Goal: Communication & Community: Answer question/provide support

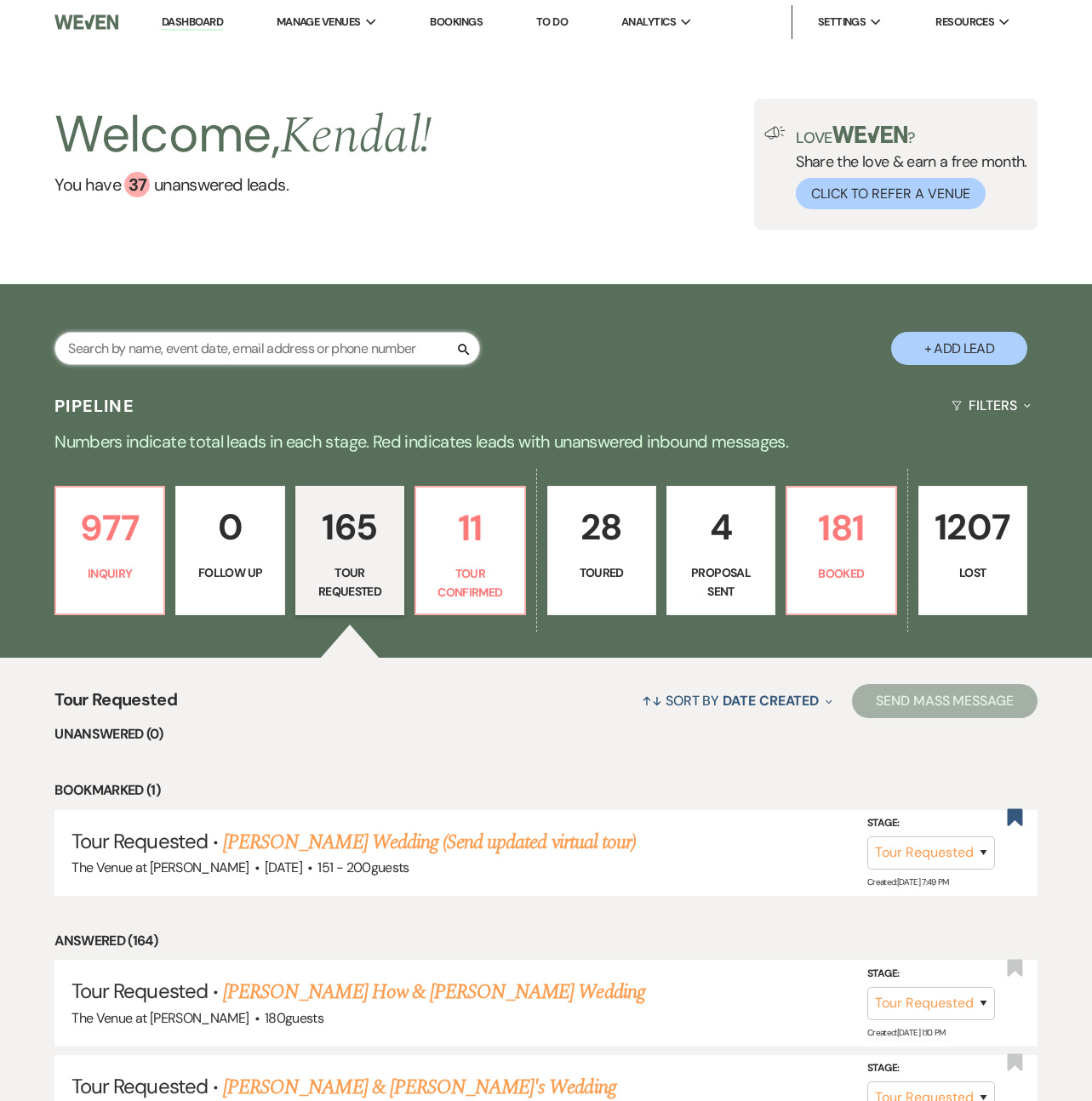
click at [202, 347] on input "text" at bounding box center [267, 348] width 425 height 33
type input "mina"
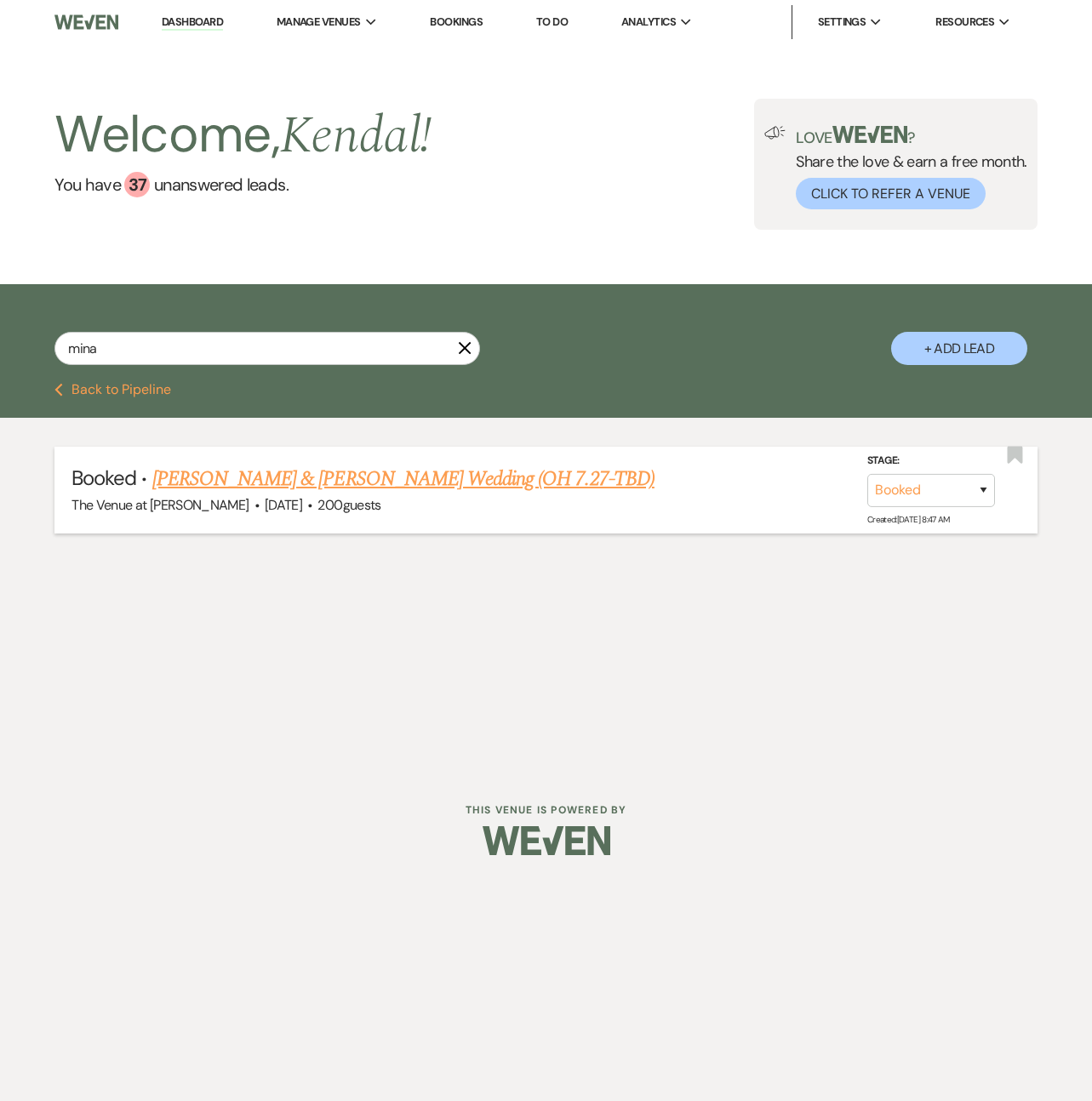
click at [319, 485] on link "[PERSON_NAME] & [PERSON_NAME] Wedding (OH 7.27-TBD)" at bounding box center [403, 479] width 502 height 31
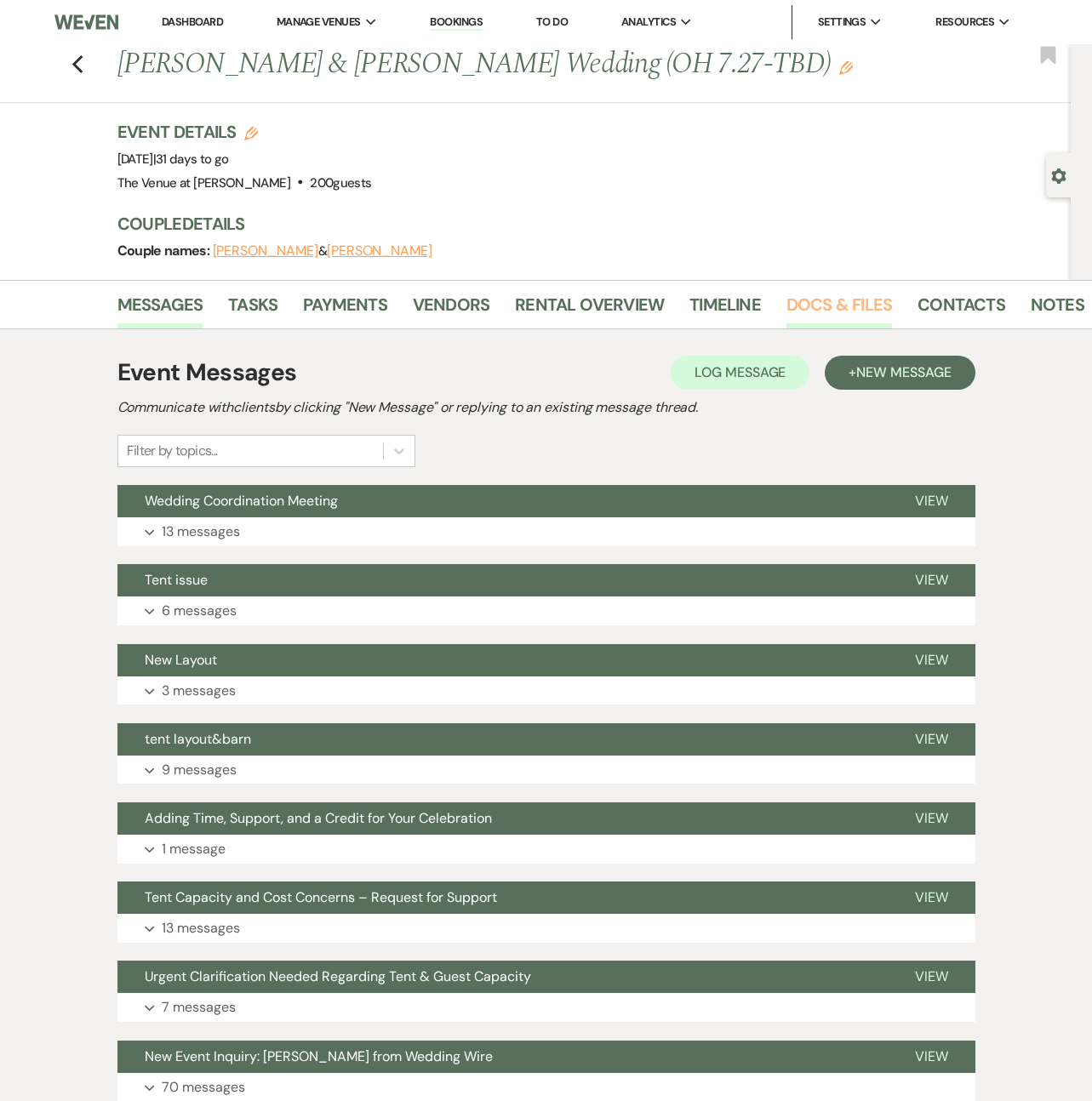
click at [813, 317] on link "Docs & Files" at bounding box center [838, 310] width 105 height 38
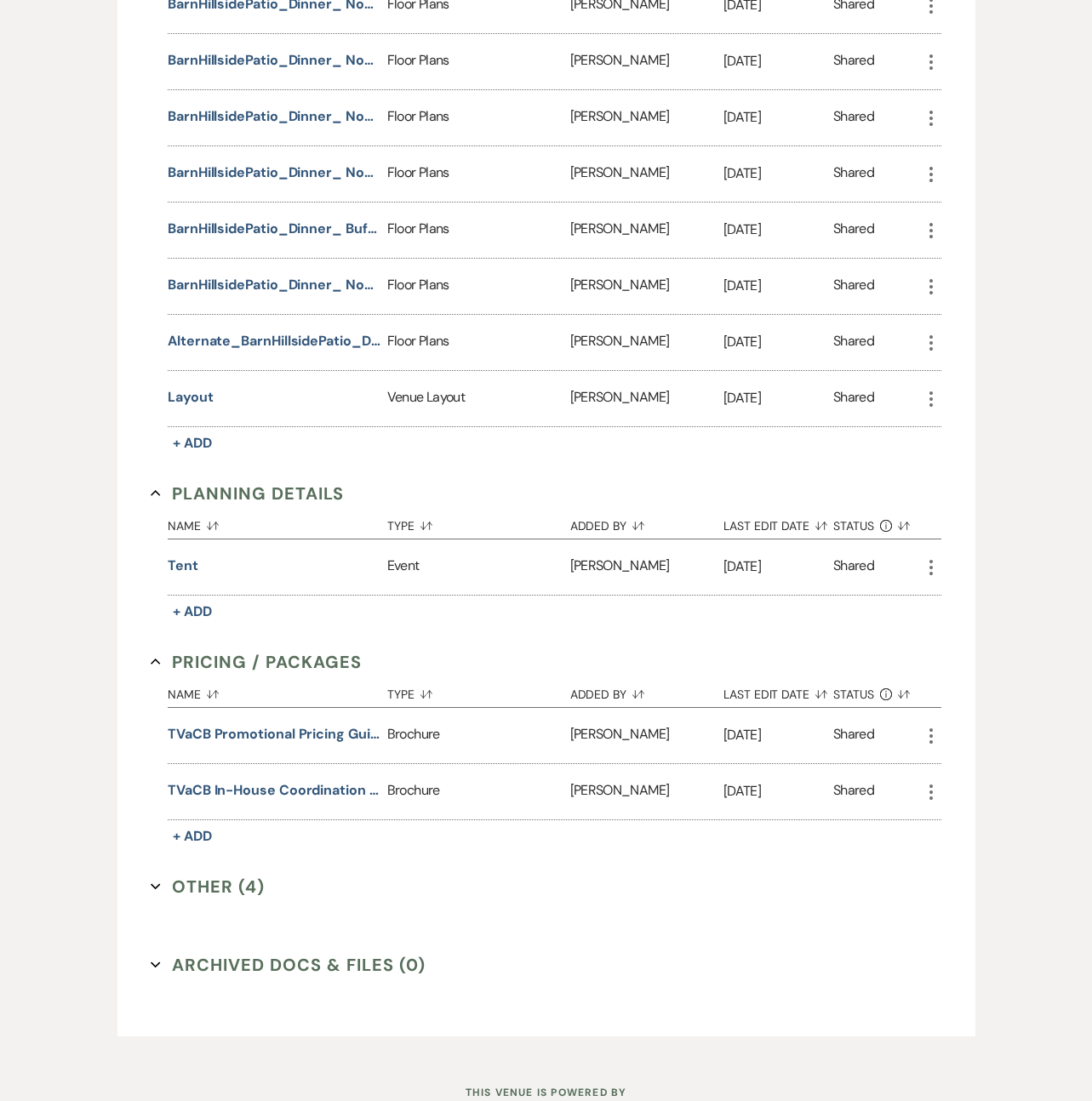
scroll to position [2018, 0]
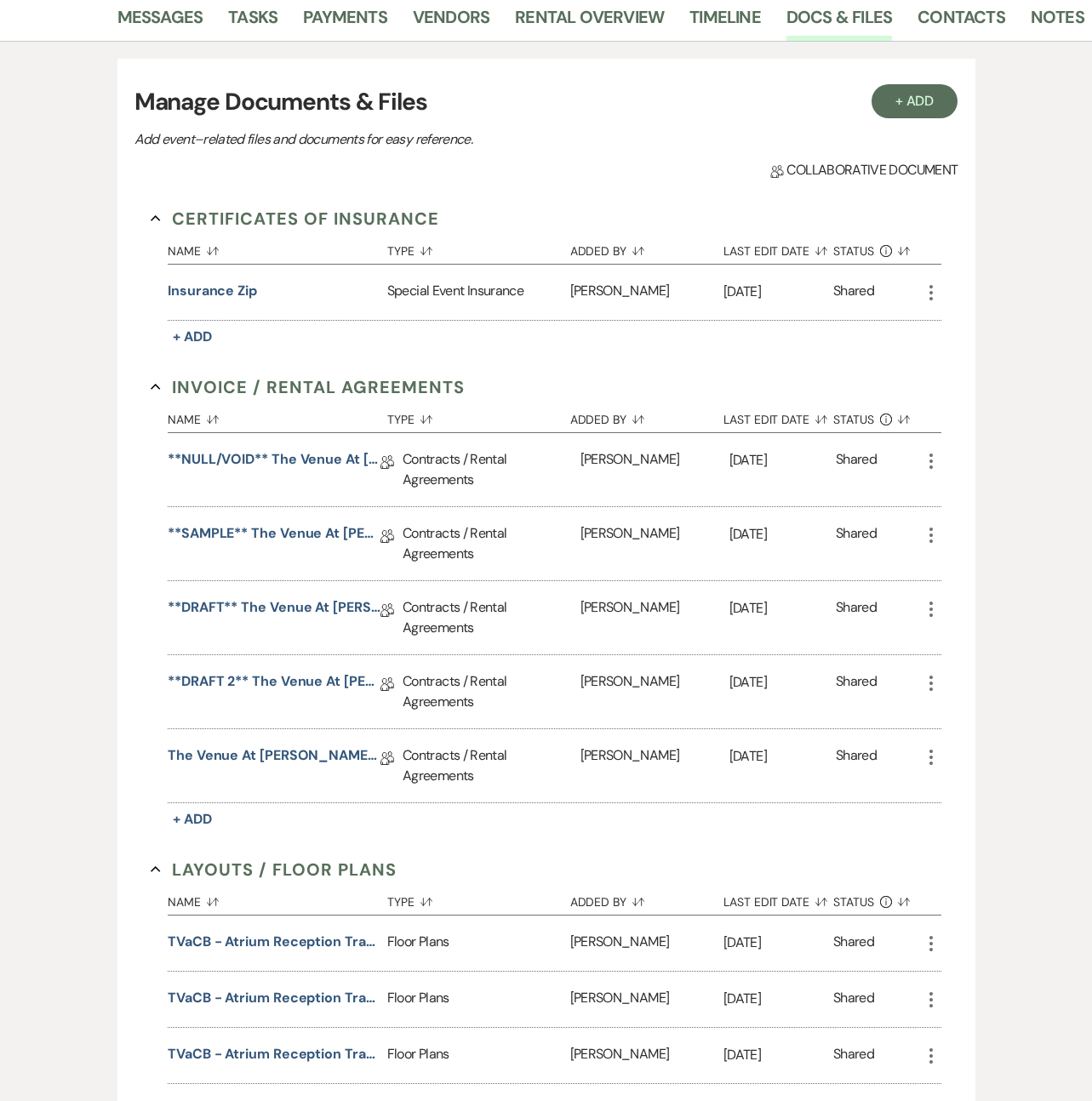
scroll to position [214, 0]
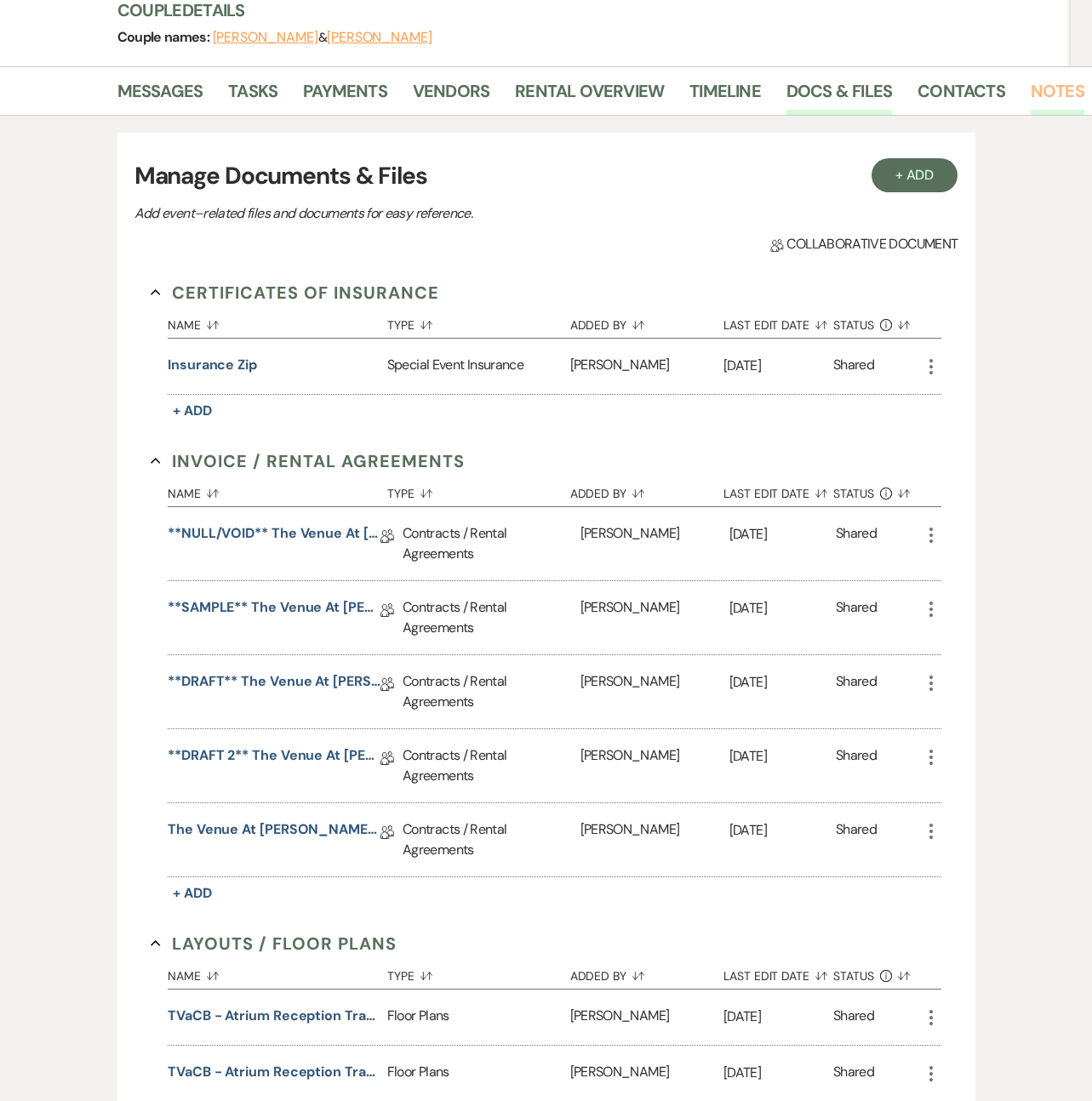
click at [1034, 99] on link "Notes" at bounding box center [1057, 96] width 54 height 38
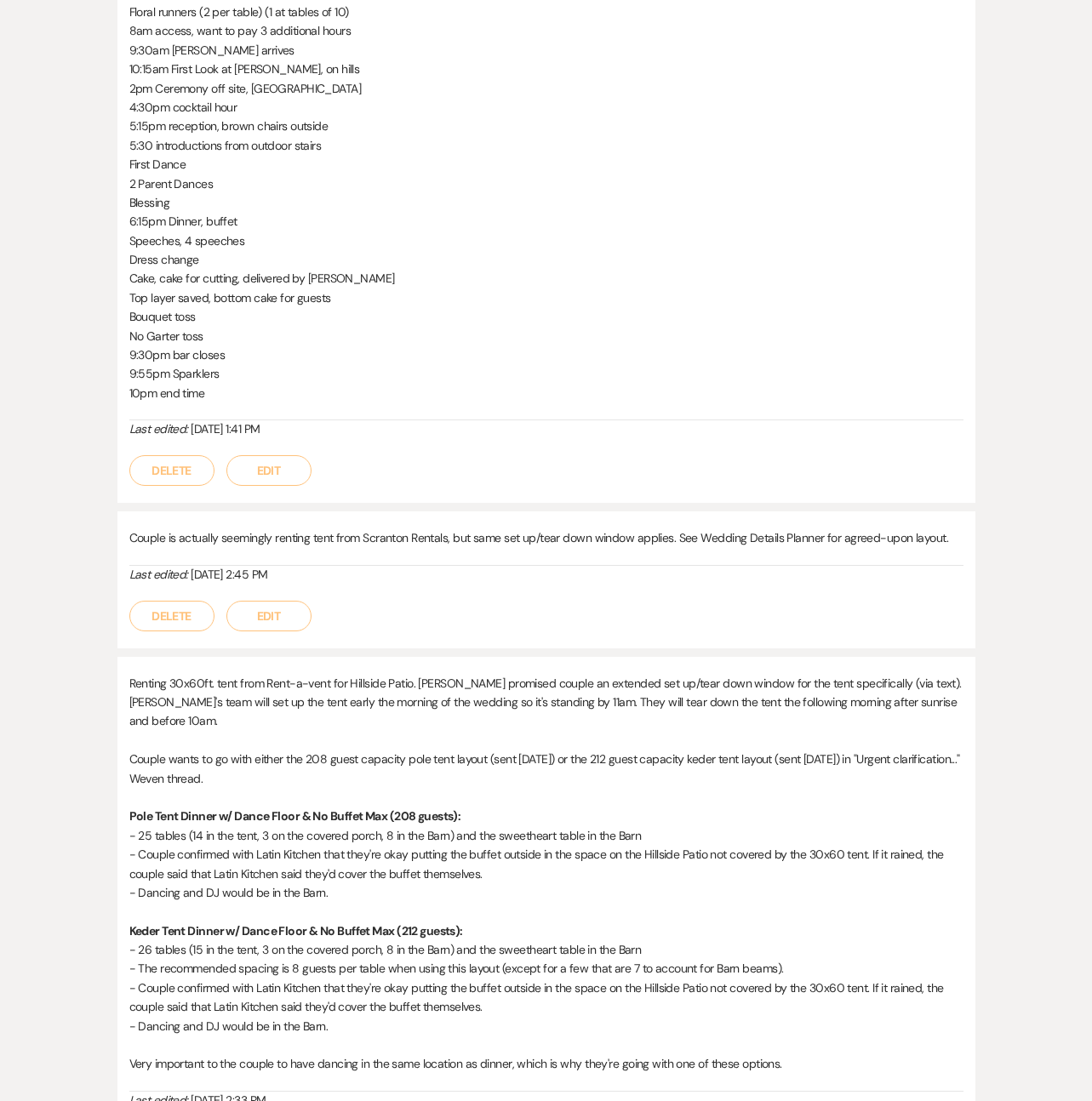
scroll to position [1235, 0]
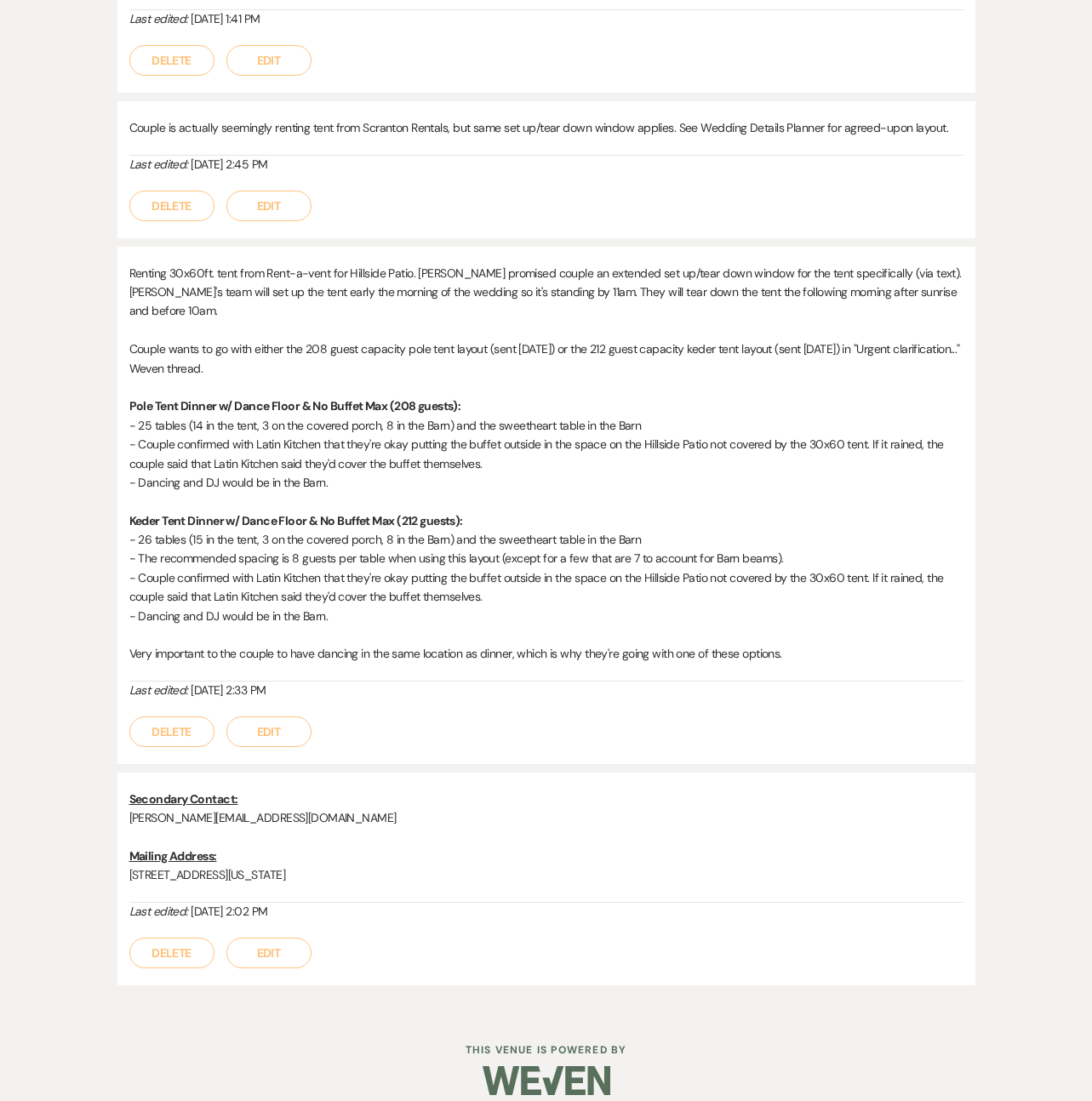
click at [84, 493] on div "Printer Print + Add Note Notes All notes are private to your venue. Wedding Coo…" at bounding box center [546, 53] width 970 height 1917
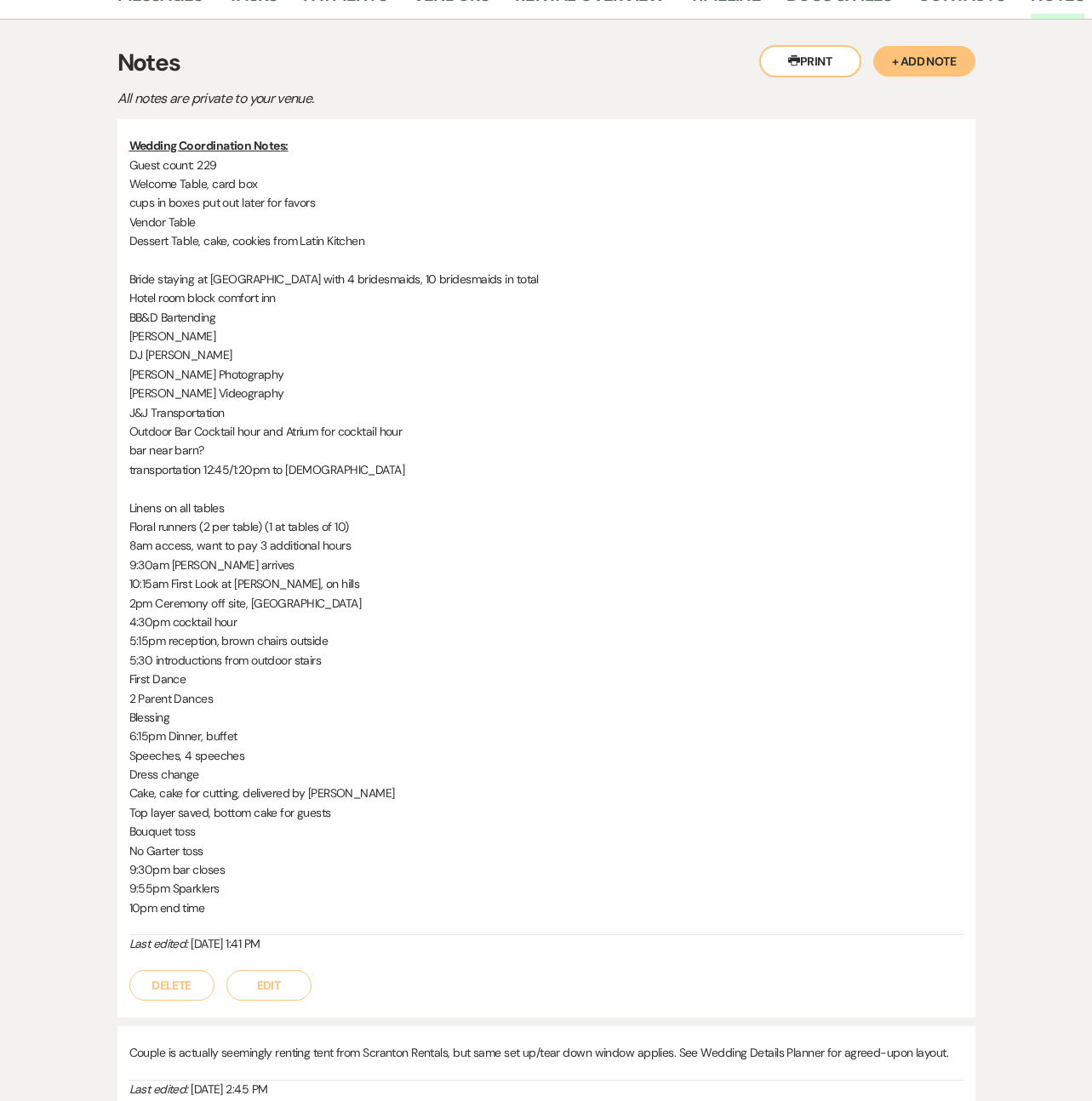
scroll to position [0, 0]
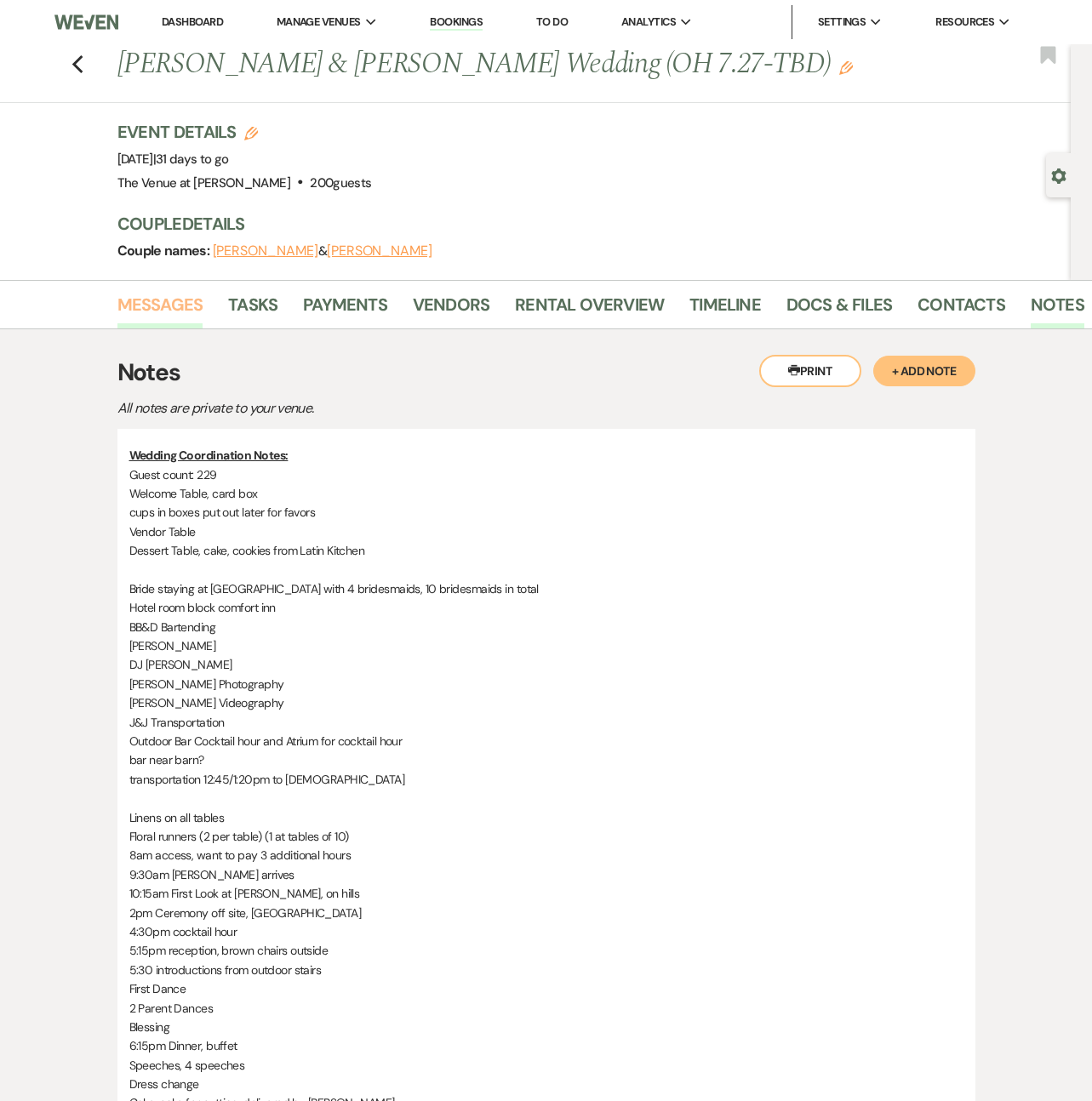
click at [145, 292] on link "Messages" at bounding box center [161, 310] width 86 height 38
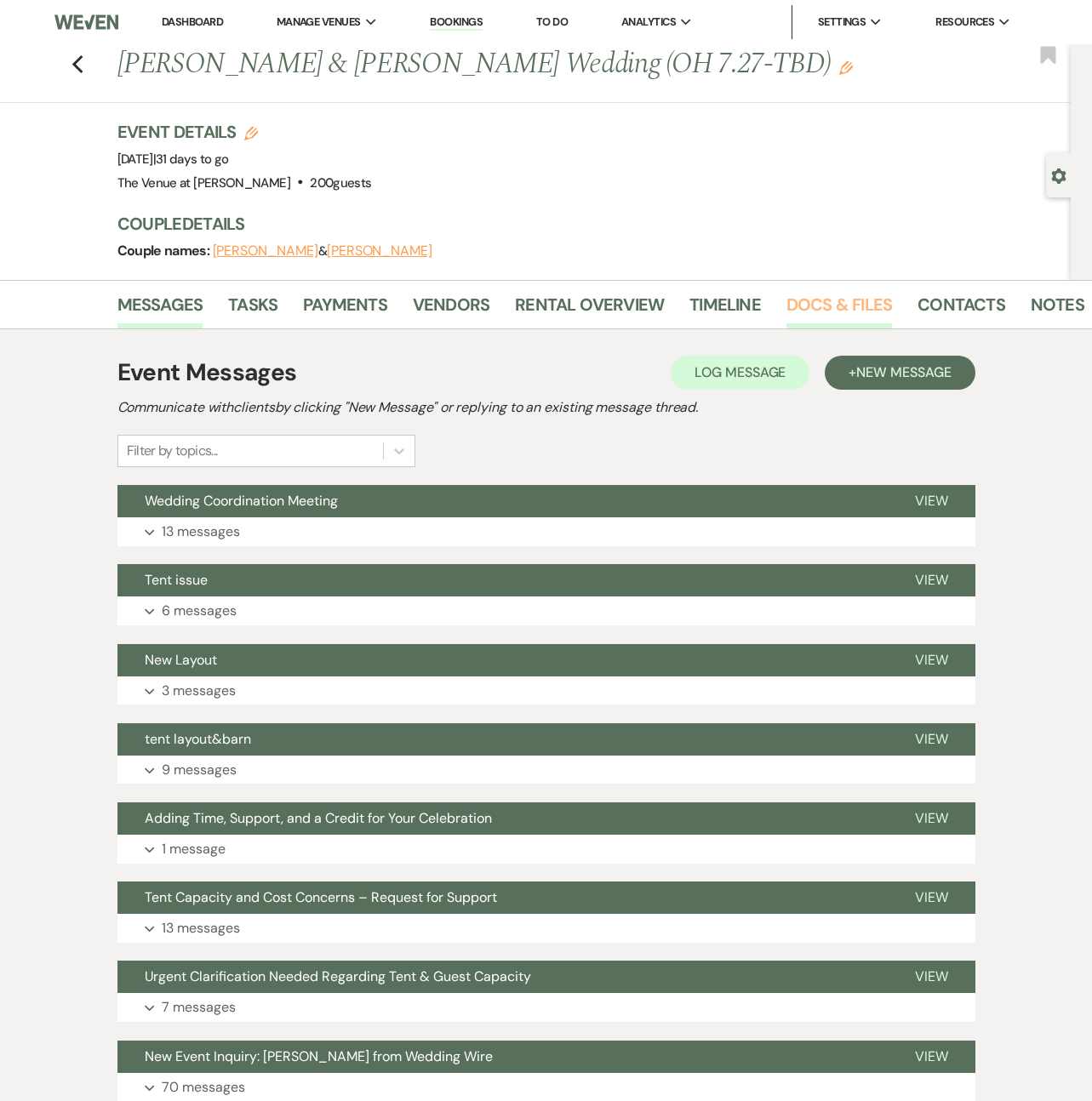
click at [799, 311] on link "Docs & Files" at bounding box center [838, 310] width 105 height 38
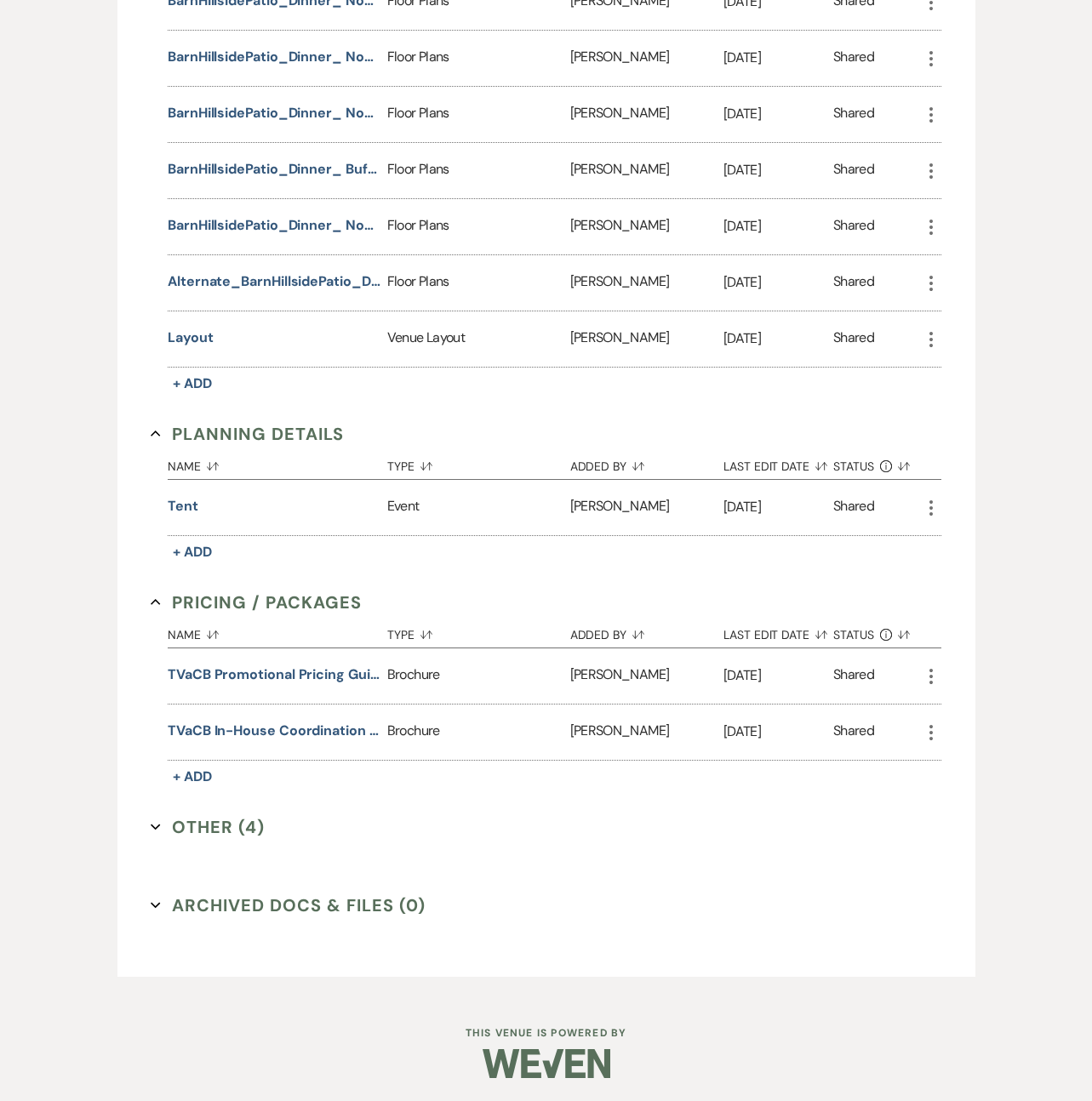
scroll to position [2018, 0]
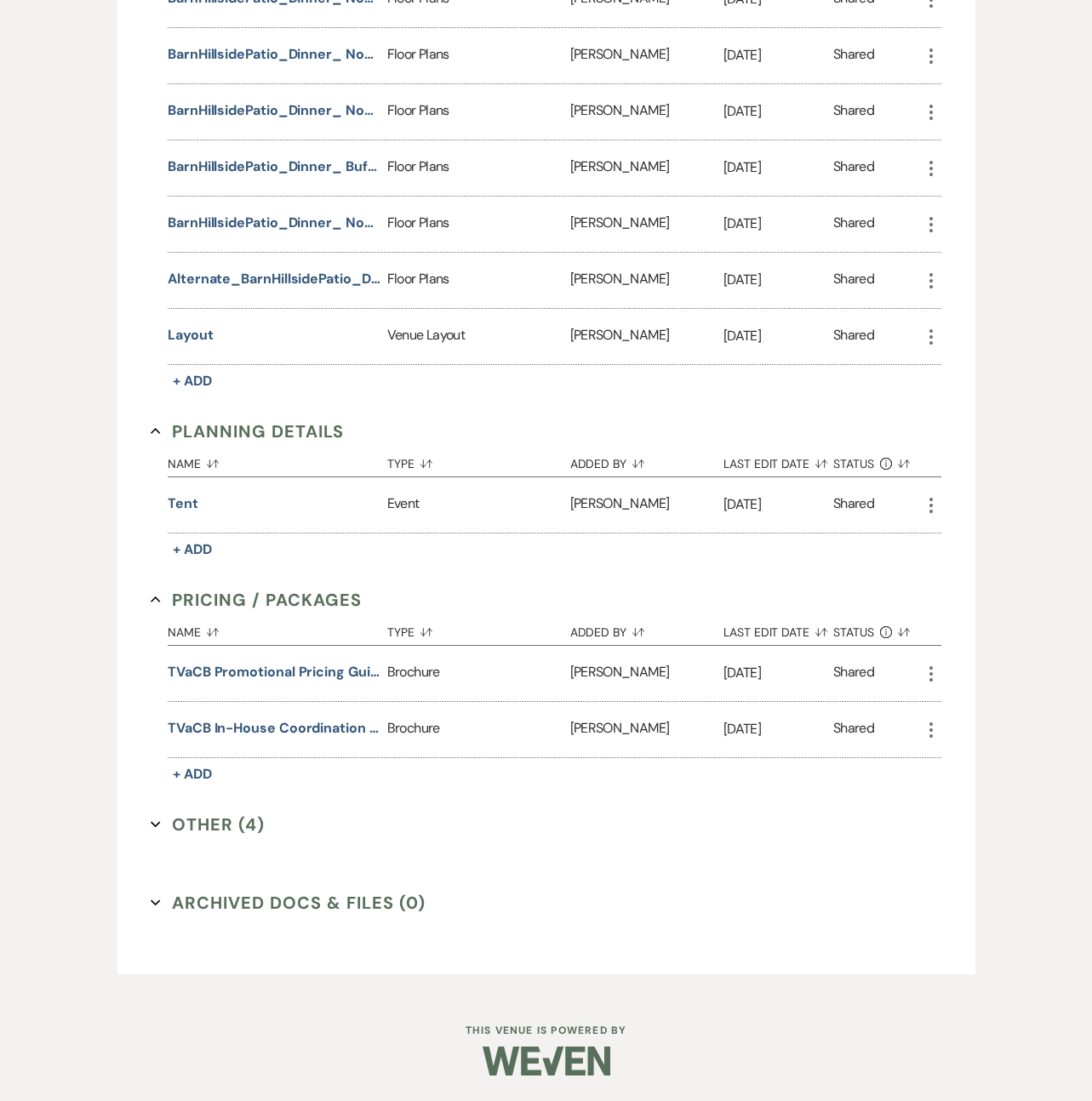
click at [217, 829] on button "Other (4) Expand" at bounding box center [207, 825] width 114 height 26
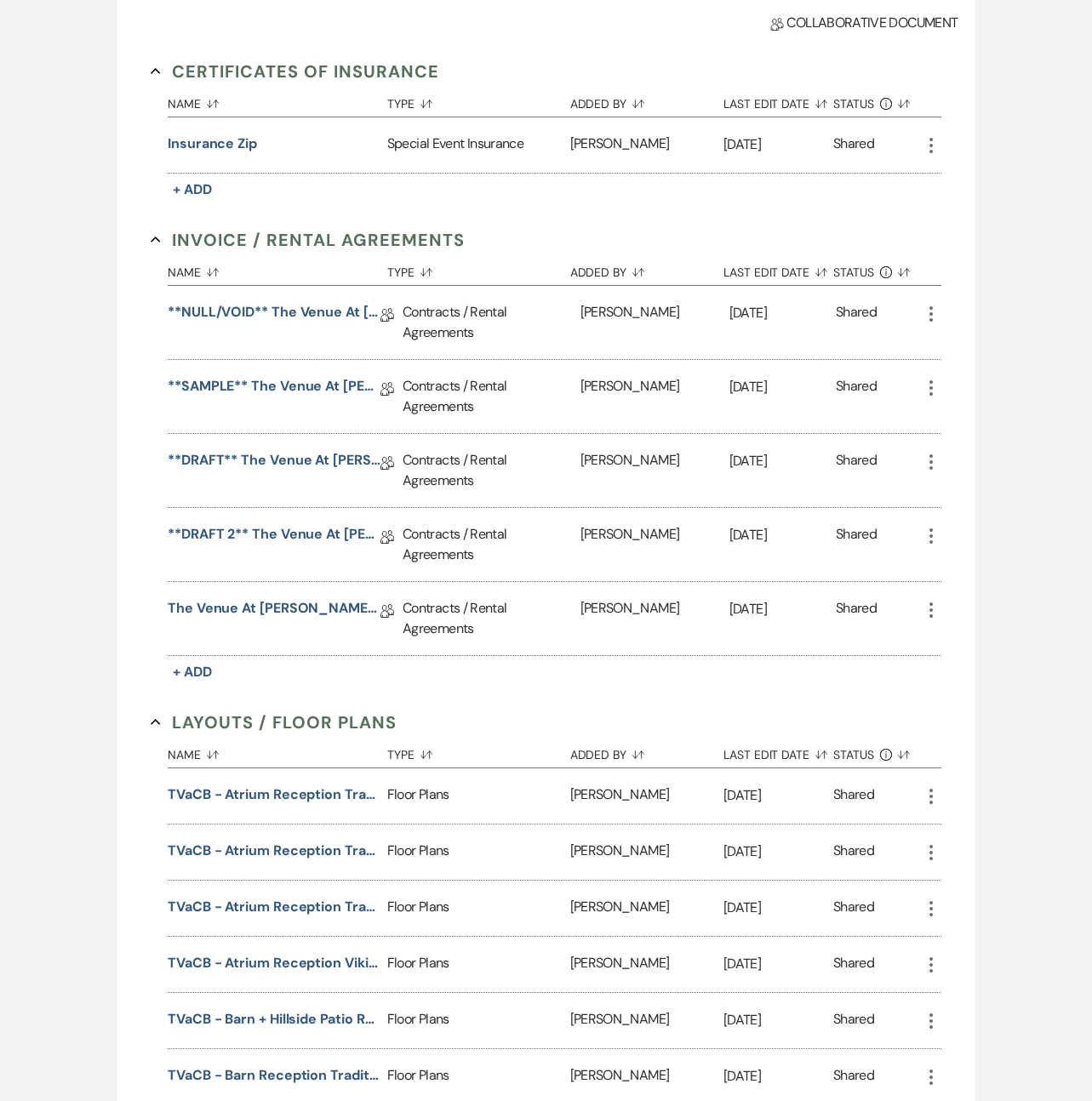
scroll to position [415, 0]
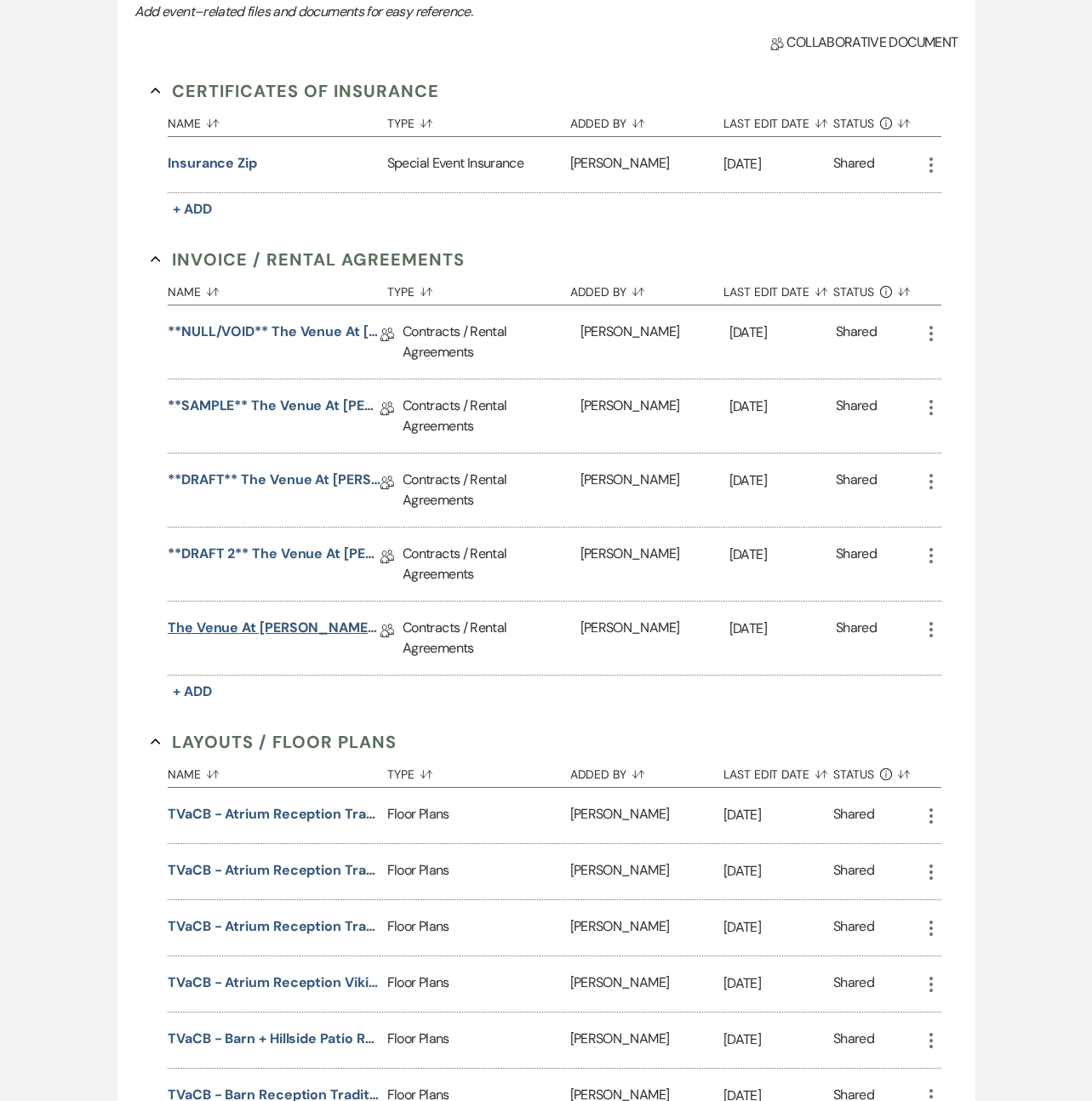
click at [223, 634] on link "The Venue at [PERSON_NAME] Wedding Contract-([DATE] [PERSON_NAME])" at bounding box center [273, 630] width 213 height 27
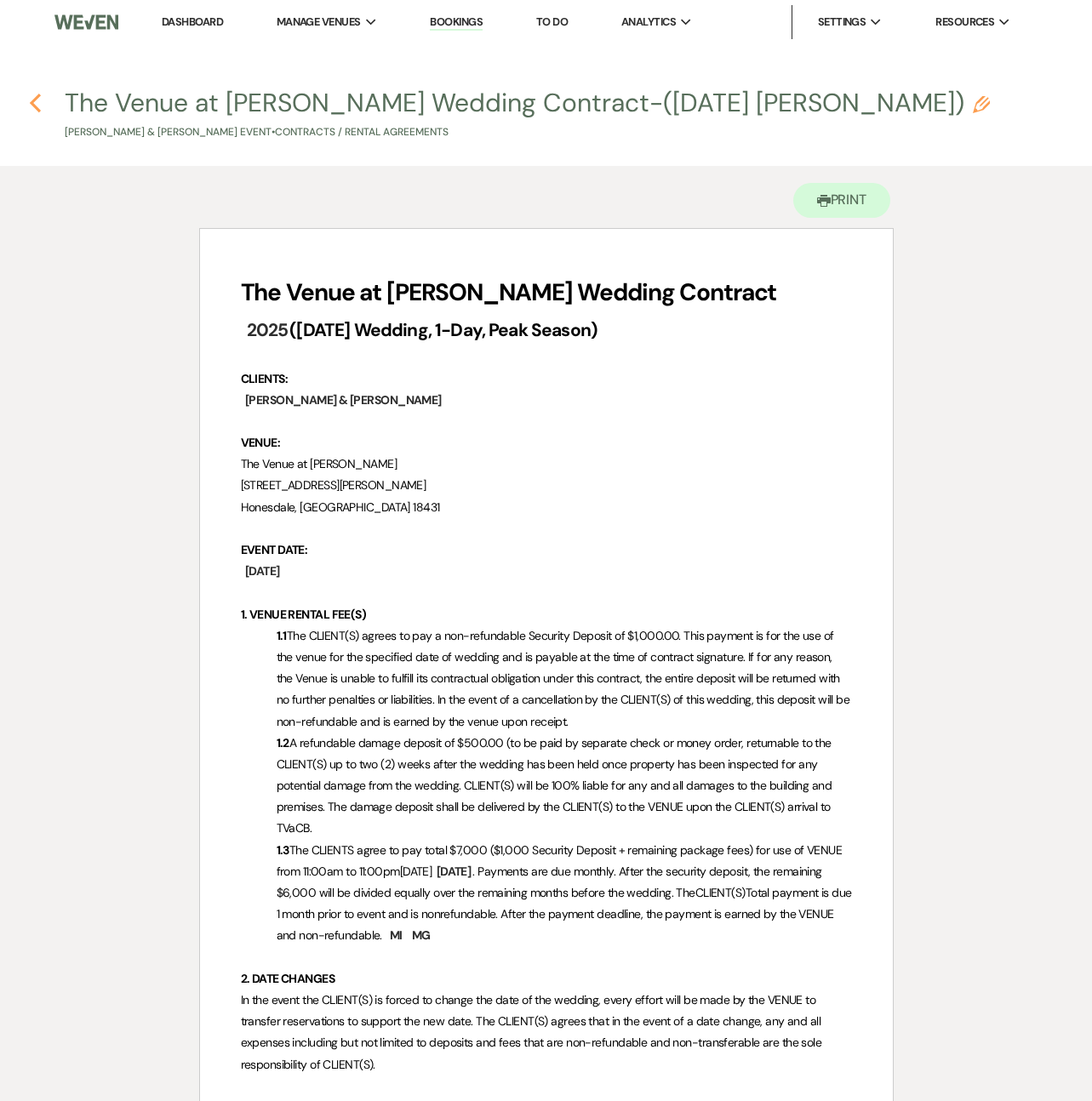
click at [36, 99] on use "button" at bounding box center [35, 102] width 11 height 19
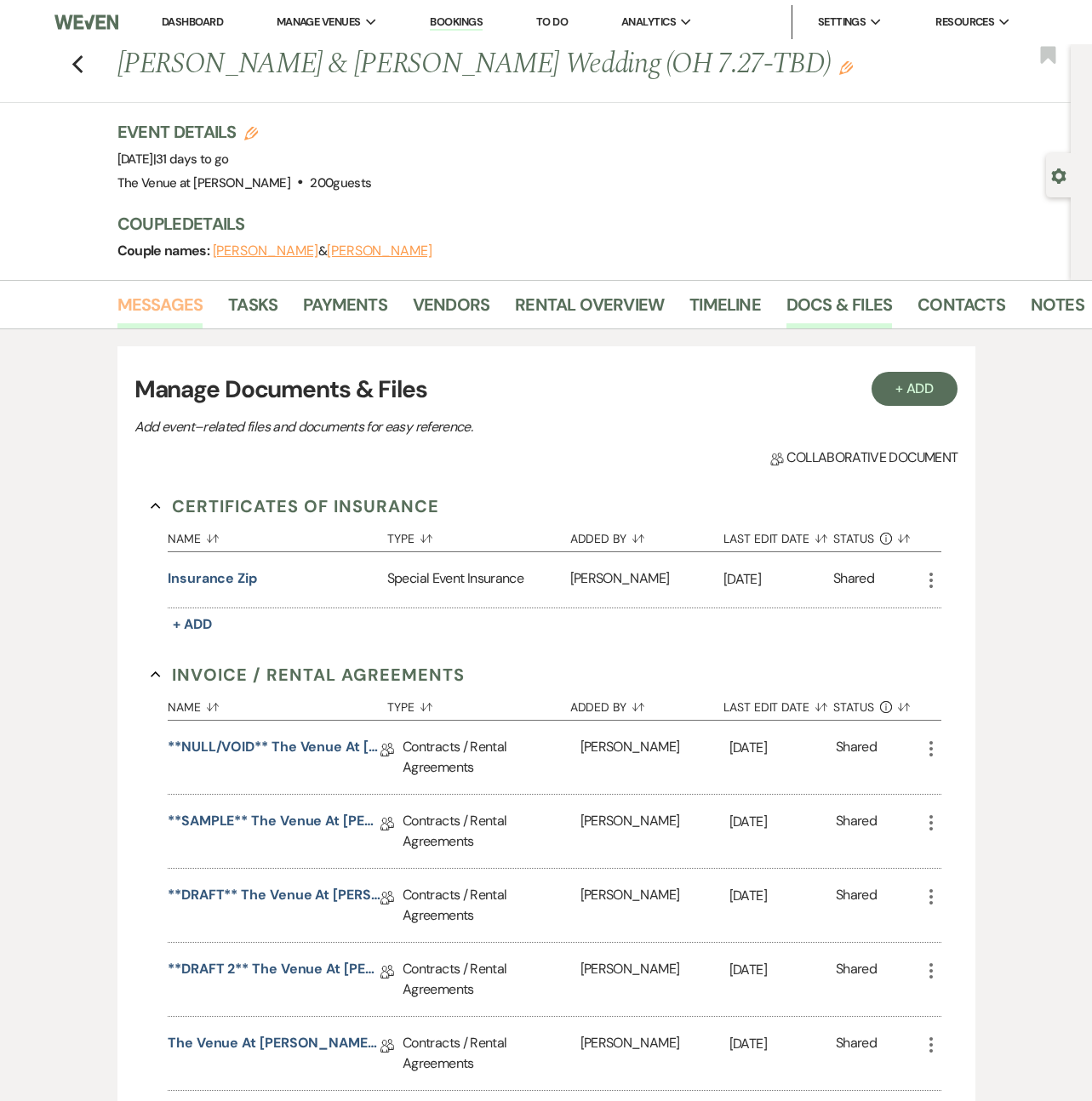
click at [175, 302] on link "Messages" at bounding box center [161, 310] width 86 height 38
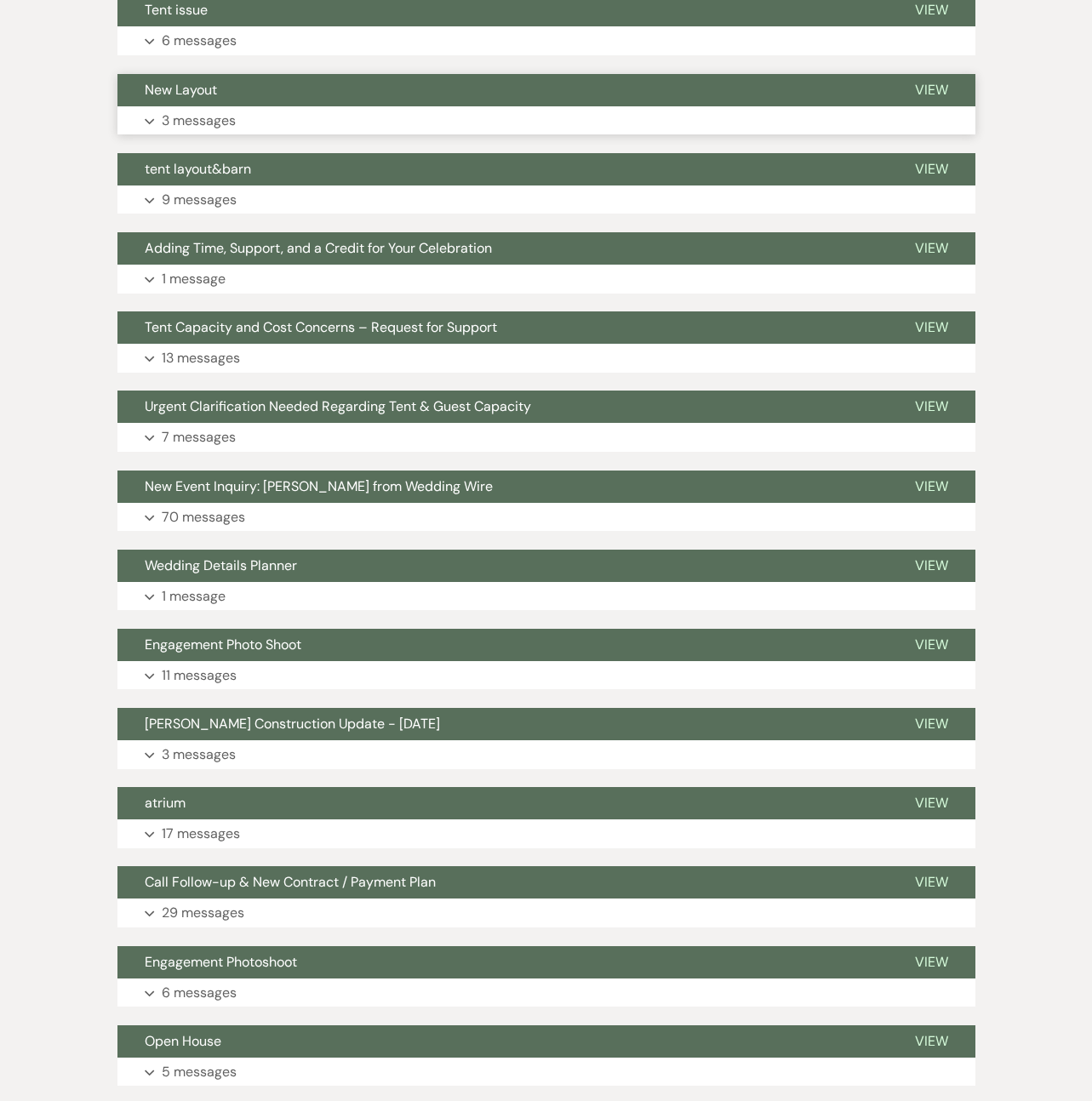
scroll to position [1008, 0]
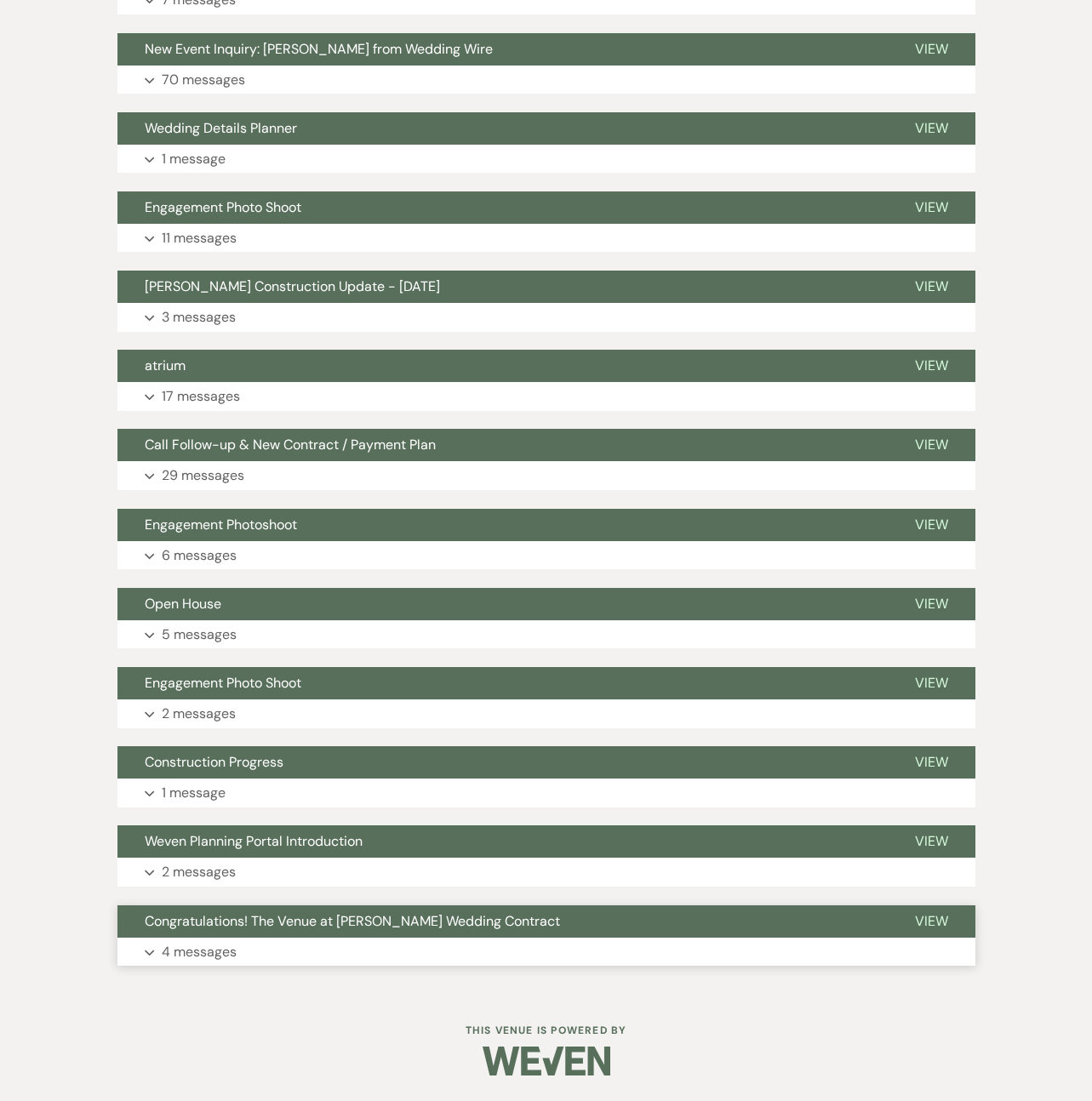
click at [197, 951] on p "4 messages" at bounding box center [199, 952] width 75 height 22
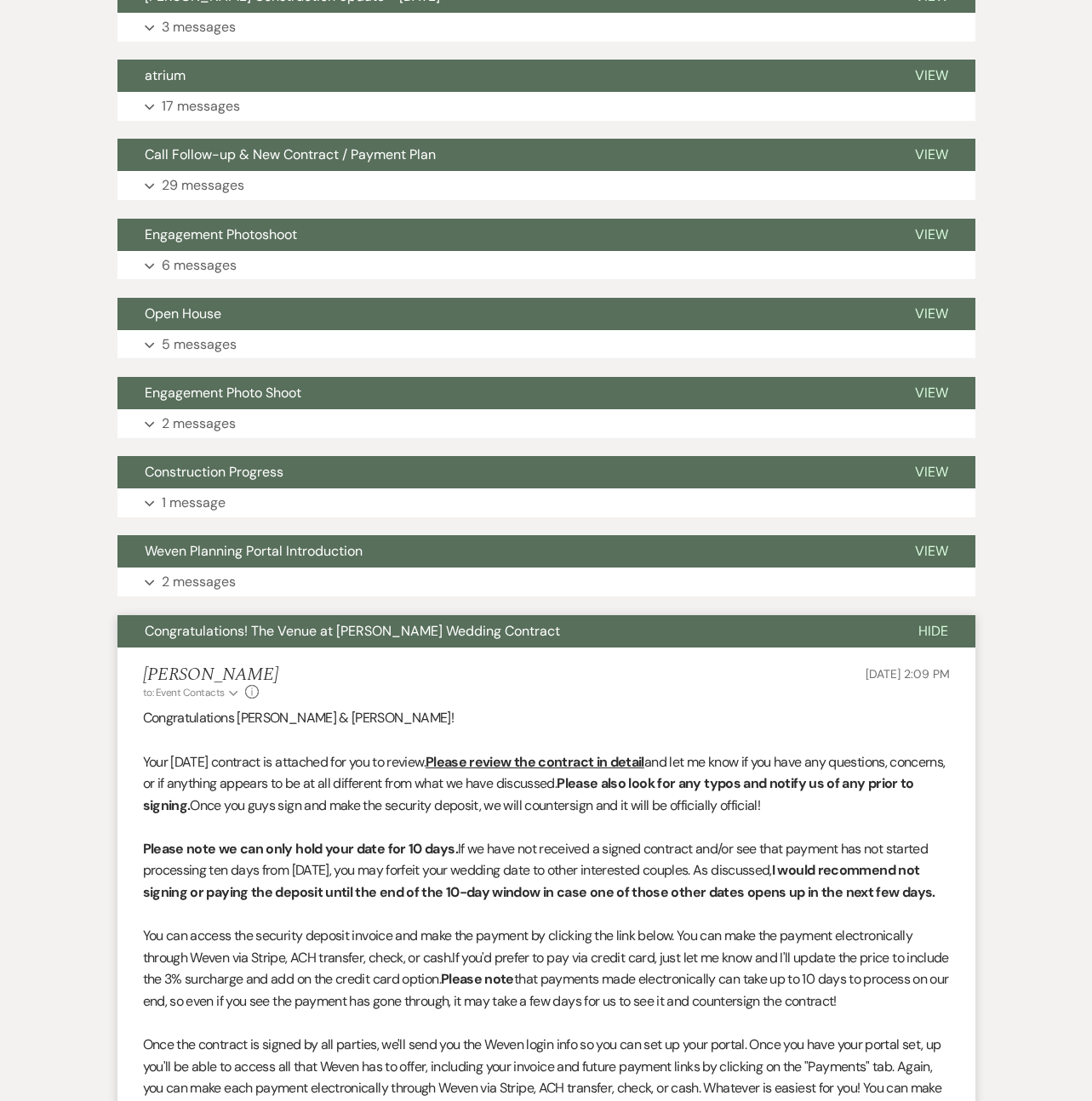
scroll to position [1136, 0]
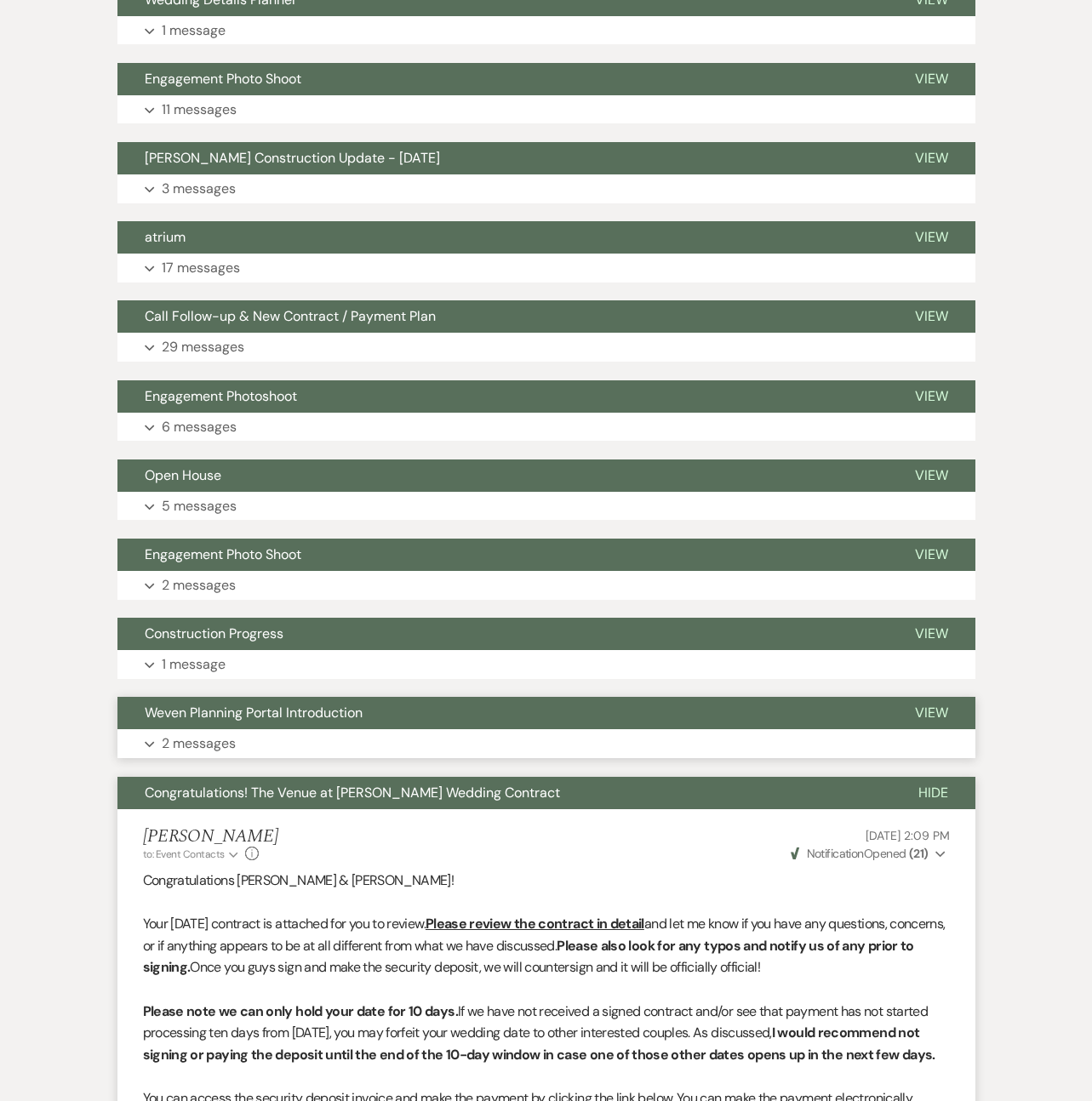
click at [179, 736] on p "2 messages" at bounding box center [198, 743] width 74 height 22
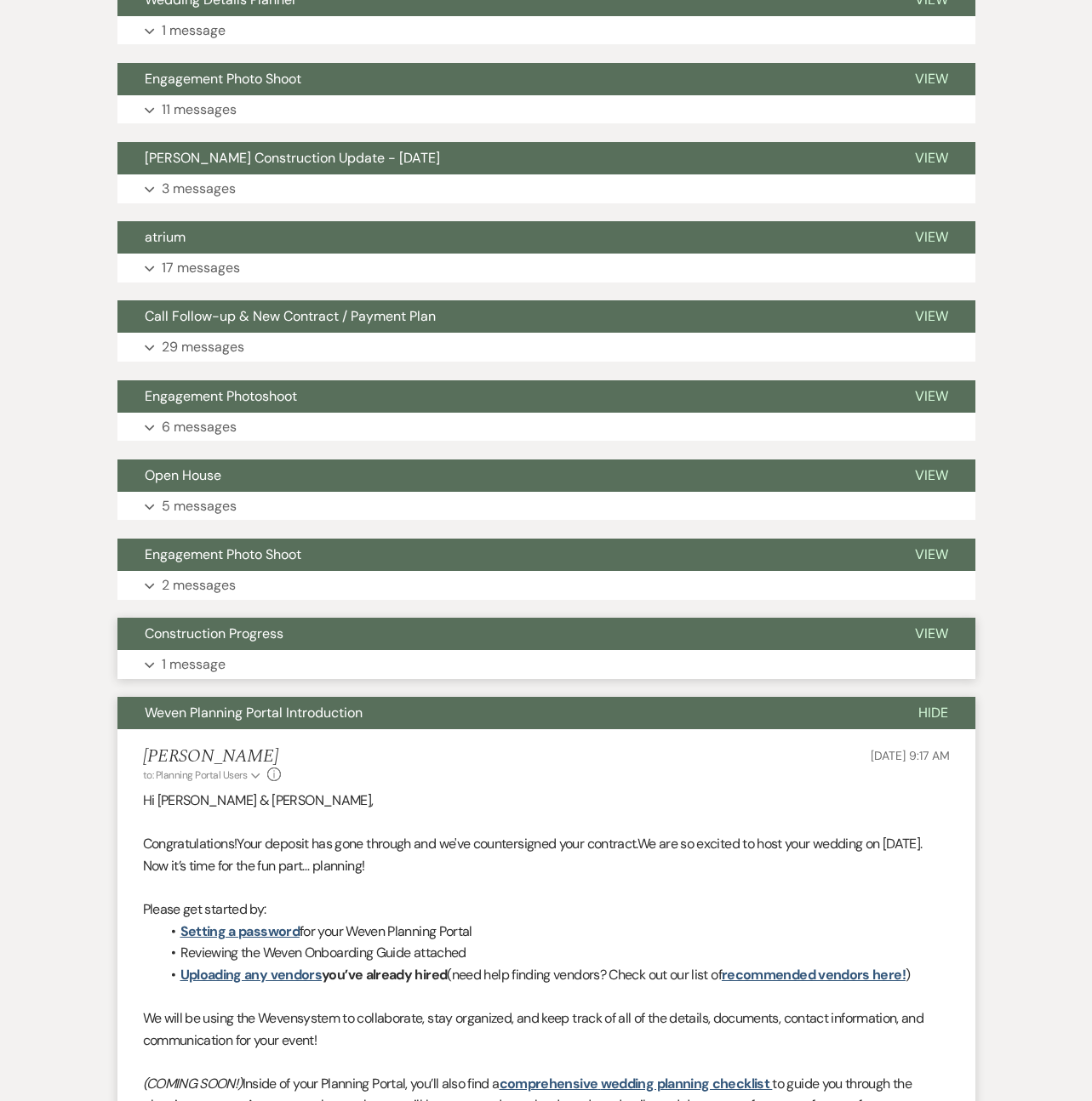
click at [185, 664] on p "1 message" at bounding box center [193, 665] width 63 height 22
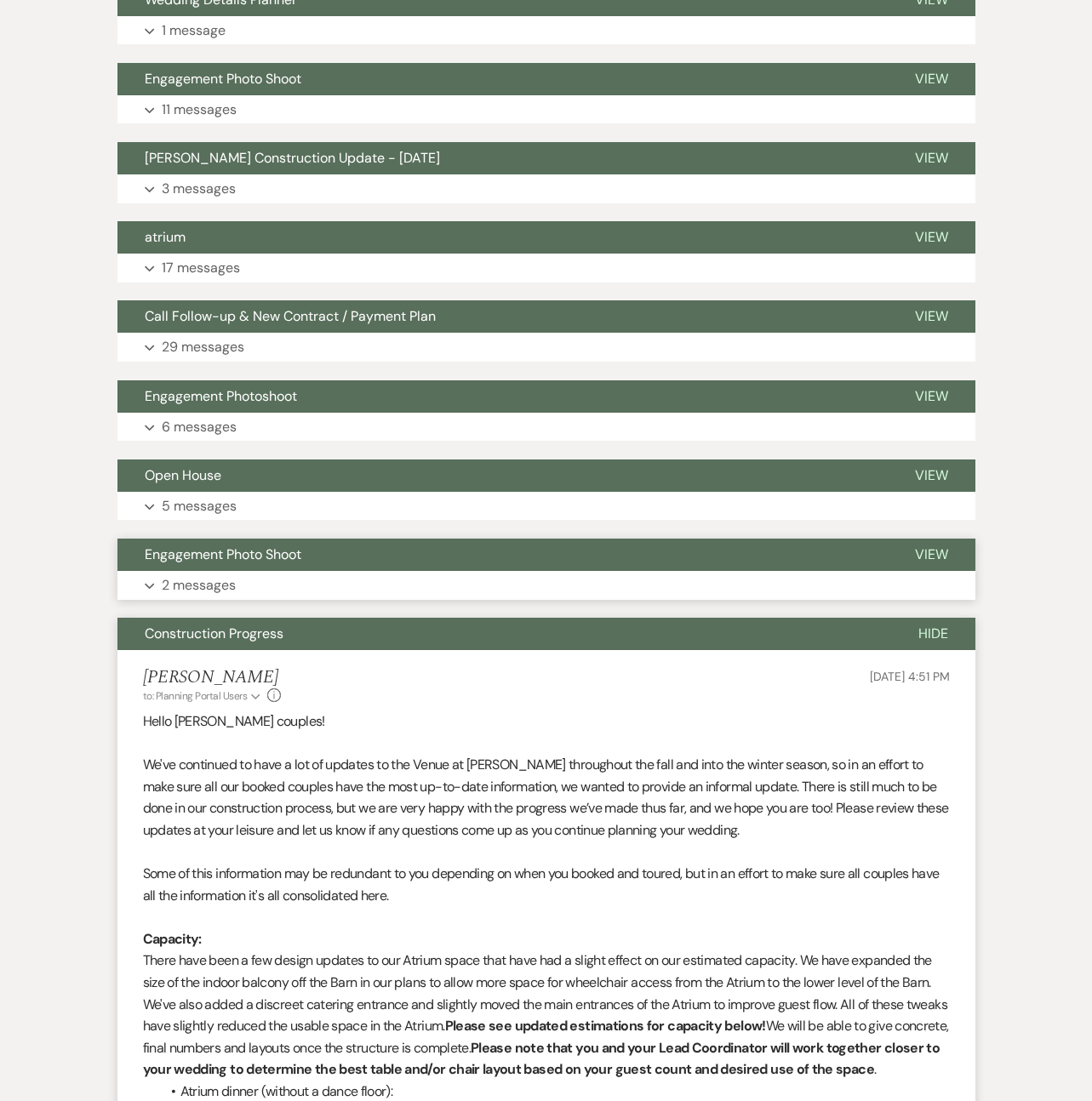
click at [187, 585] on p "2 messages" at bounding box center [198, 586] width 74 height 22
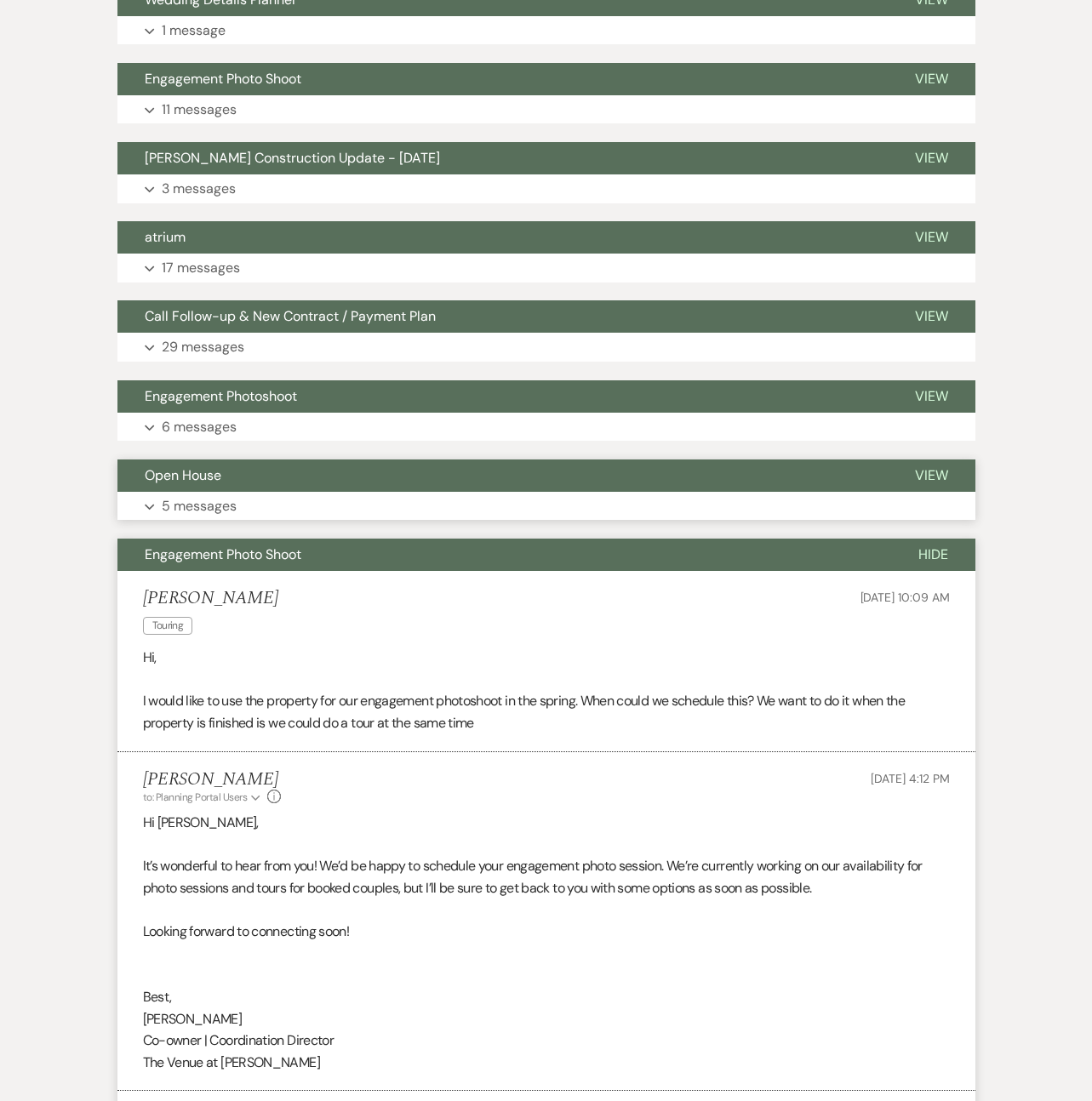
click at [189, 506] on p "5 messages" at bounding box center [199, 506] width 75 height 22
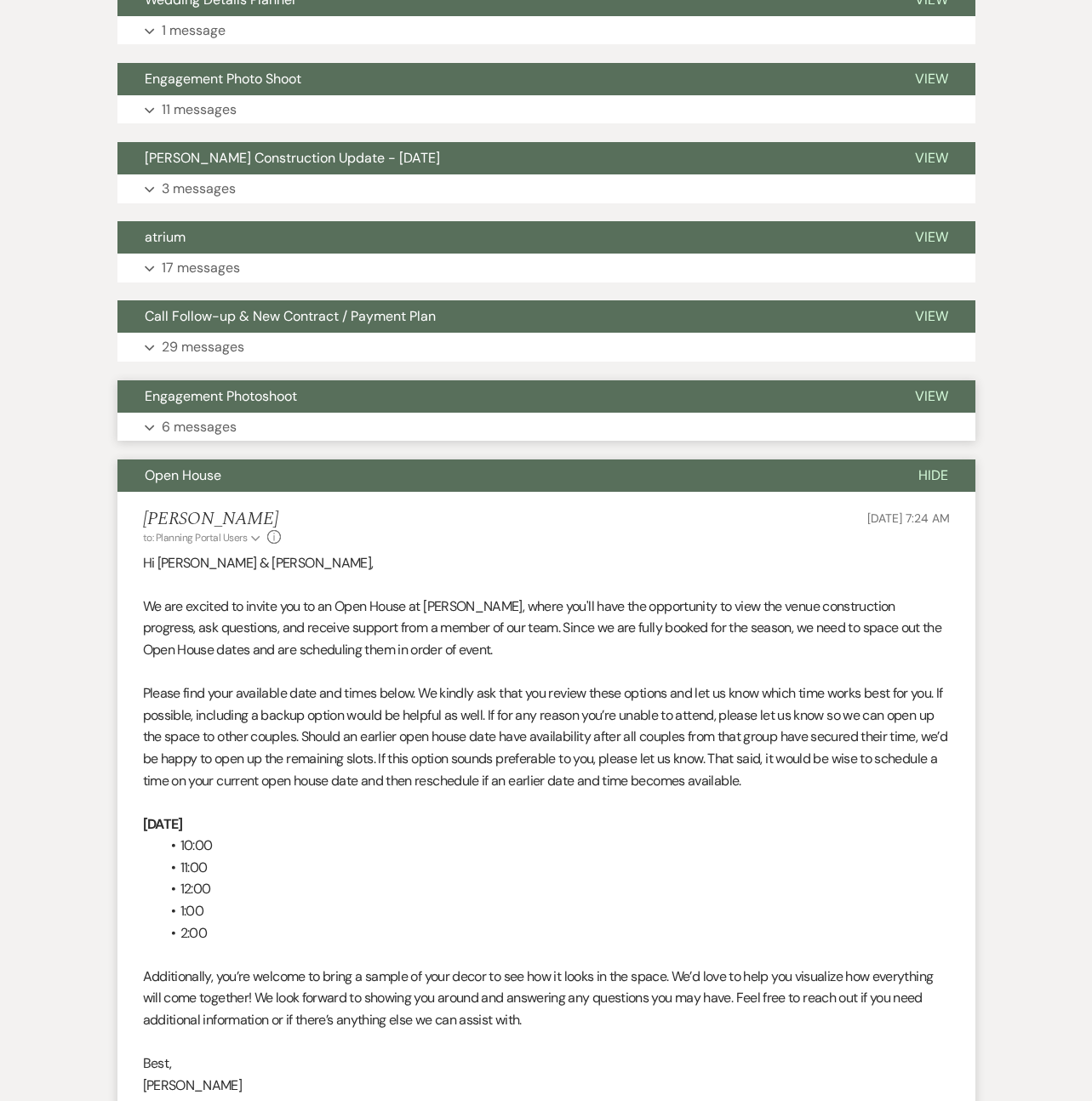
click at [184, 418] on p "6 messages" at bounding box center [199, 427] width 75 height 22
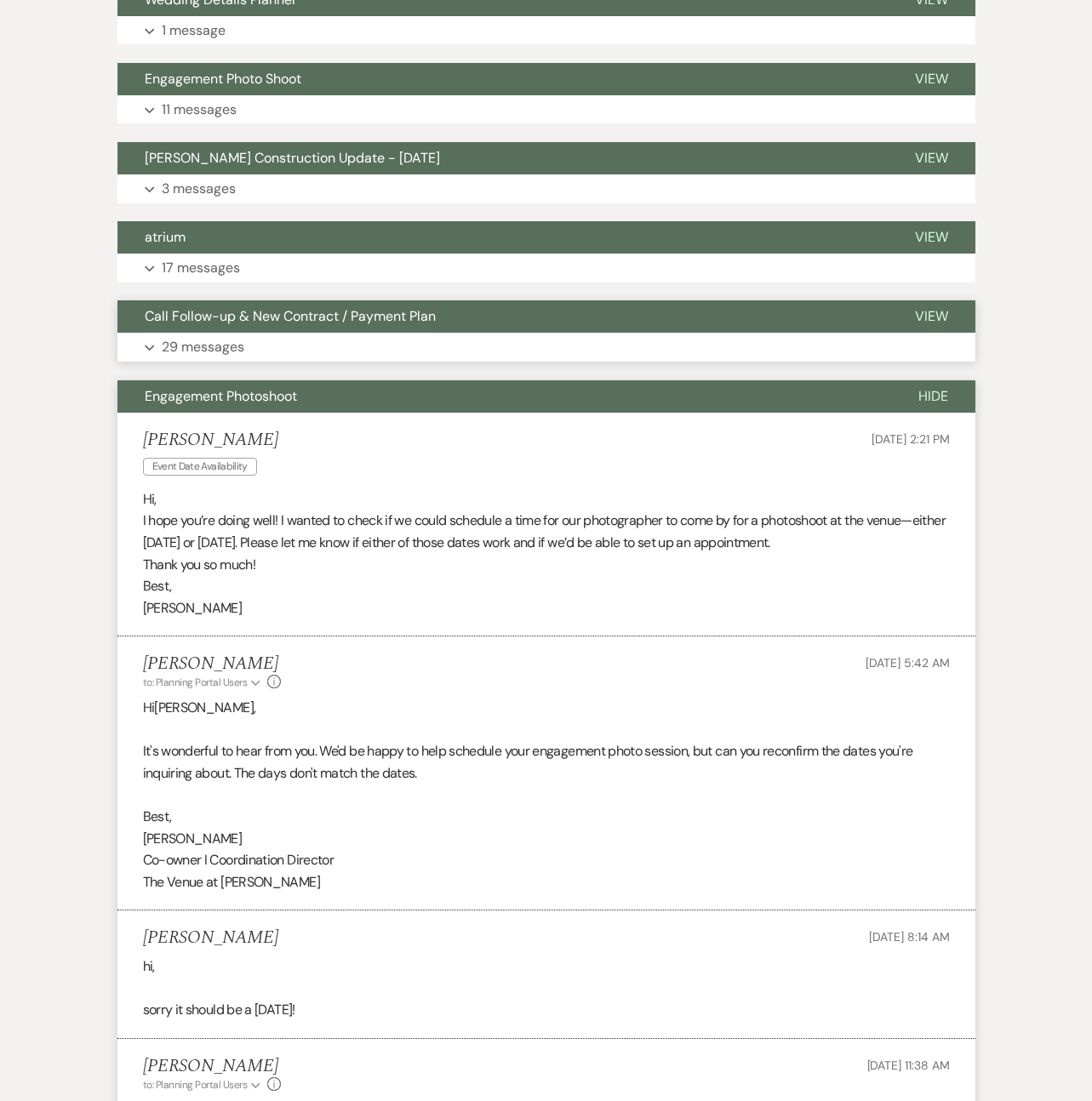
click at [176, 342] on p "29 messages" at bounding box center [202, 347] width 82 height 22
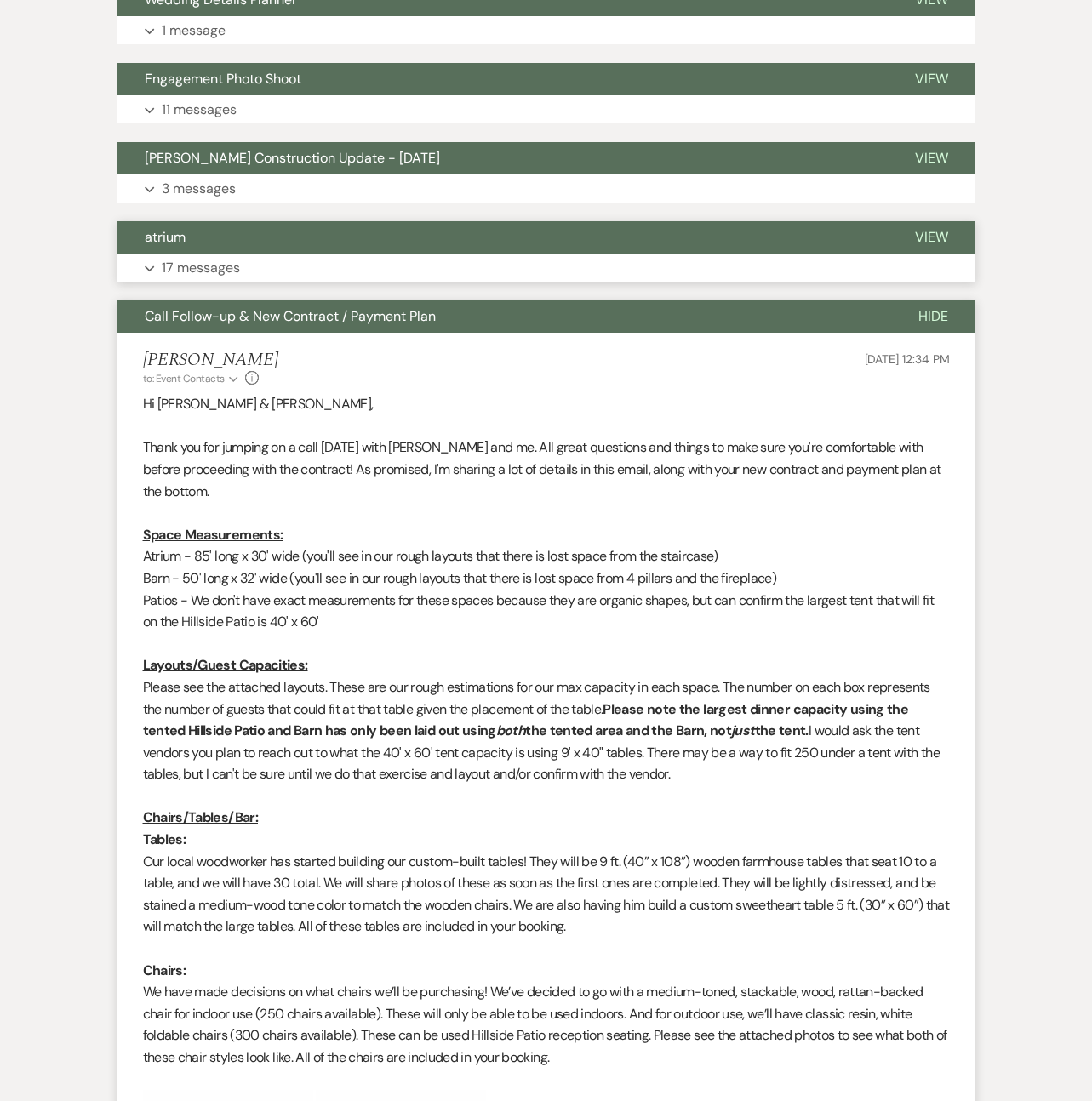
click at [182, 269] on p "17 messages" at bounding box center [200, 268] width 78 height 22
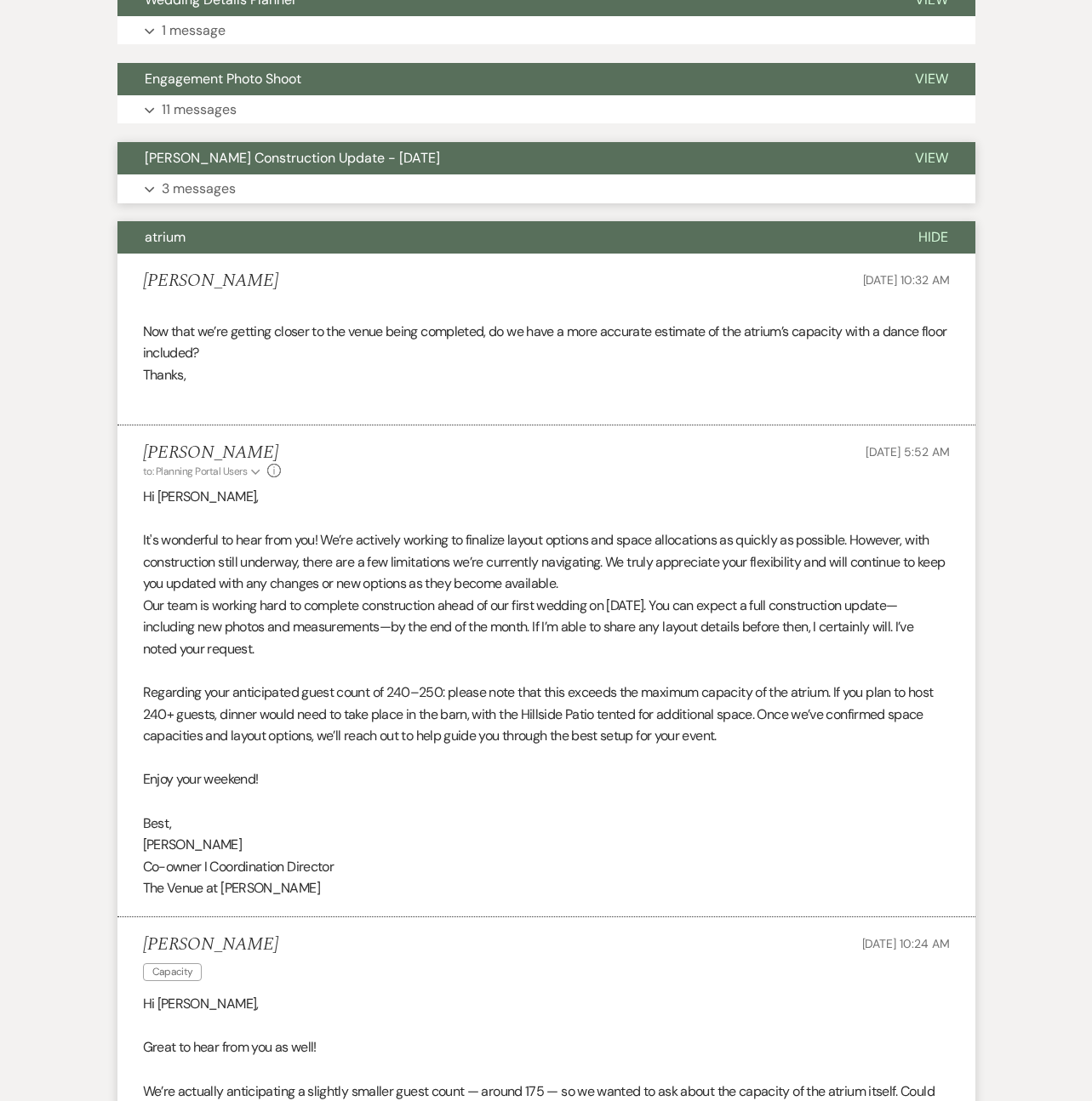
click at [186, 178] on p "3 messages" at bounding box center [198, 188] width 74 height 22
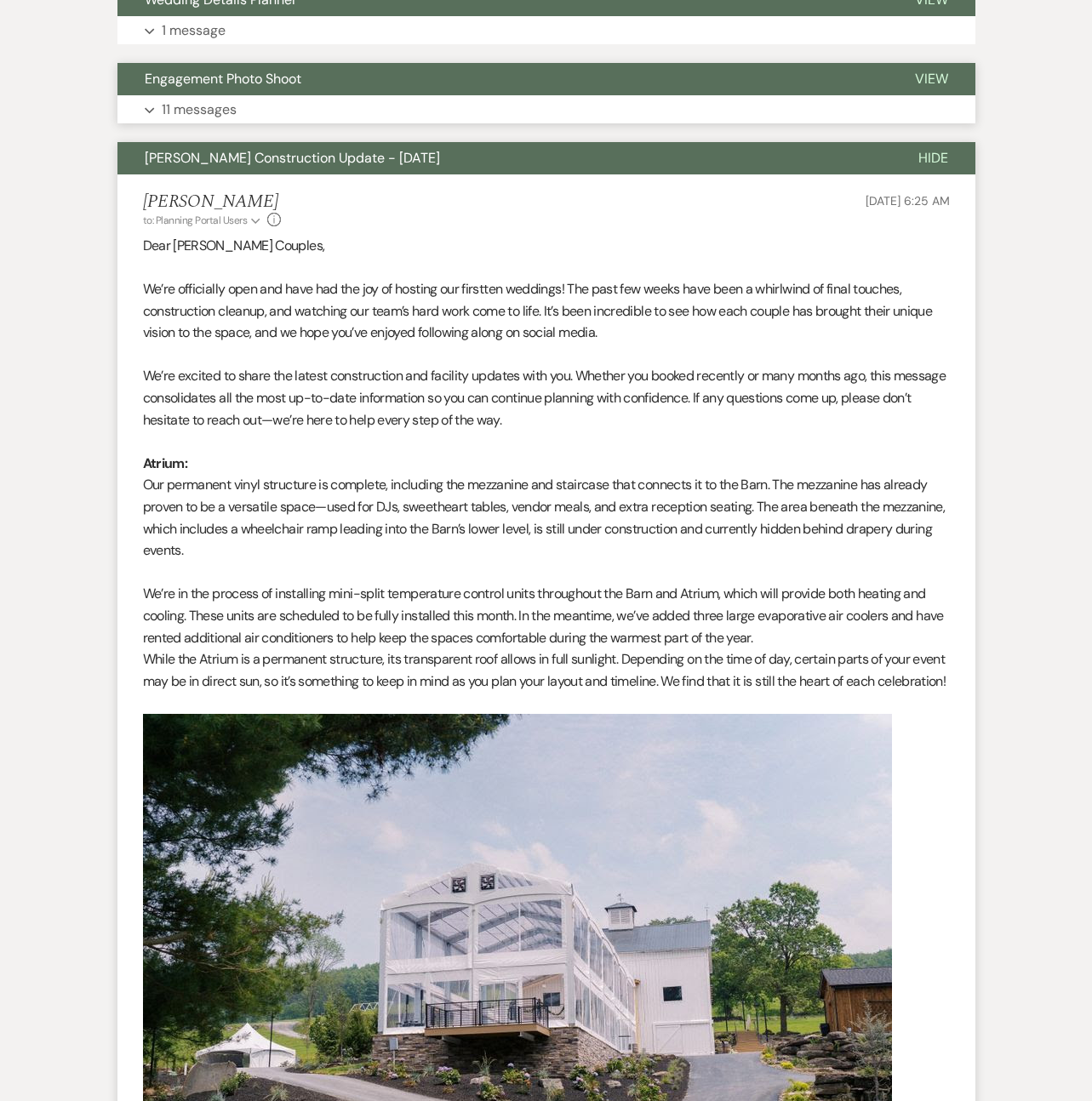
click at [188, 103] on p "11 messages" at bounding box center [199, 110] width 75 height 22
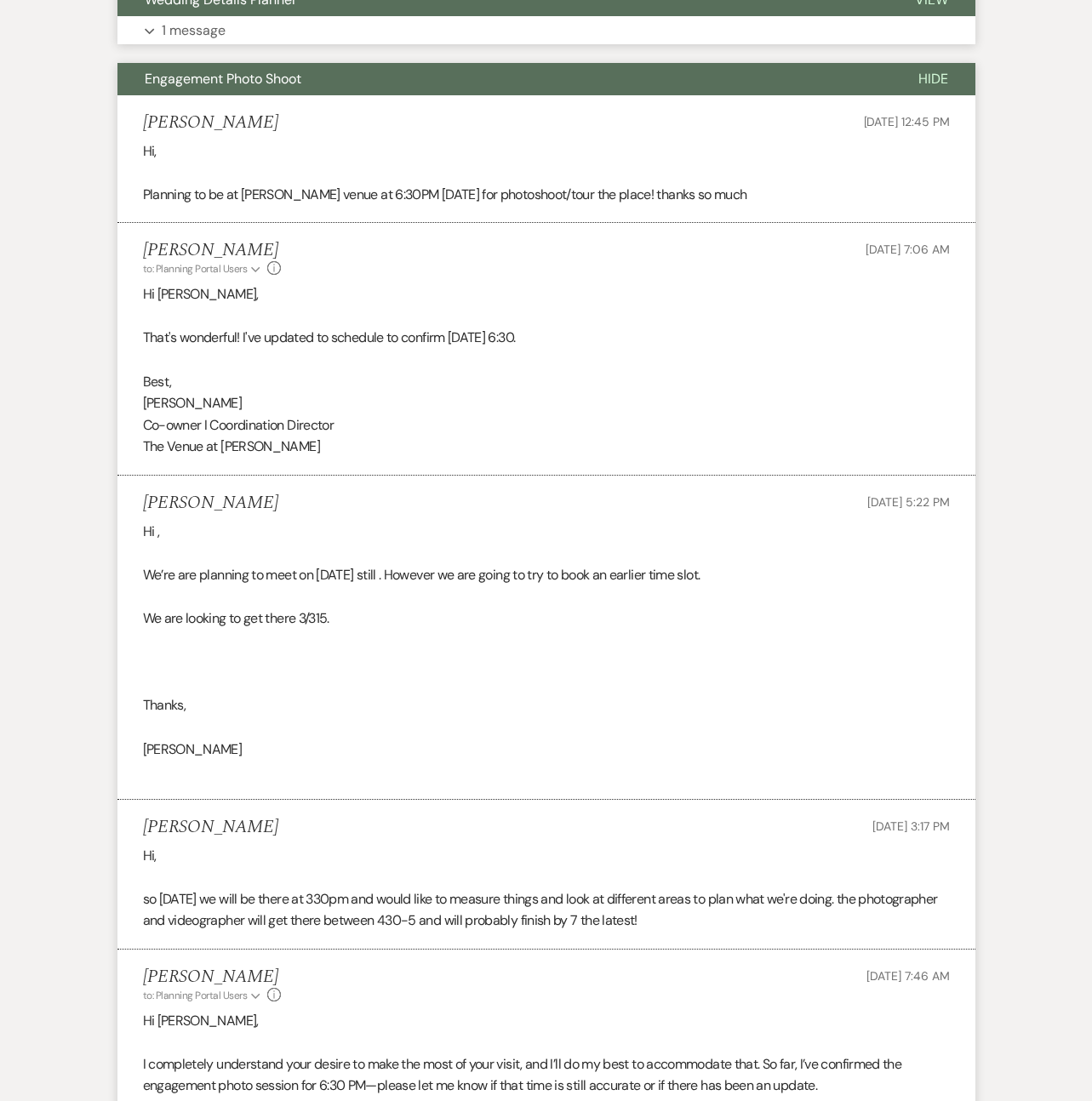
click at [190, 36] on p "1 message" at bounding box center [193, 31] width 63 height 22
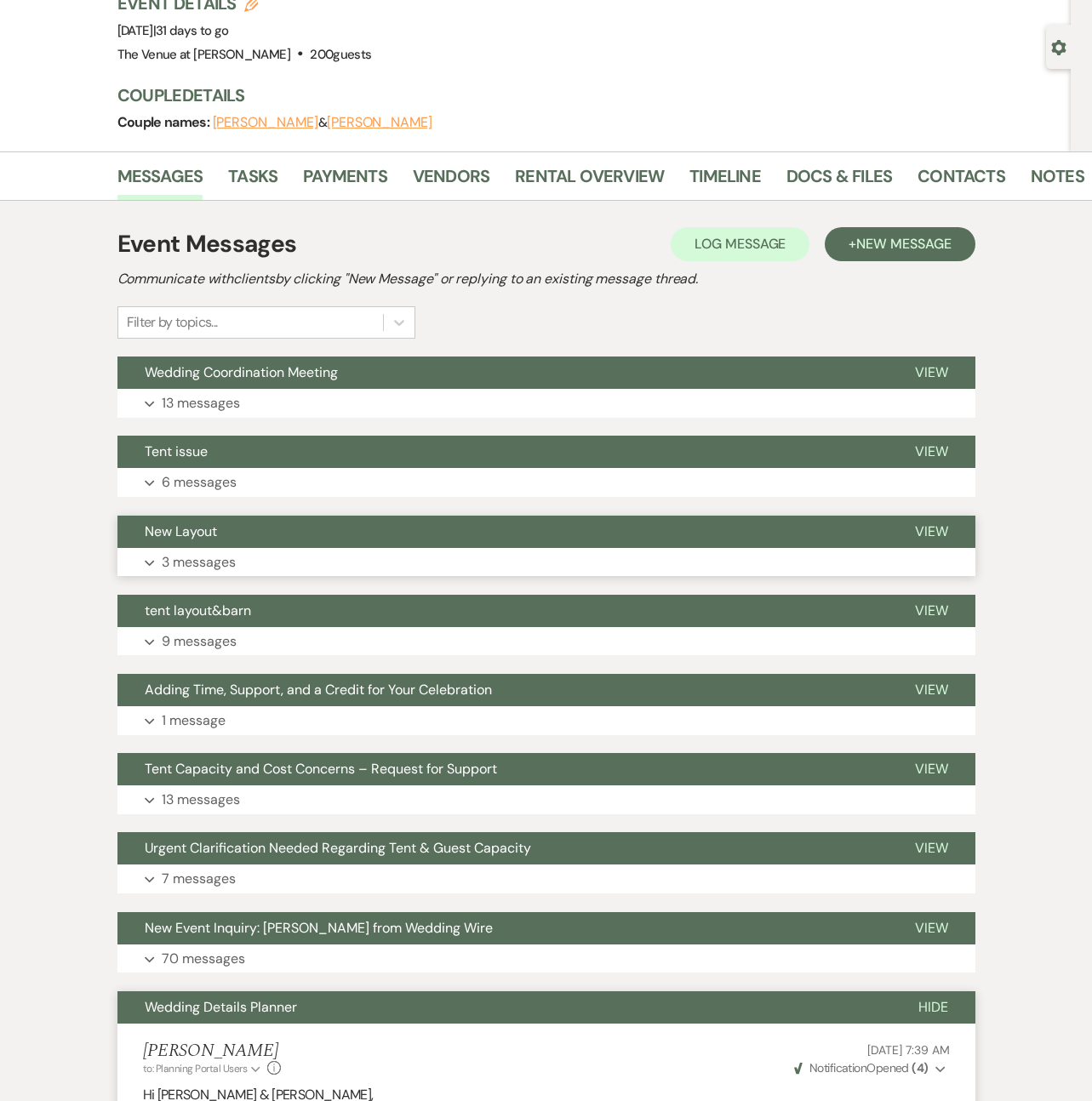
scroll to position [154, 0]
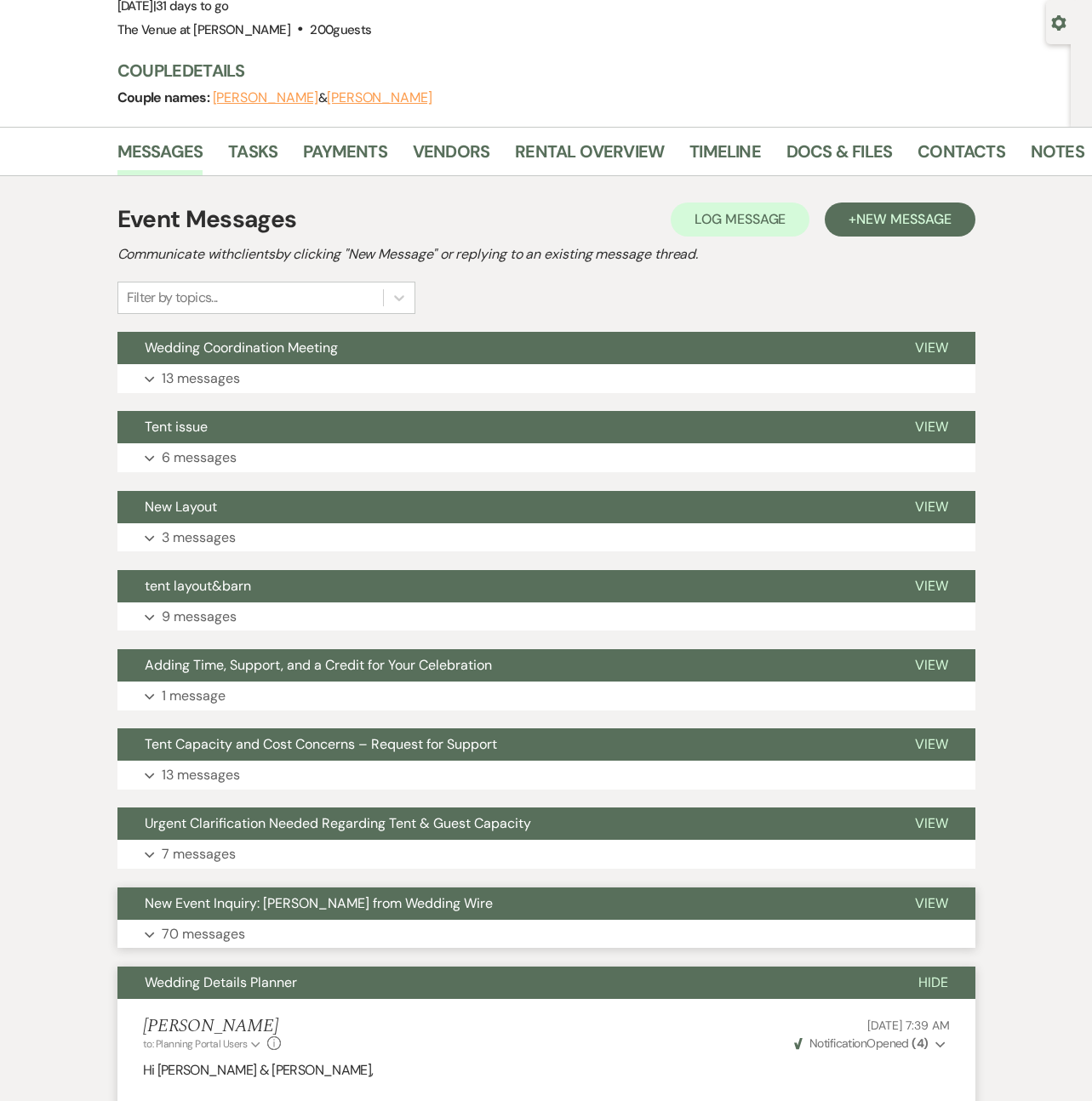
click at [190, 927] on p "70 messages" at bounding box center [203, 935] width 83 height 22
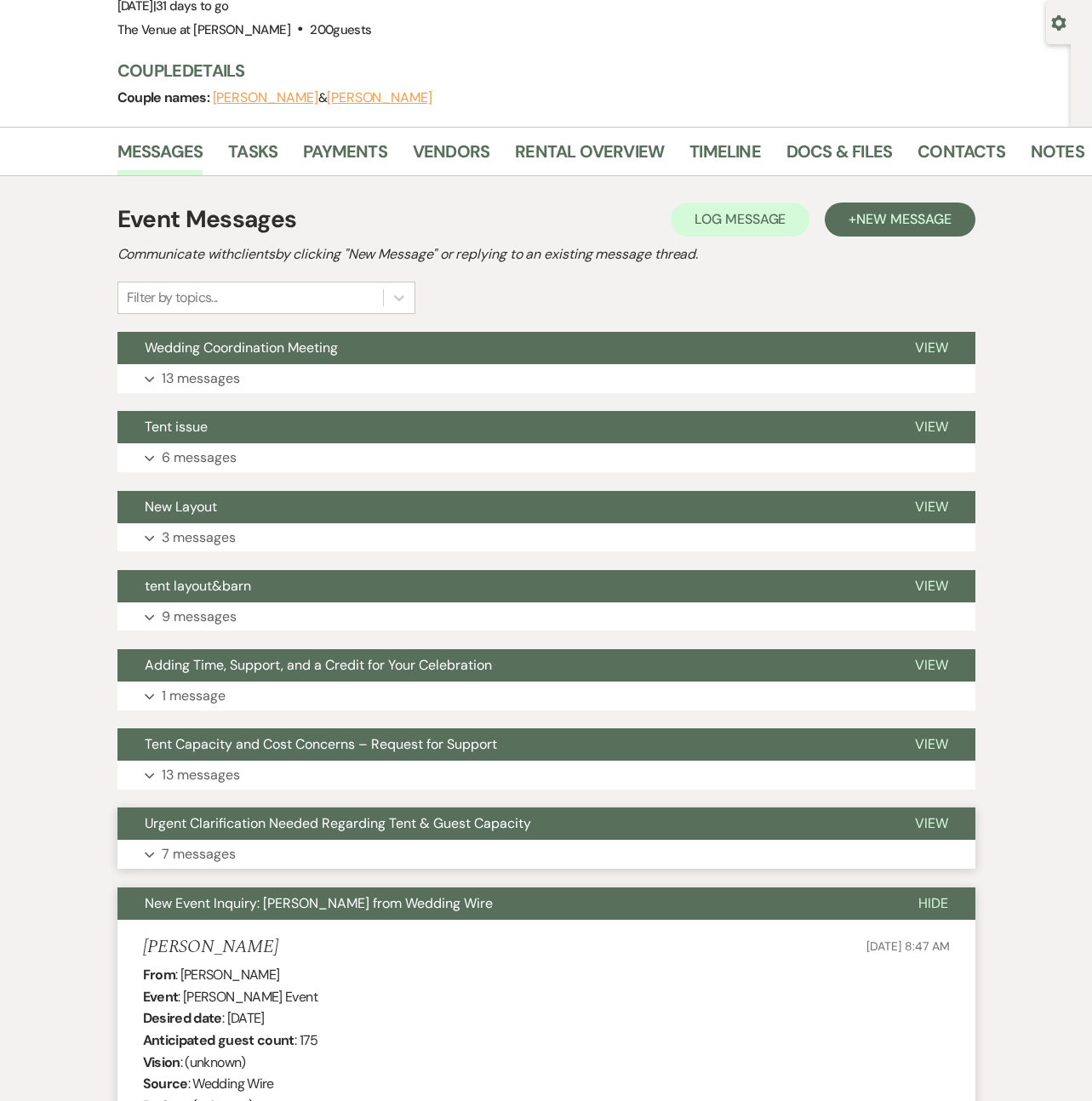
click at [180, 853] on p "7 messages" at bounding box center [198, 854] width 74 height 22
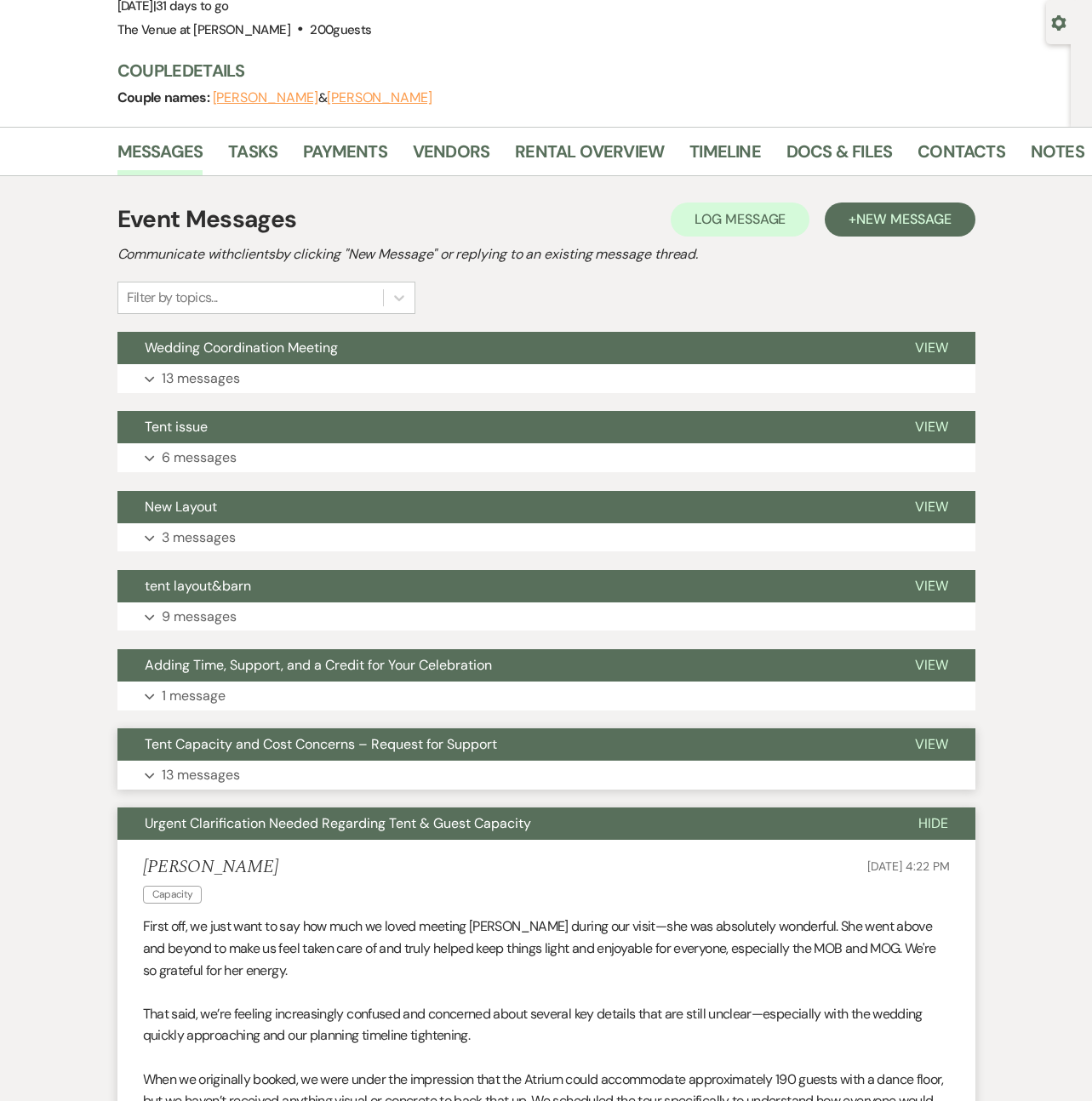
click at [174, 775] on p "13 messages" at bounding box center [200, 775] width 78 height 22
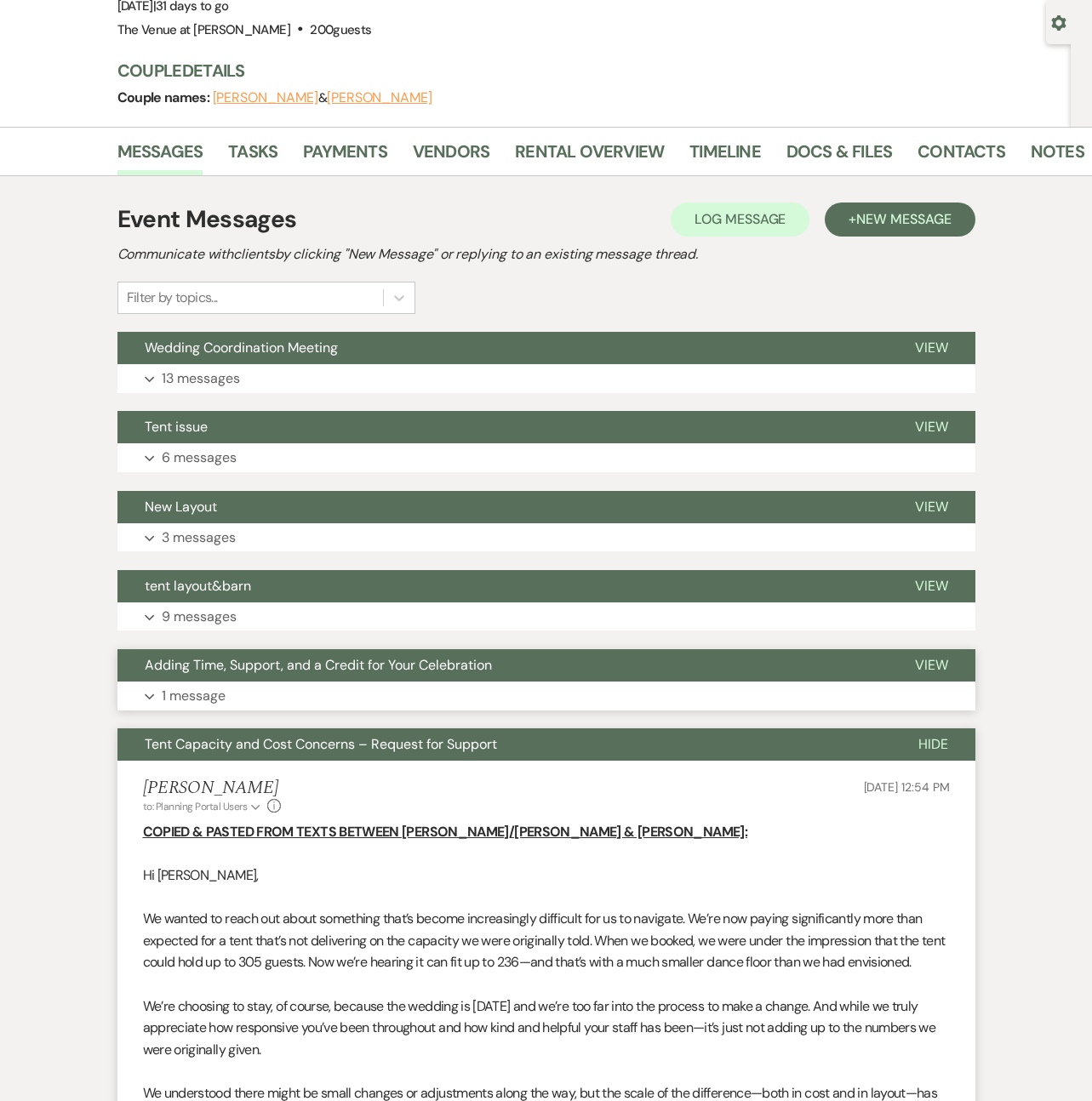
click at [173, 687] on p "1 message" at bounding box center [193, 696] width 63 height 22
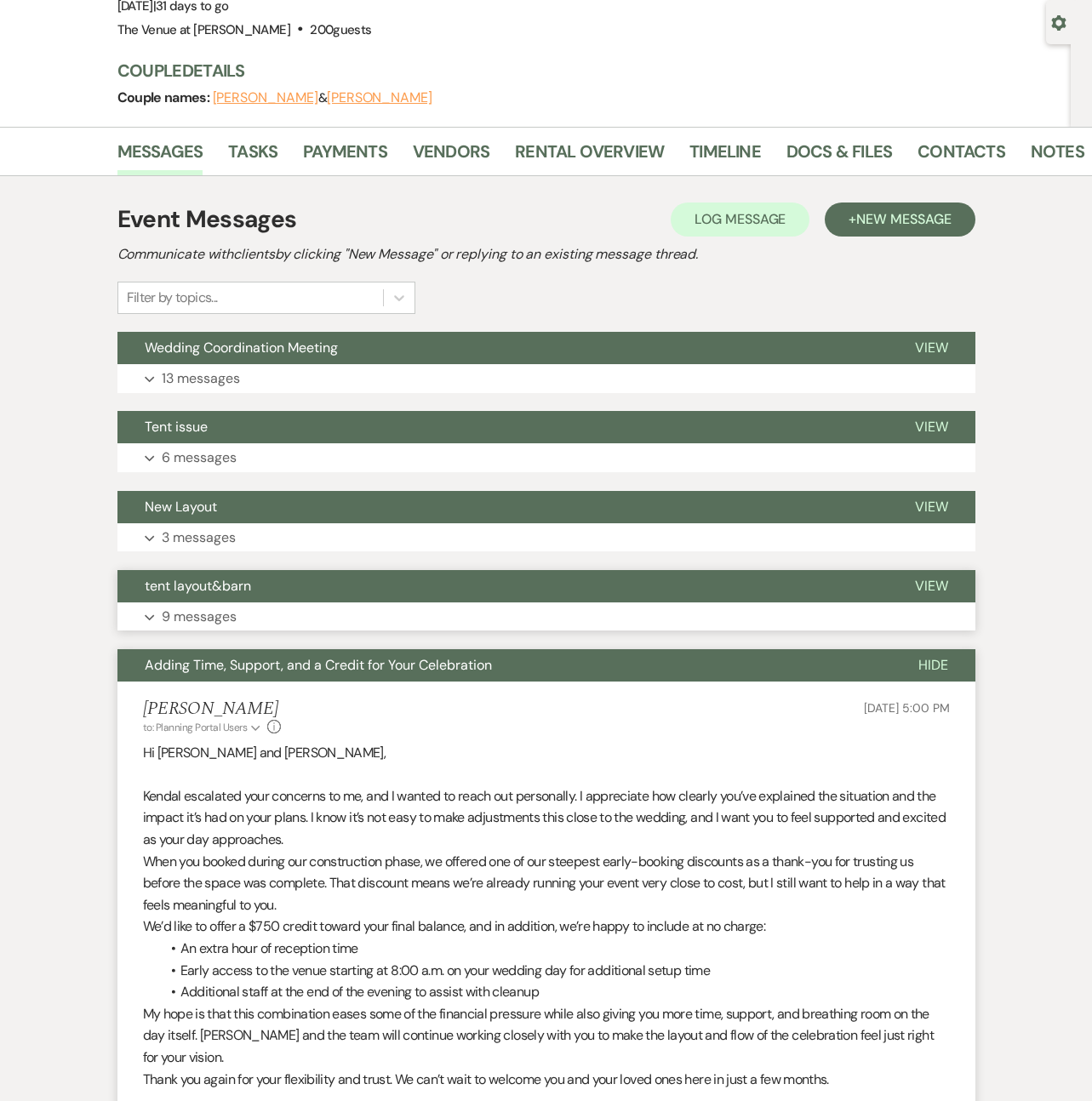
click at [177, 612] on p "9 messages" at bounding box center [199, 616] width 75 height 22
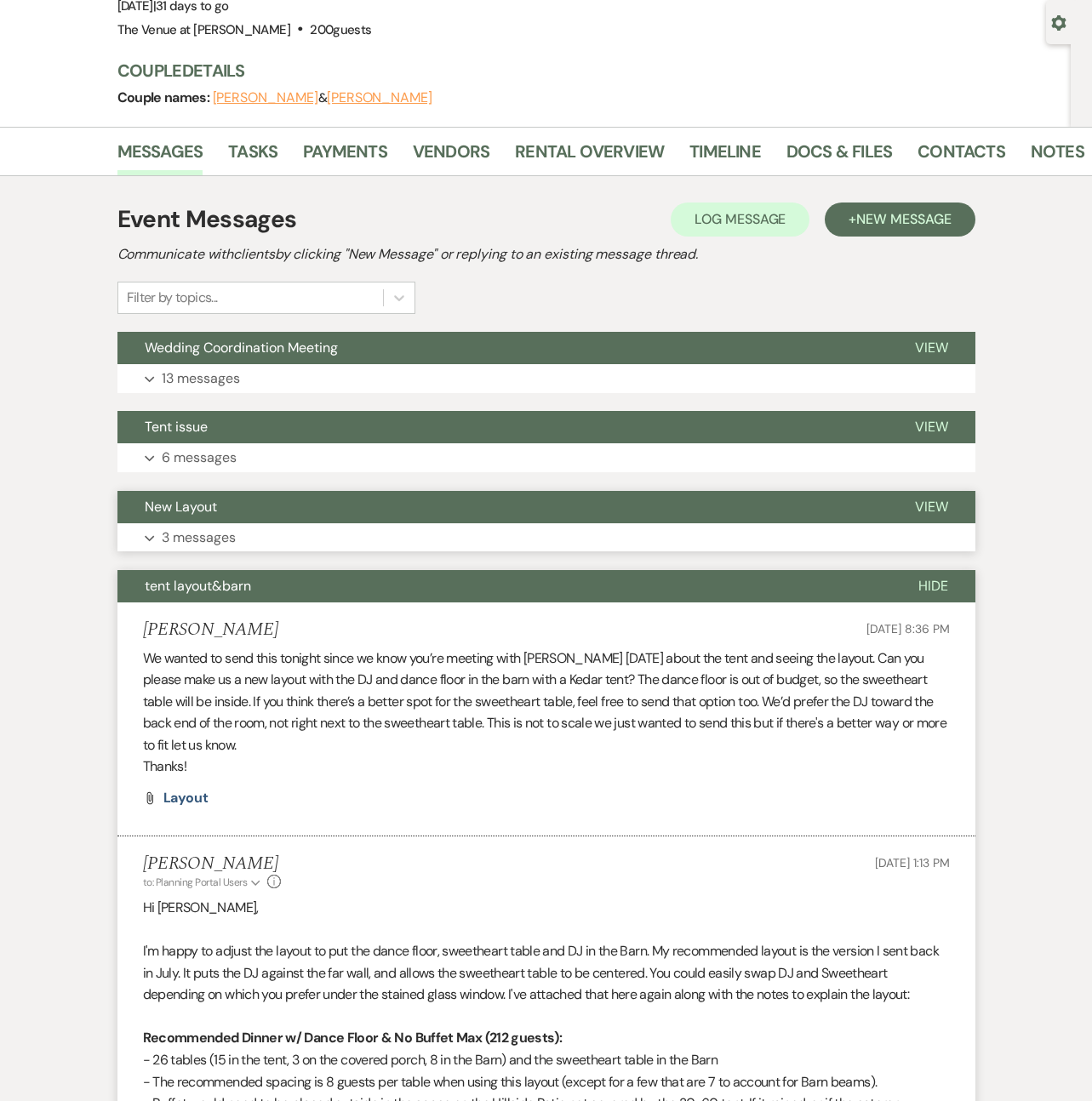
click at [181, 523] on button "Expand 3 messages" at bounding box center [547, 537] width 858 height 29
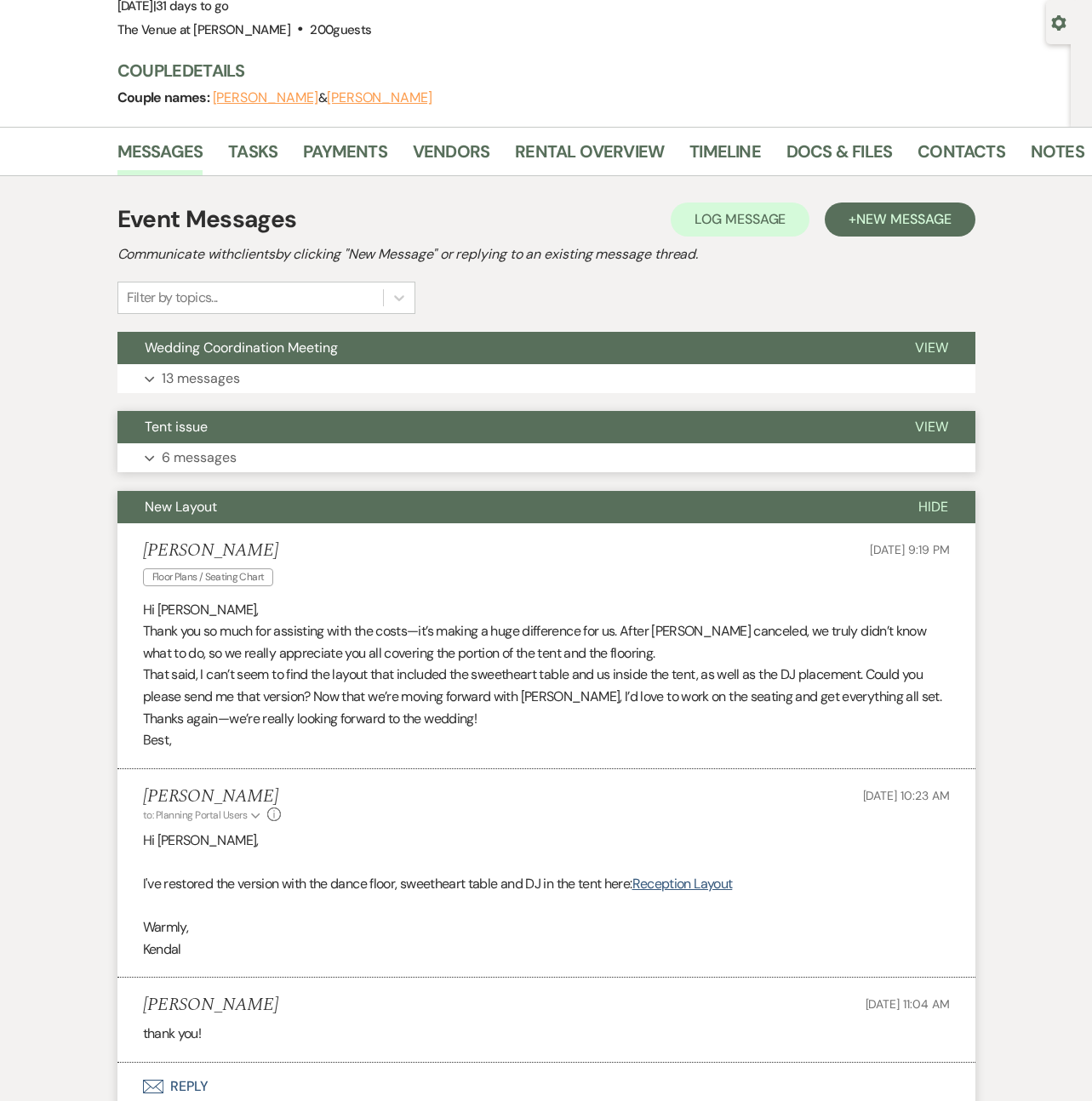
click at [180, 457] on p "6 messages" at bounding box center [199, 458] width 75 height 22
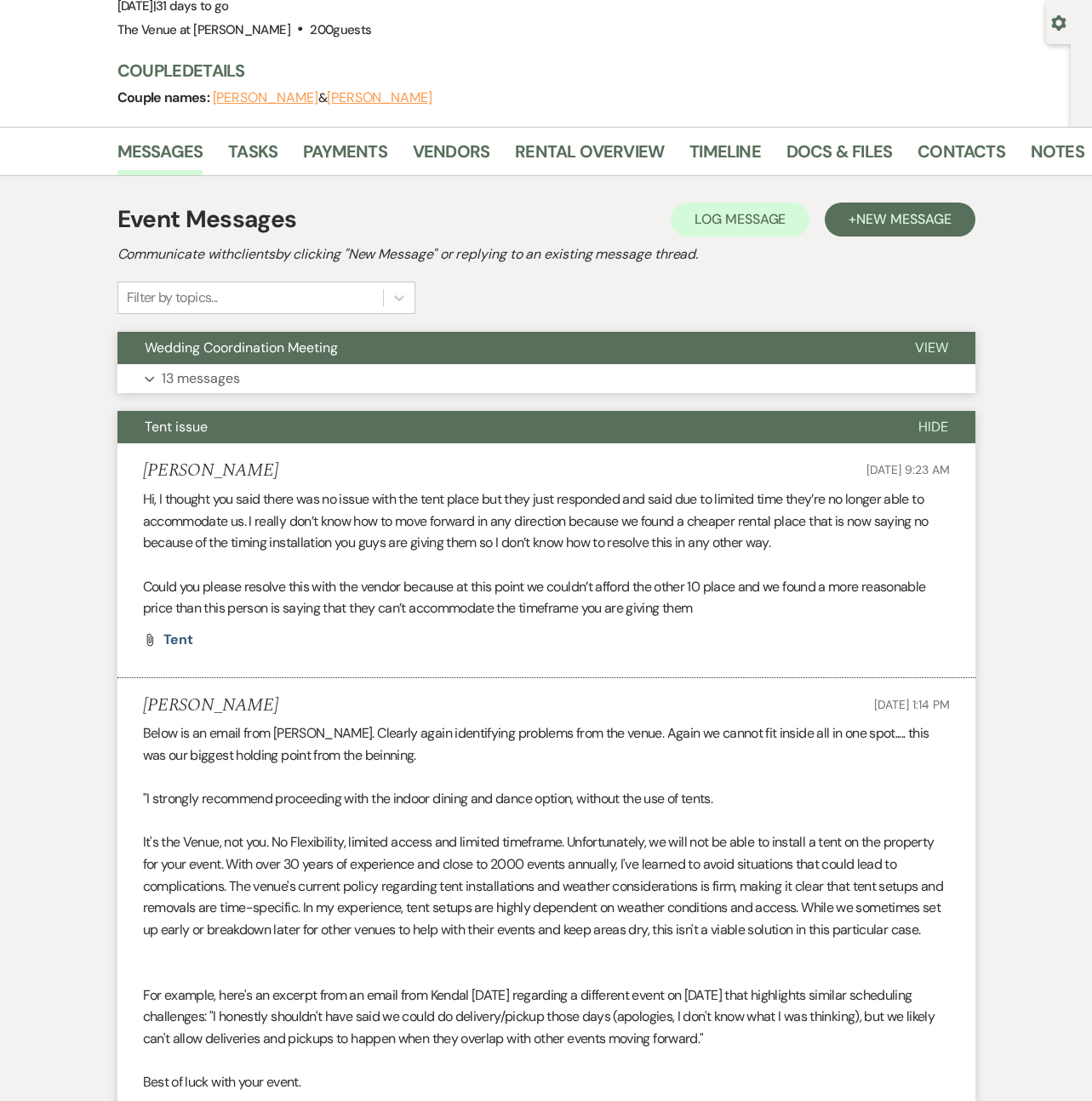
click at [182, 369] on p "13 messages" at bounding box center [200, 379] width 78 height 22
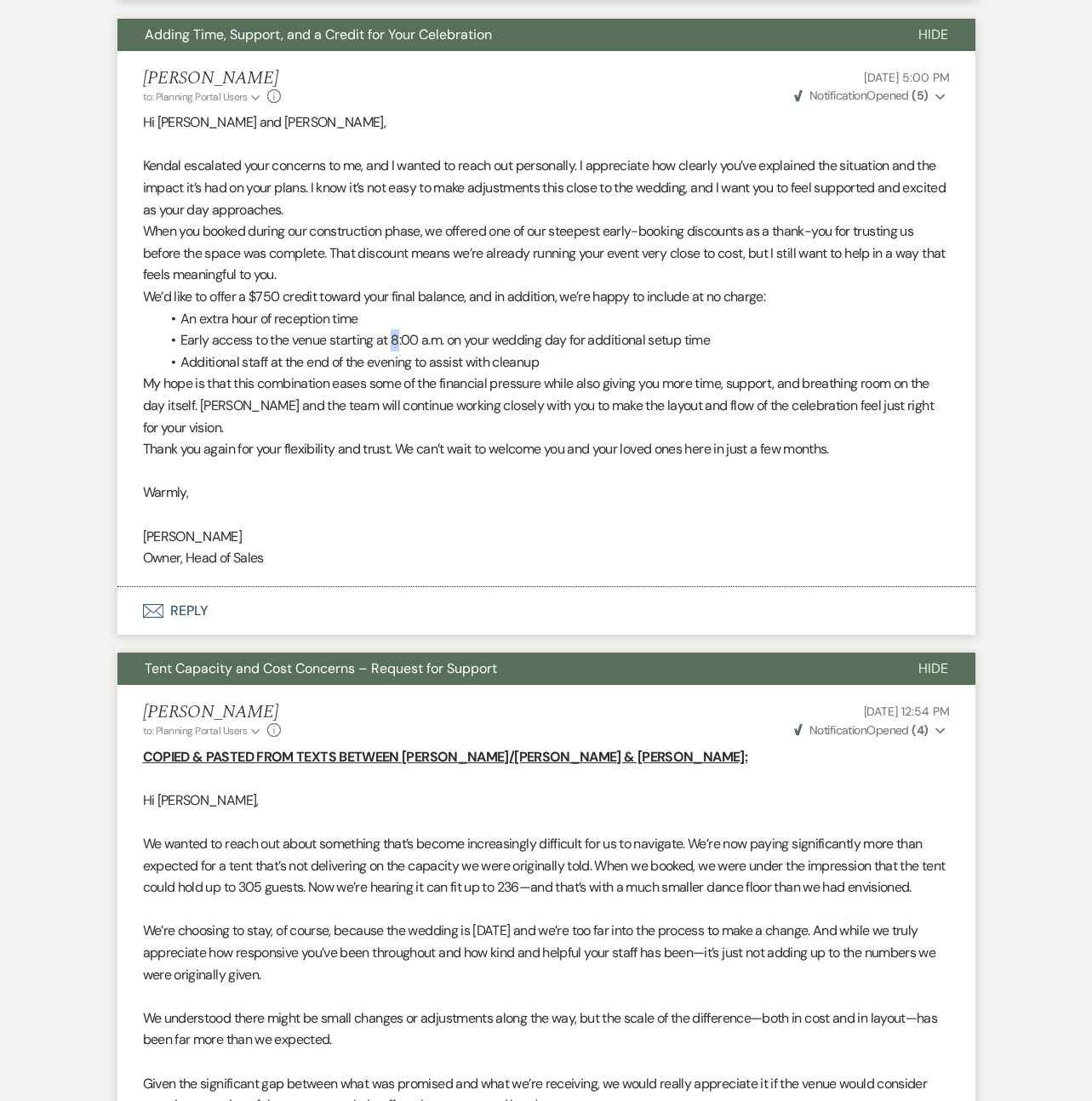
scroll to position [9287, 0]
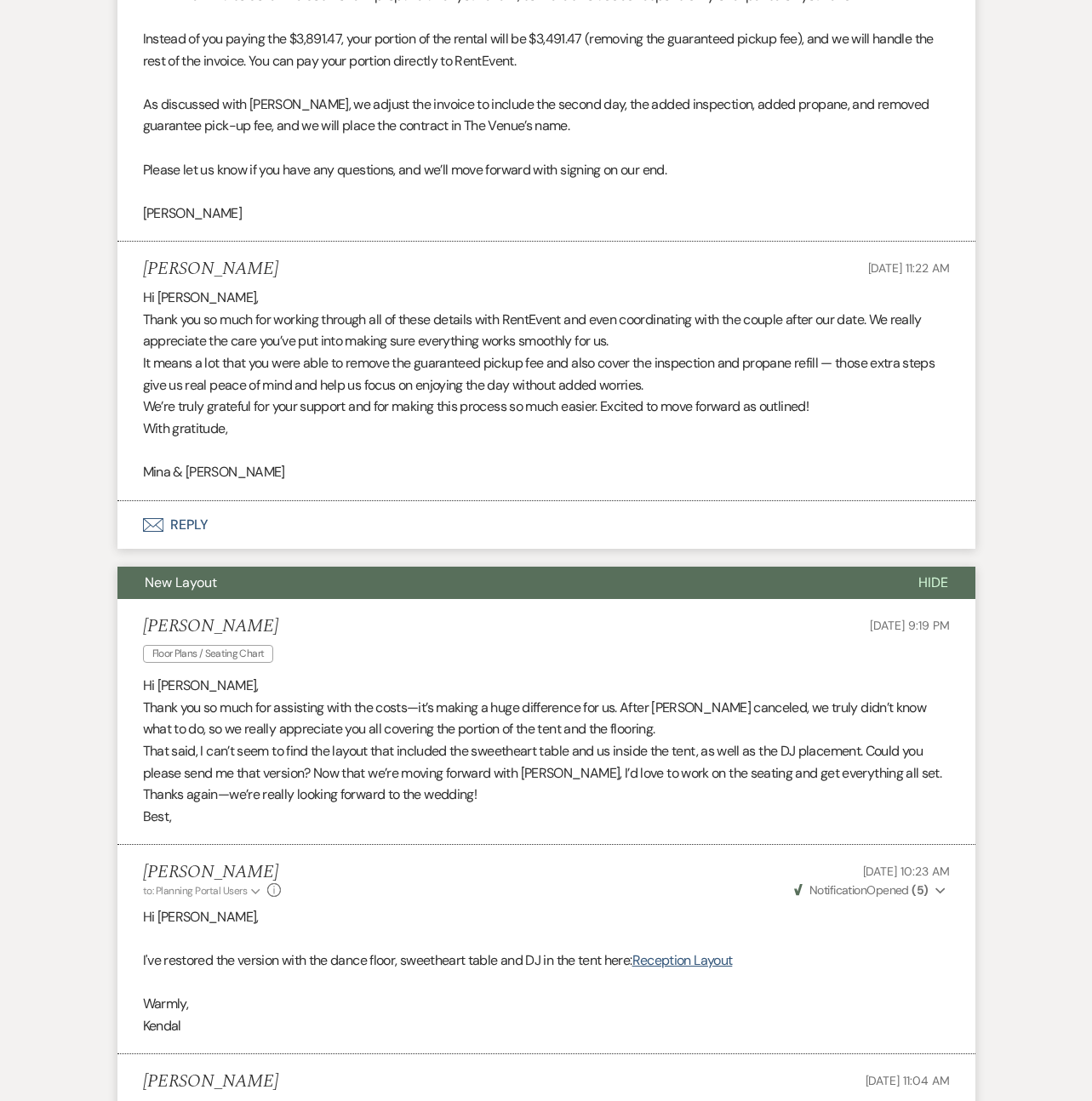
scroll to position [4759, 0]
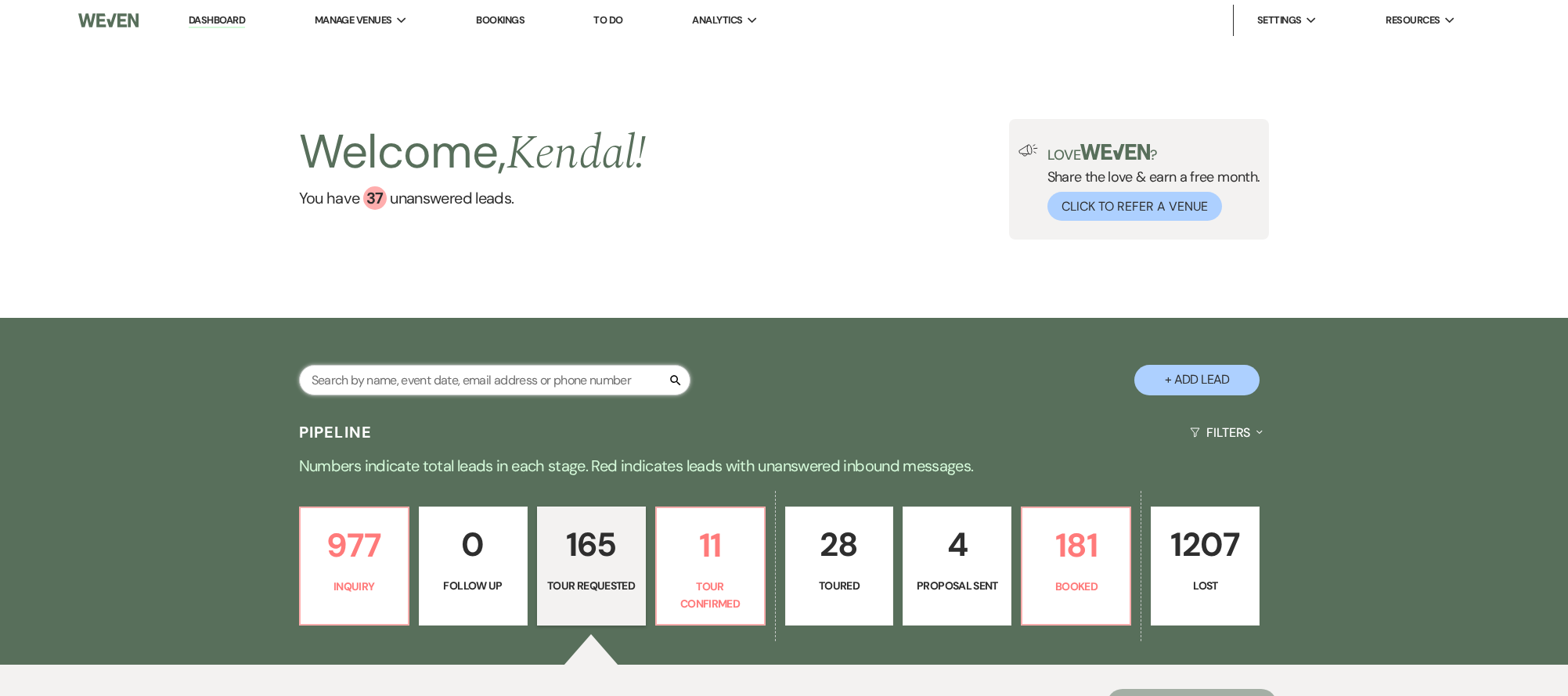
click at [392, 379] on input "text" at bounding box center [494, 379] width 391 height 30
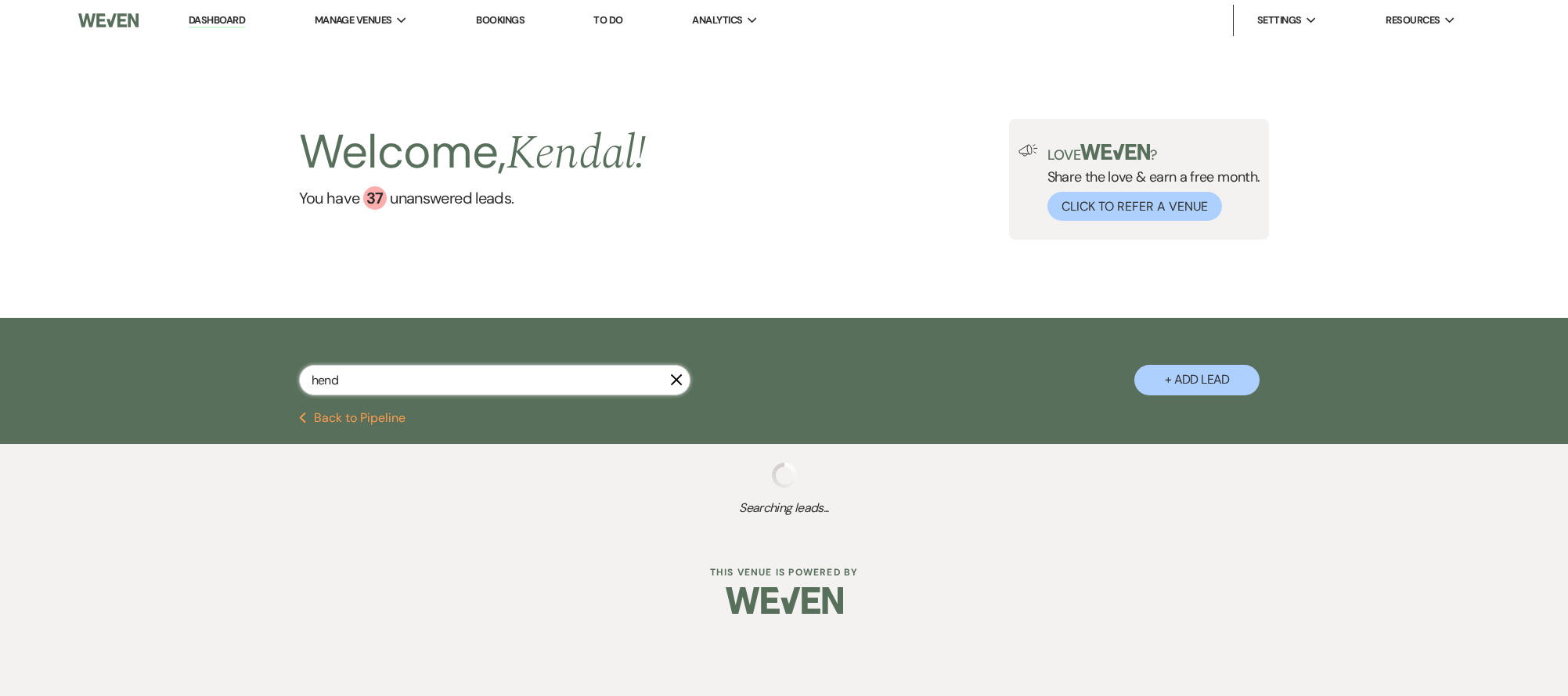
type input "hende"
select select "2"
select select "8"
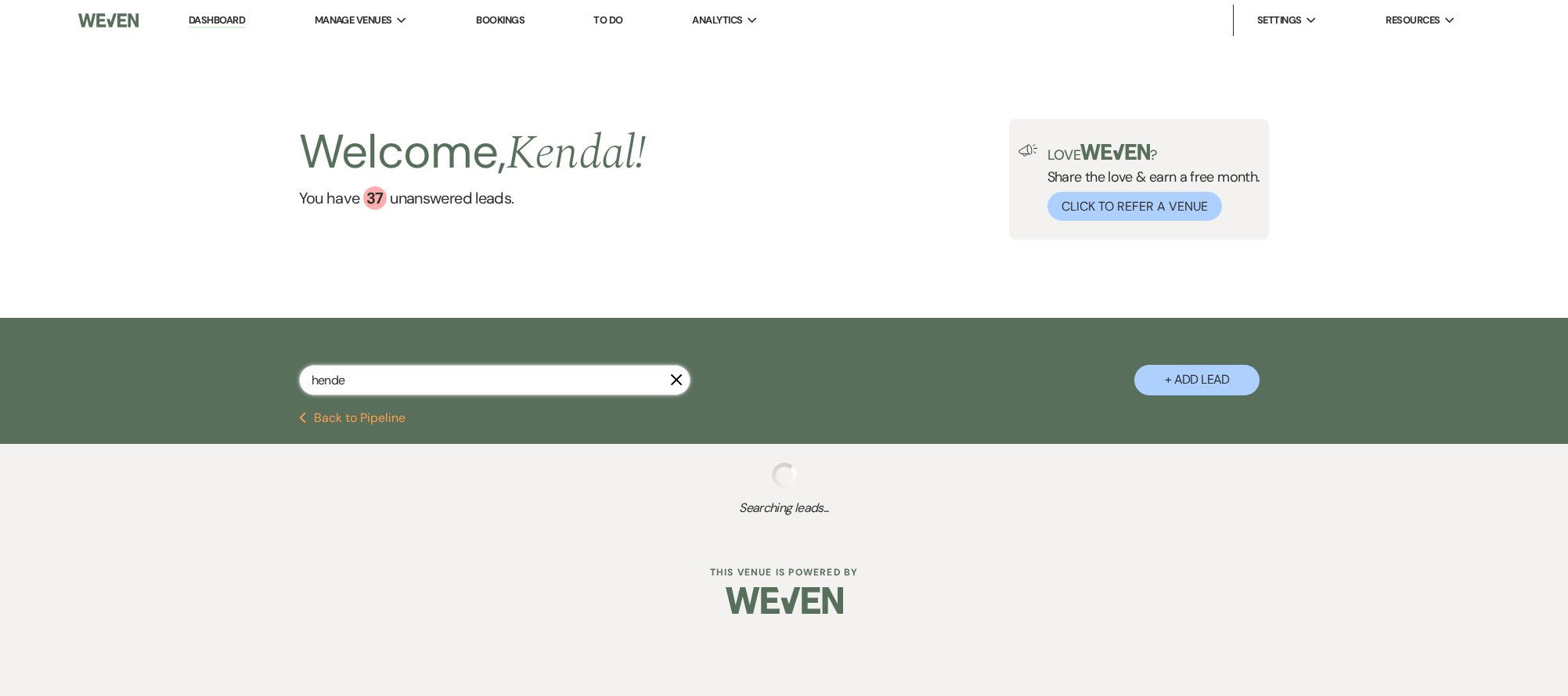
select select "6"
select select "2"
select select "5"
select select "8"
select select "2"
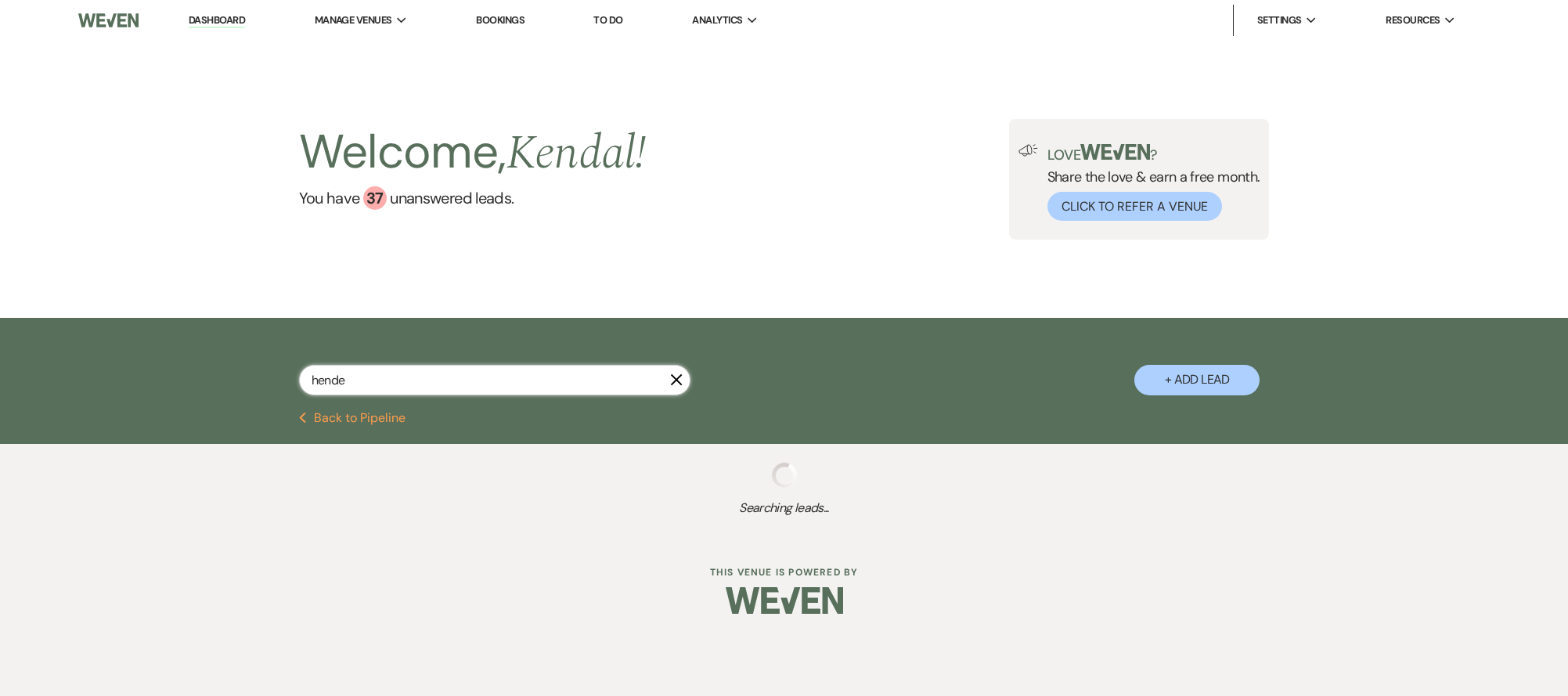
select select "8"
select select "5"
select select "8"
select select "5"
select select "8"
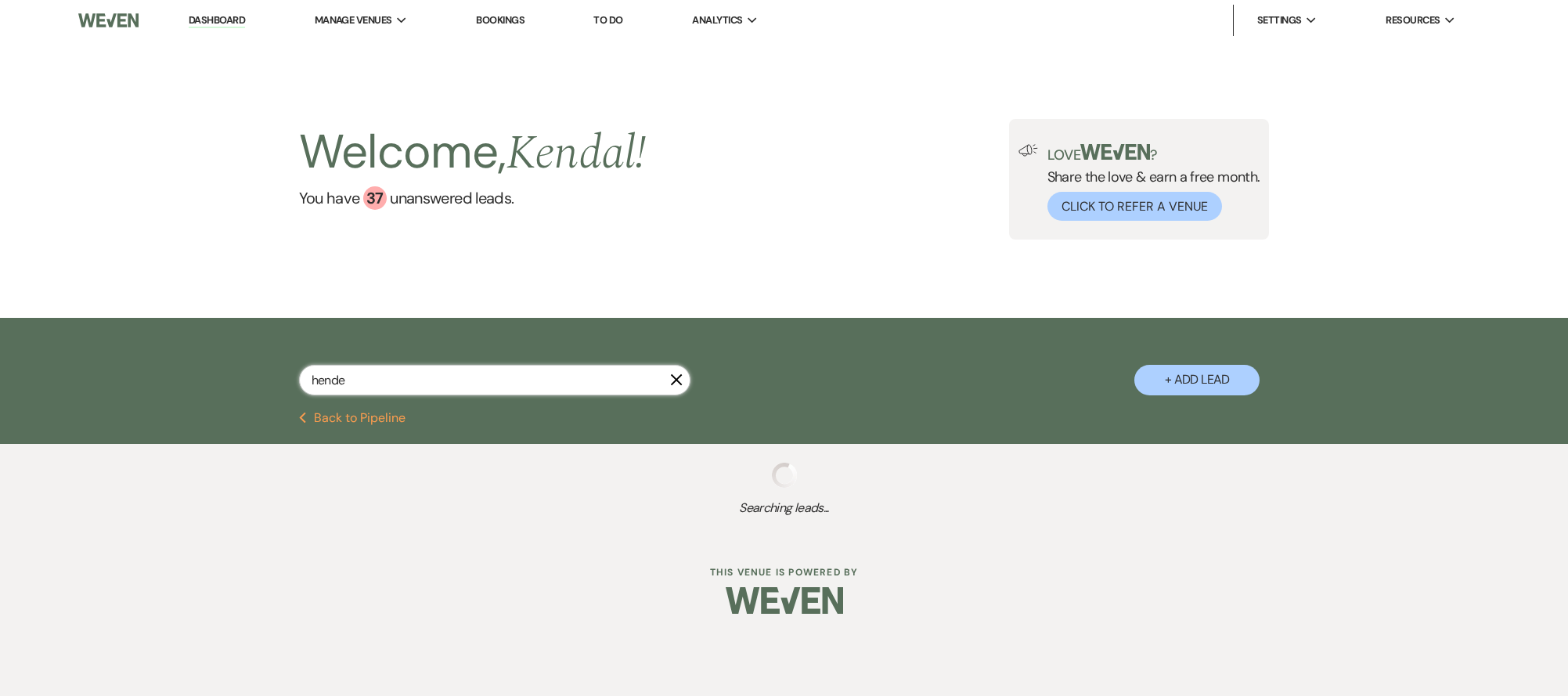
select select "5"
select select "8"
select select "4"
select select "8"
select select "5"
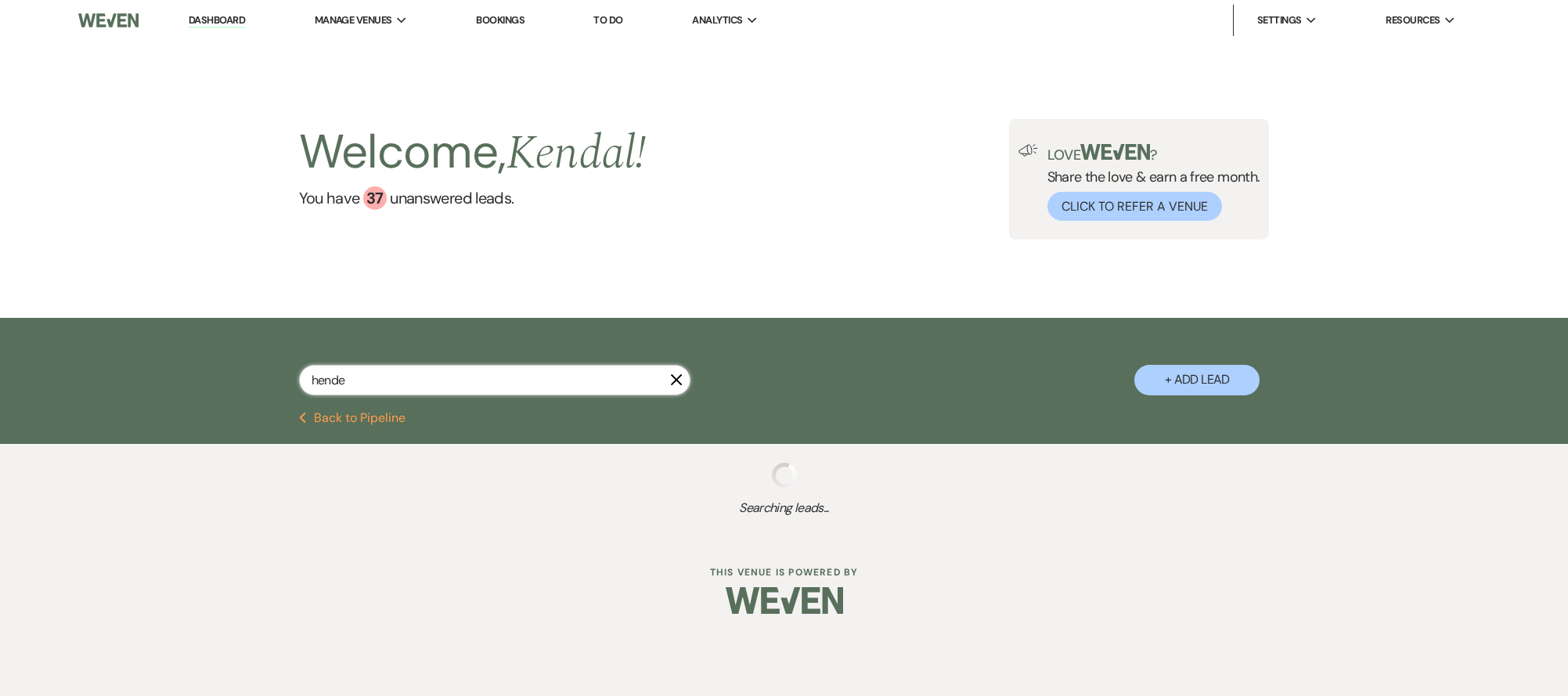
select select "8"
select select "1"
select select "8"
select select "5"
select select "8"
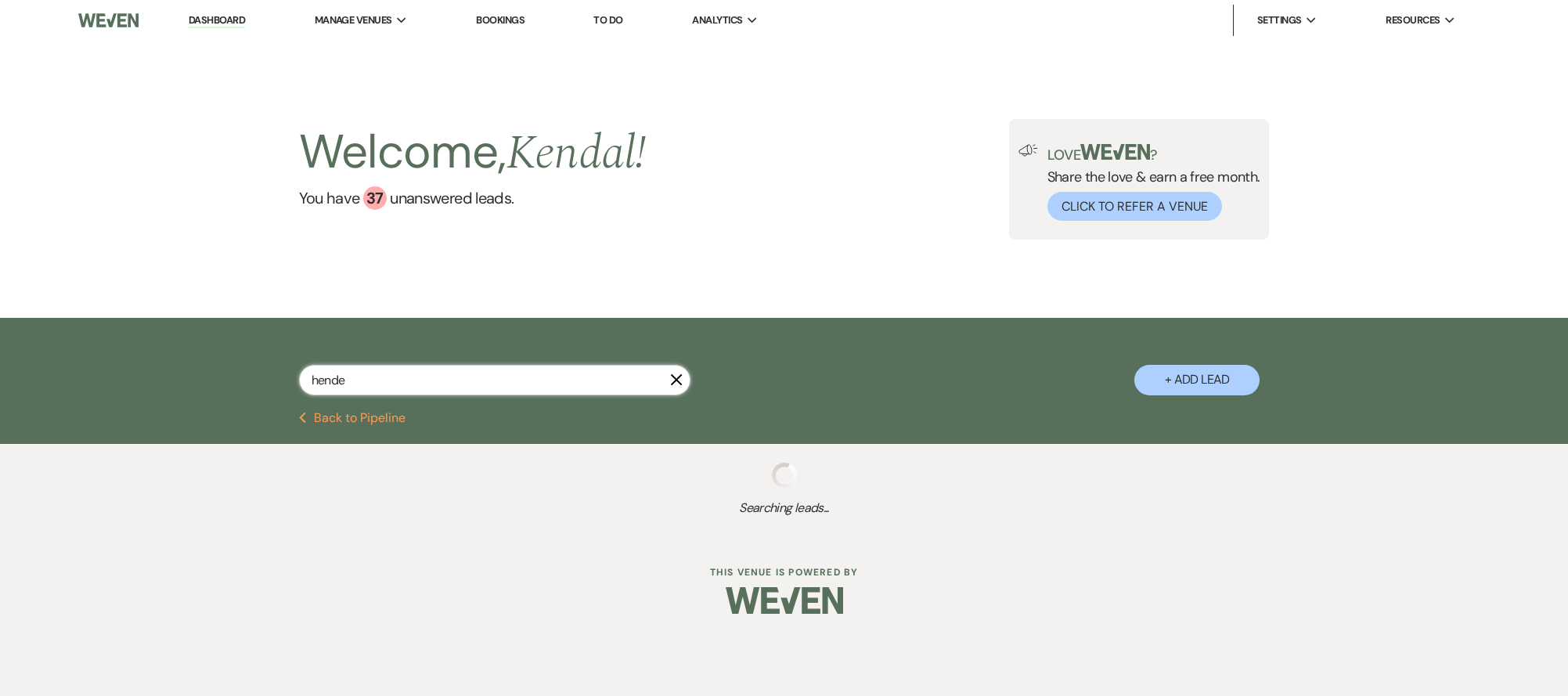
select select "5"
select select "8"
select select "5"
select select "8"
select select "7"
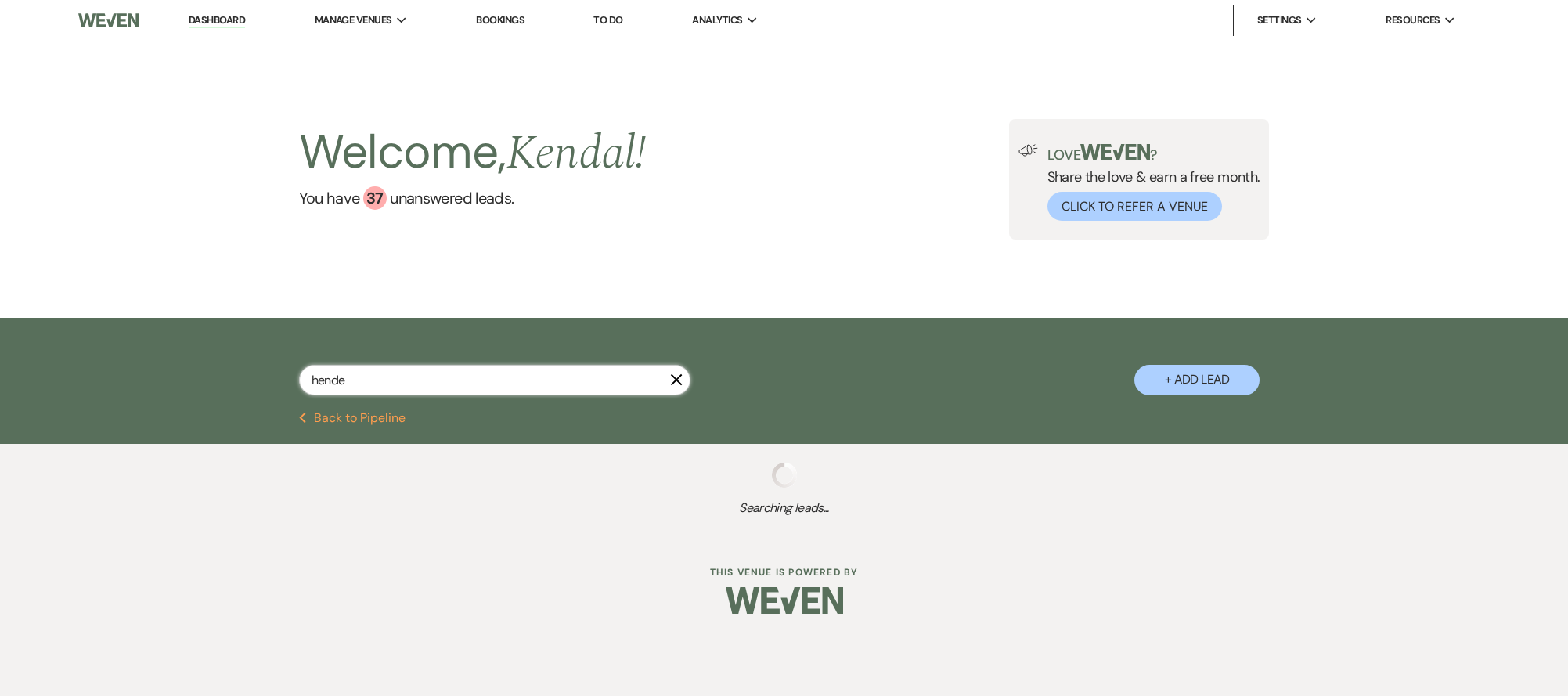
select select "8"
select select "10"
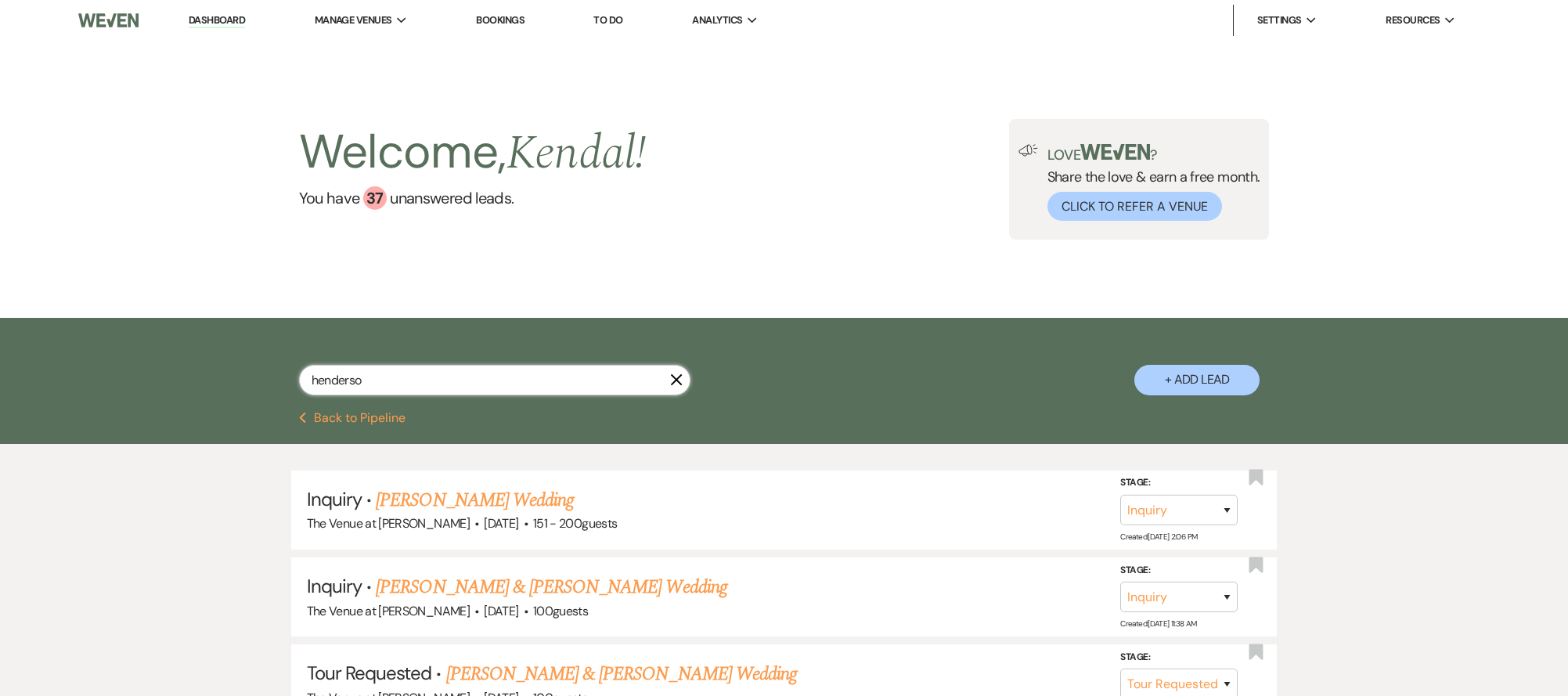
type input "henderson"
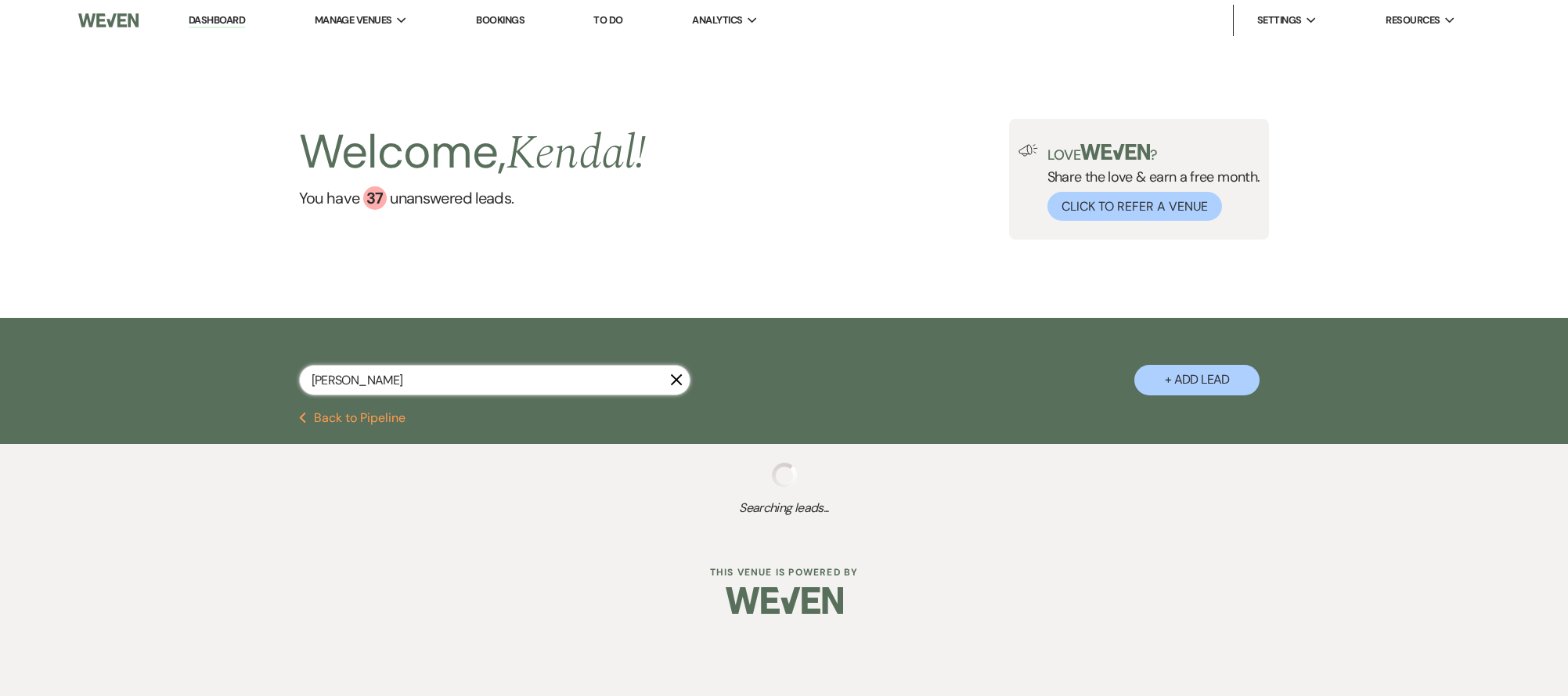
select select "8"
select select "4"
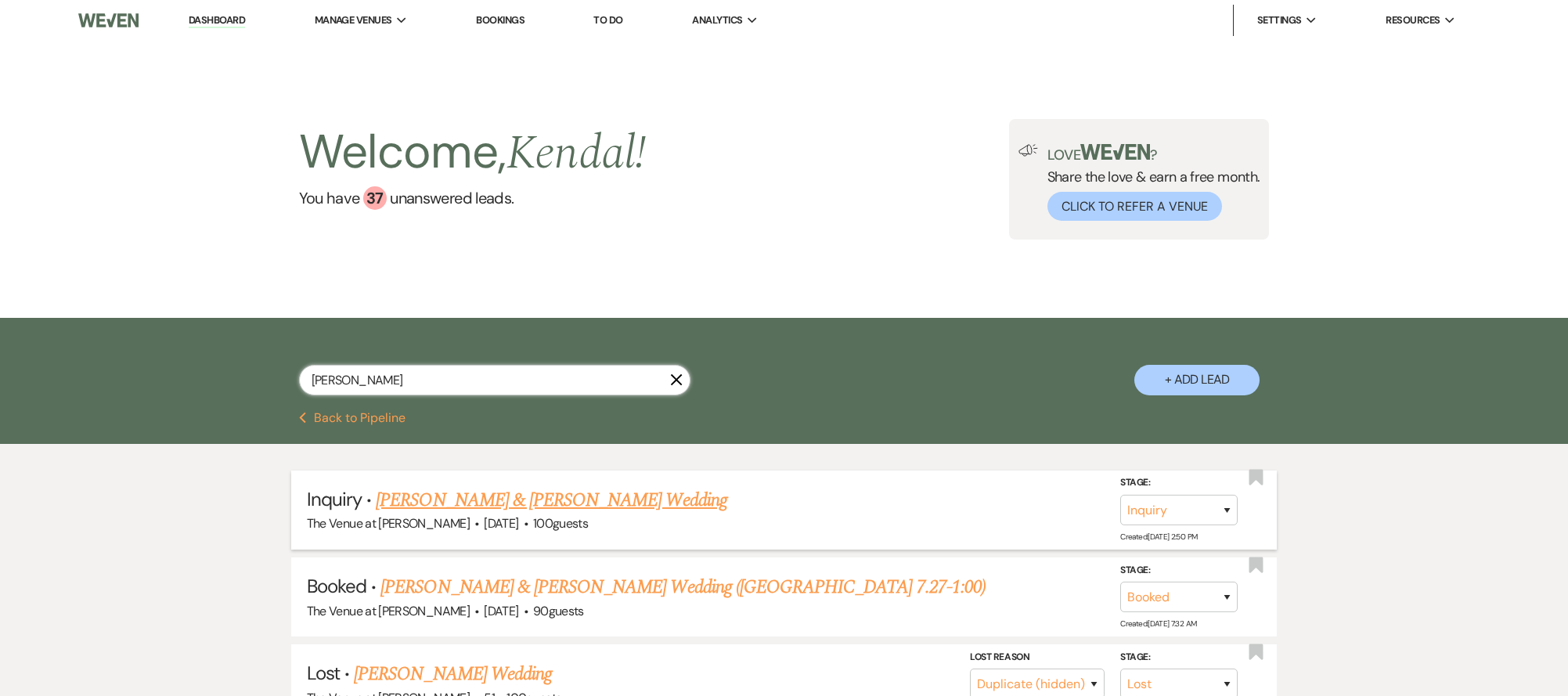
scroll to position [155, 0]
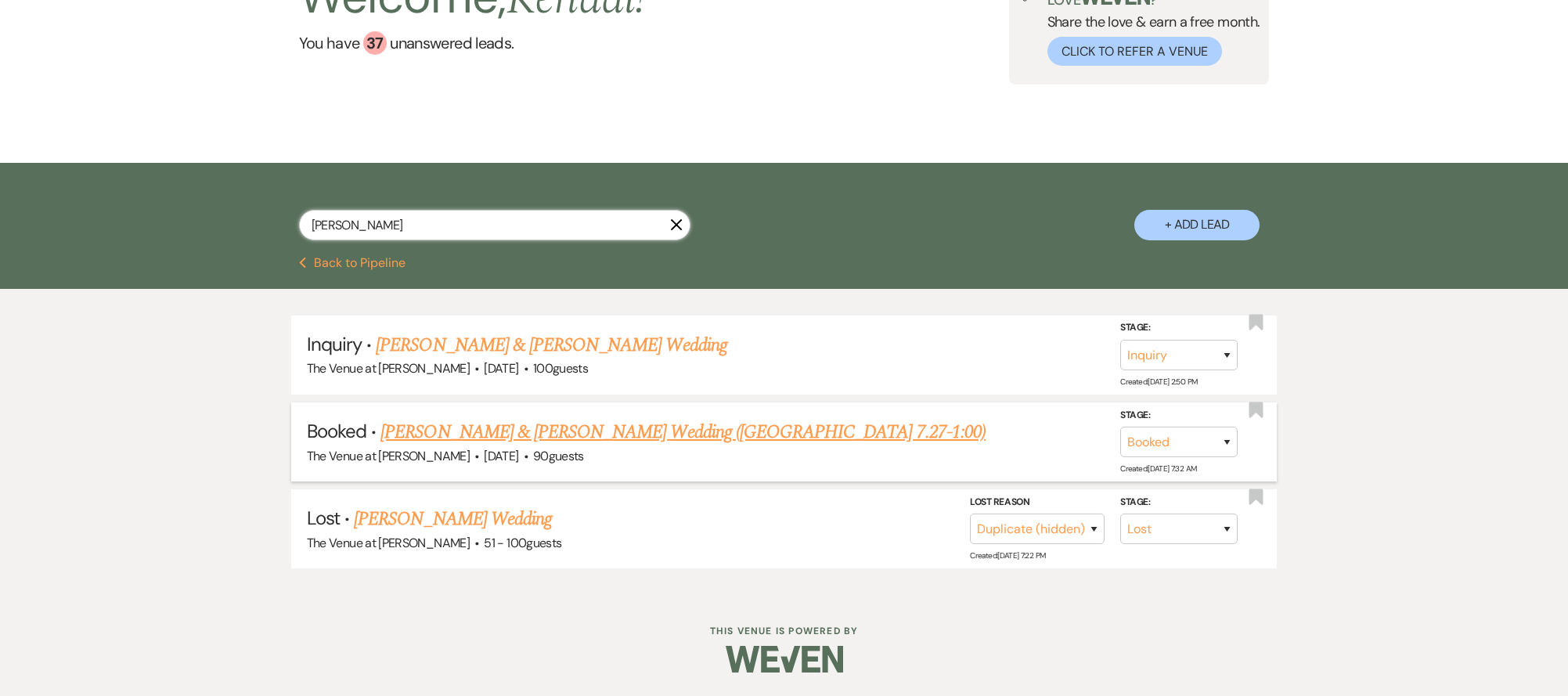
type input "henderson"
click at [593, 430] on link "Jordyn Henderson & Thomas Morgan's Wedding (OH 7.27-1:00)" at bounding box center [683, 432] width 605 height 28
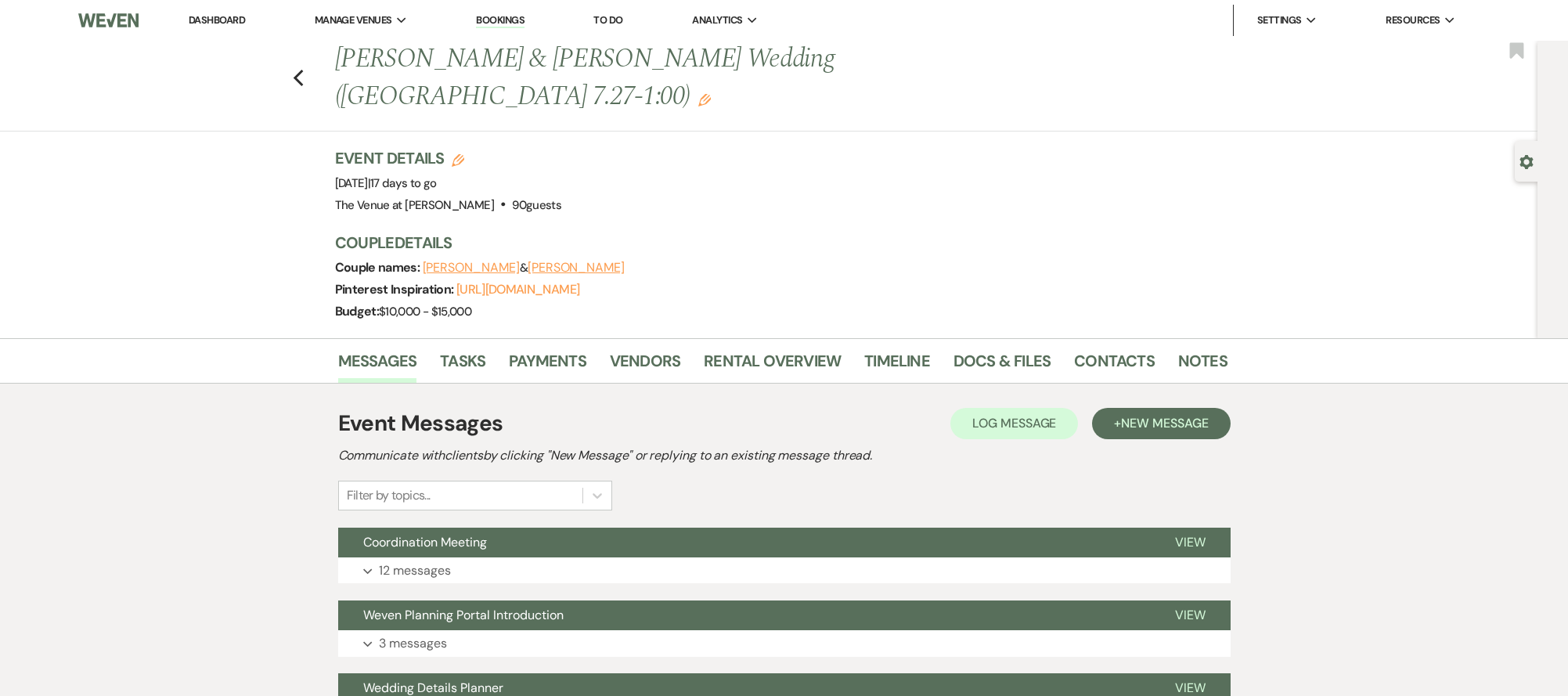
click at [219, 338] on div "Messages Tasks Payments Vendors Rental Overview Timeline Docs & Files Contacts …" at bounding box center [784, 361] width 1568 height 46
click at [431, 561] on p "12 messages" at bounding box center [415, 571] width 72 height 20
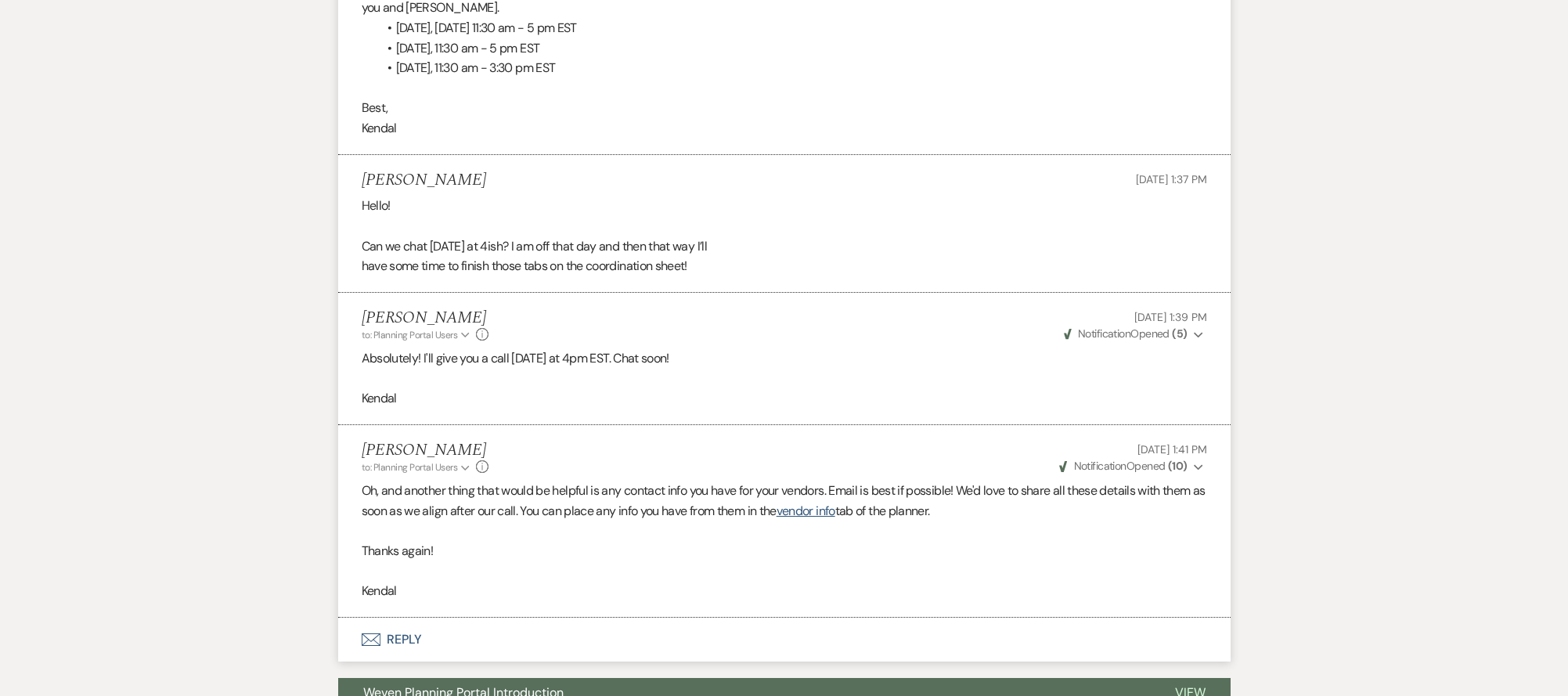
click at [502, 618] on button "Envelope Reply" at bounding box center [784, 640] width 892 height 44
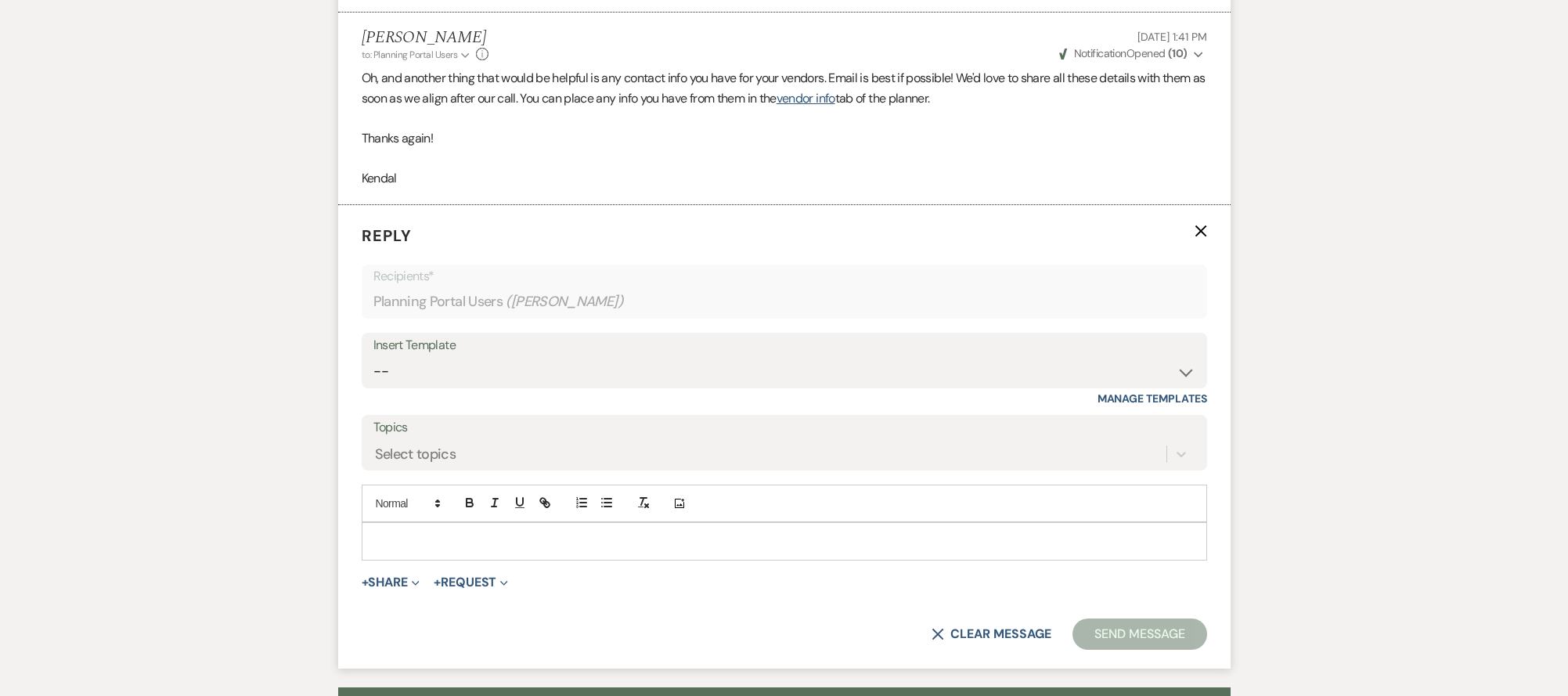
scroll to position [4277, 0]
click at [407, 531] on p at bounding box center [784, 539] width 820 height 17
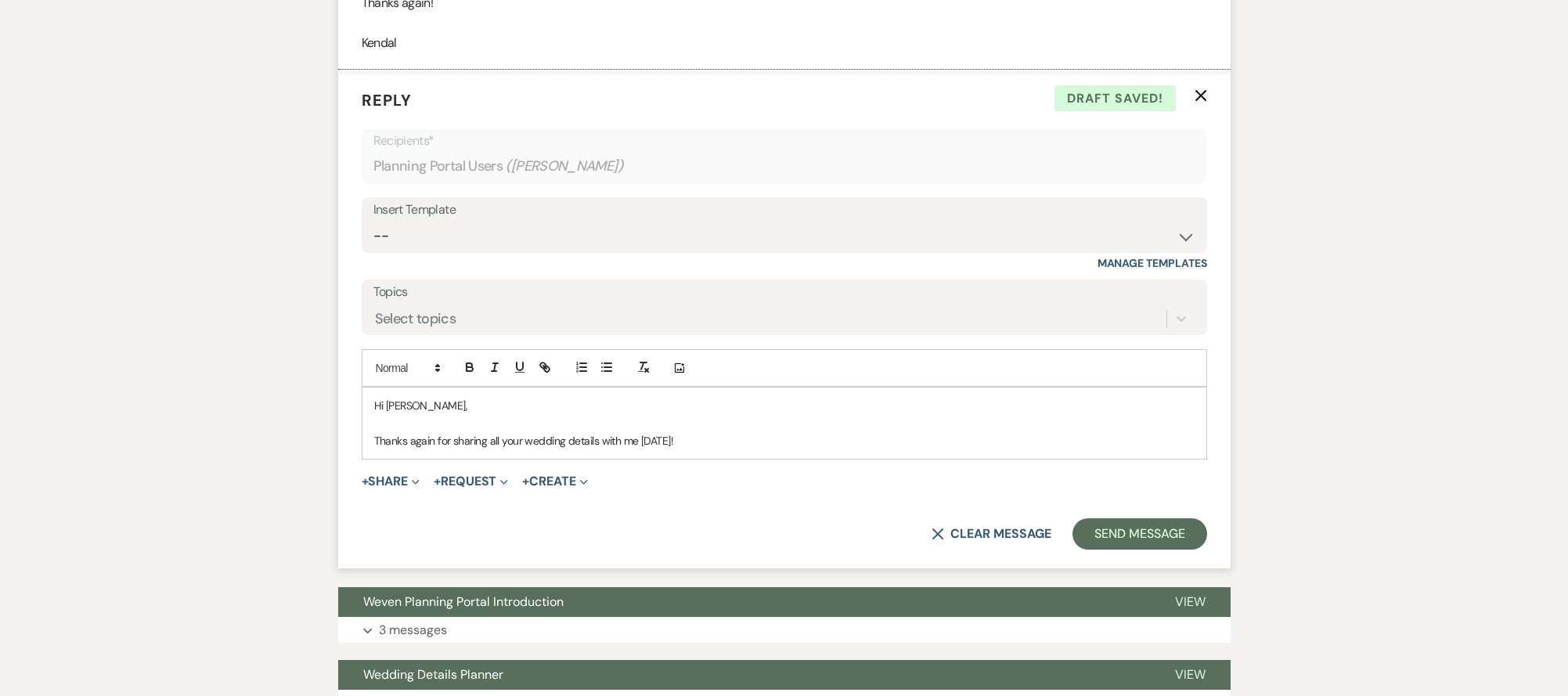
scroll to position [4417, 0]
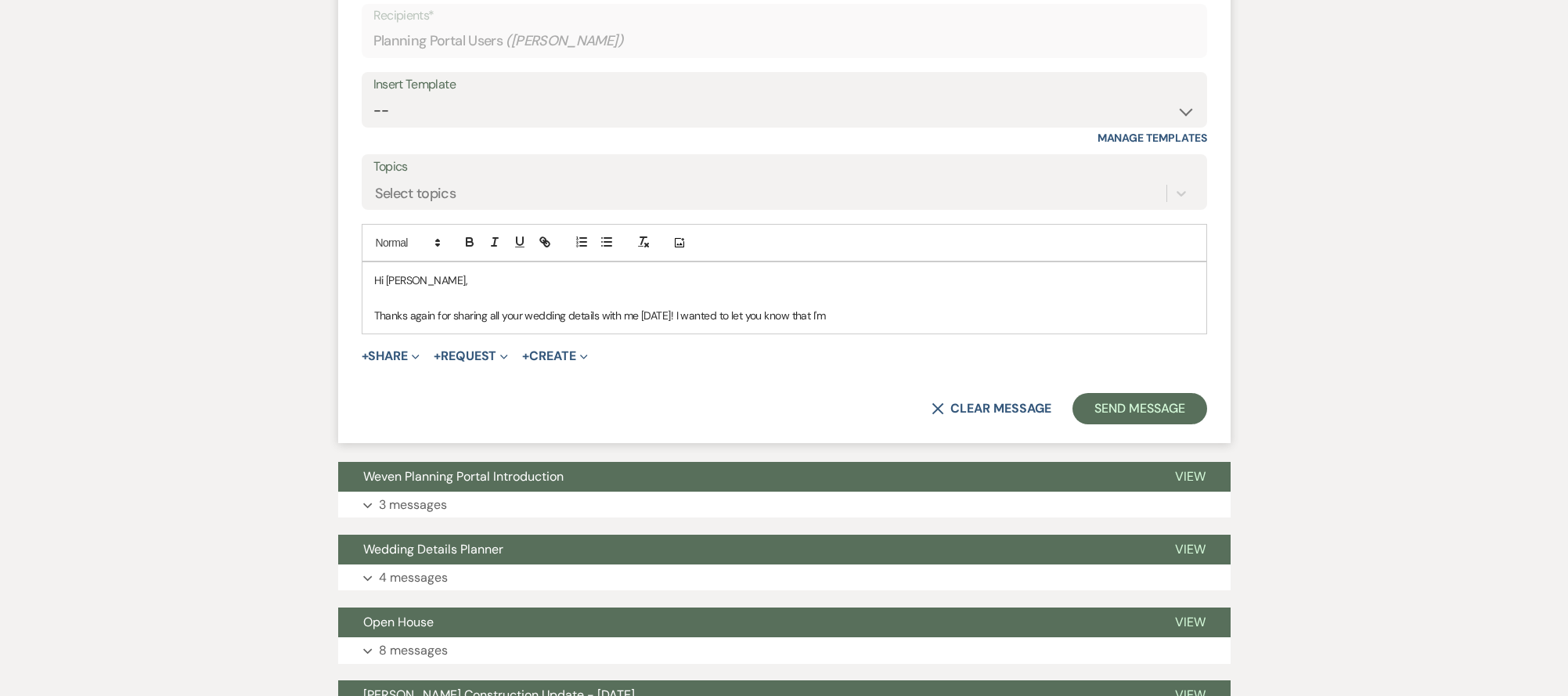
scroll to position [4555, 0]
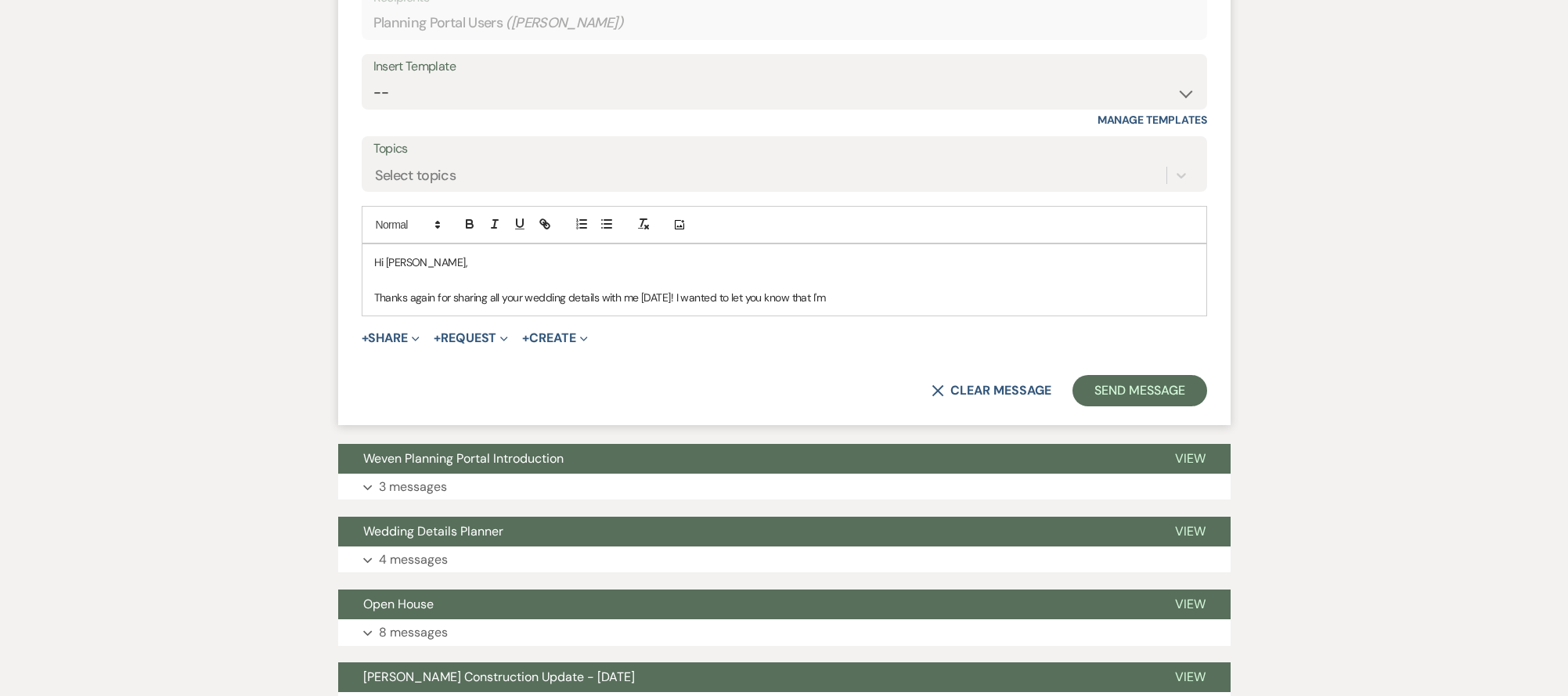
click at [975, 289] on p "Thanks again for sharing all your wedding details with me yesterday! I wanted t…" at bounding box center [784, 297] width 820 height 17
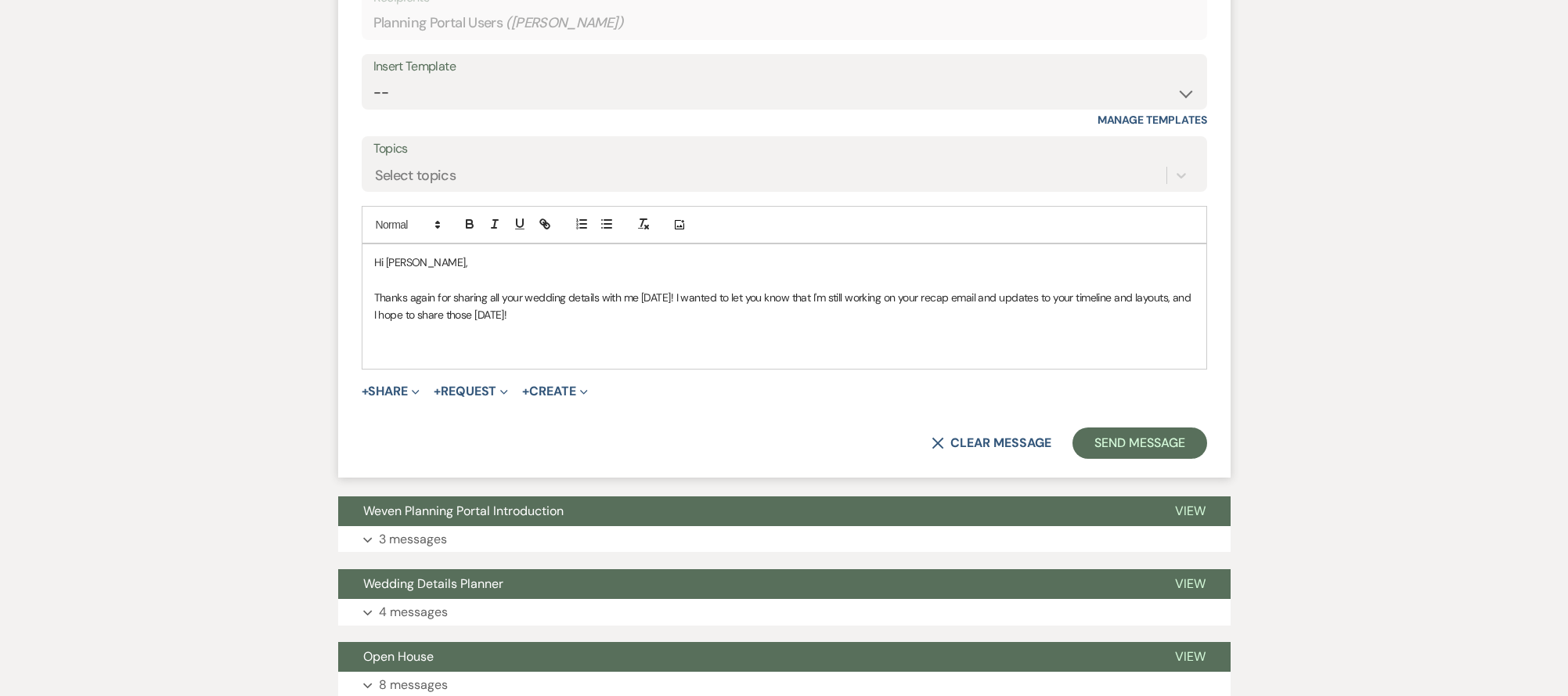
click at [557, 299] on p "Thanks again for sharing all your wedding details with me yesterday! I wanted t…" at bounding box center [784, 306] width 820 height 36
click at [990, 302] on p "Thanks again for sharing all your wedding details with me yesterday! I wanted t…" at bounding box center [784, 306] width 820 height 36
click at [1128, 428] on button "Send Message" at bounding box center [1139, 443] width 134 height 31
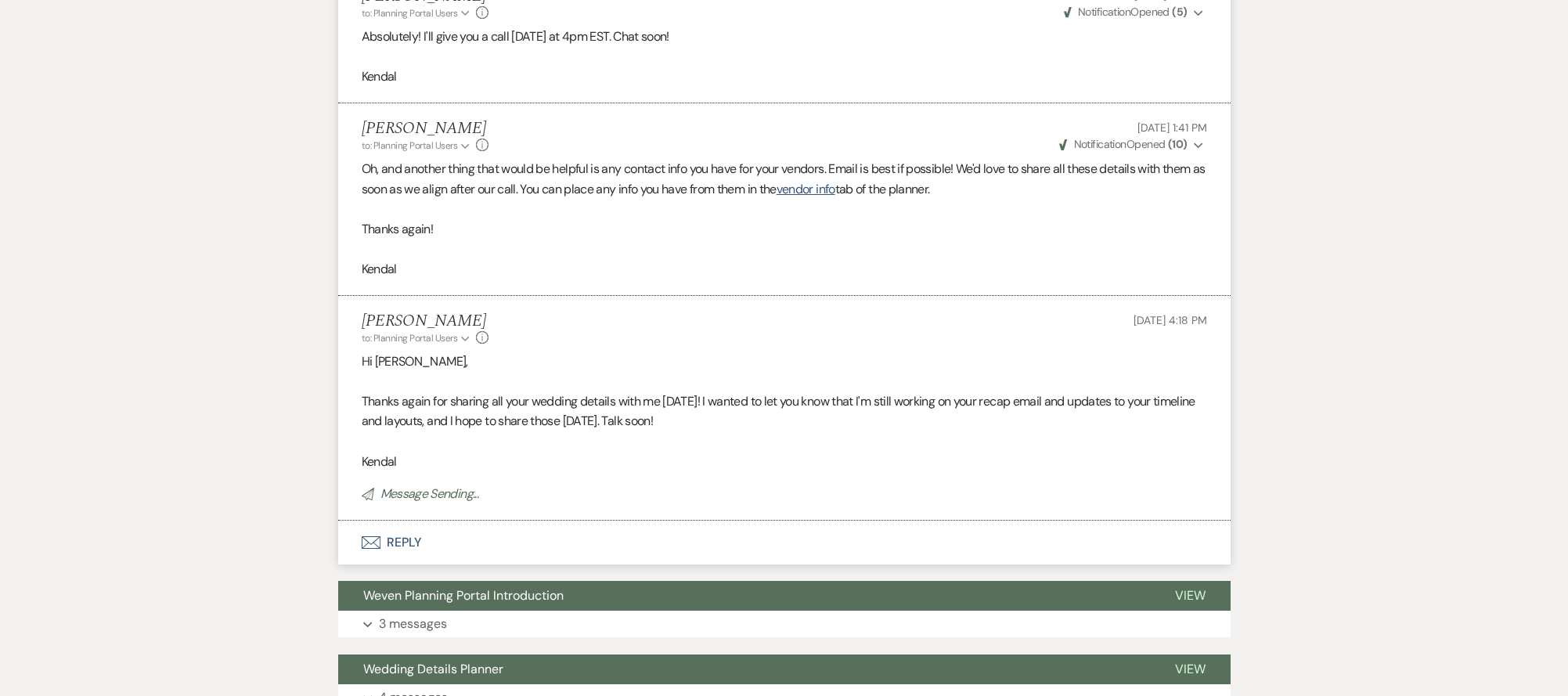
scroll to position [4121, 0]
